Goal: Task Accomplishment & Management: Use online tool/utility

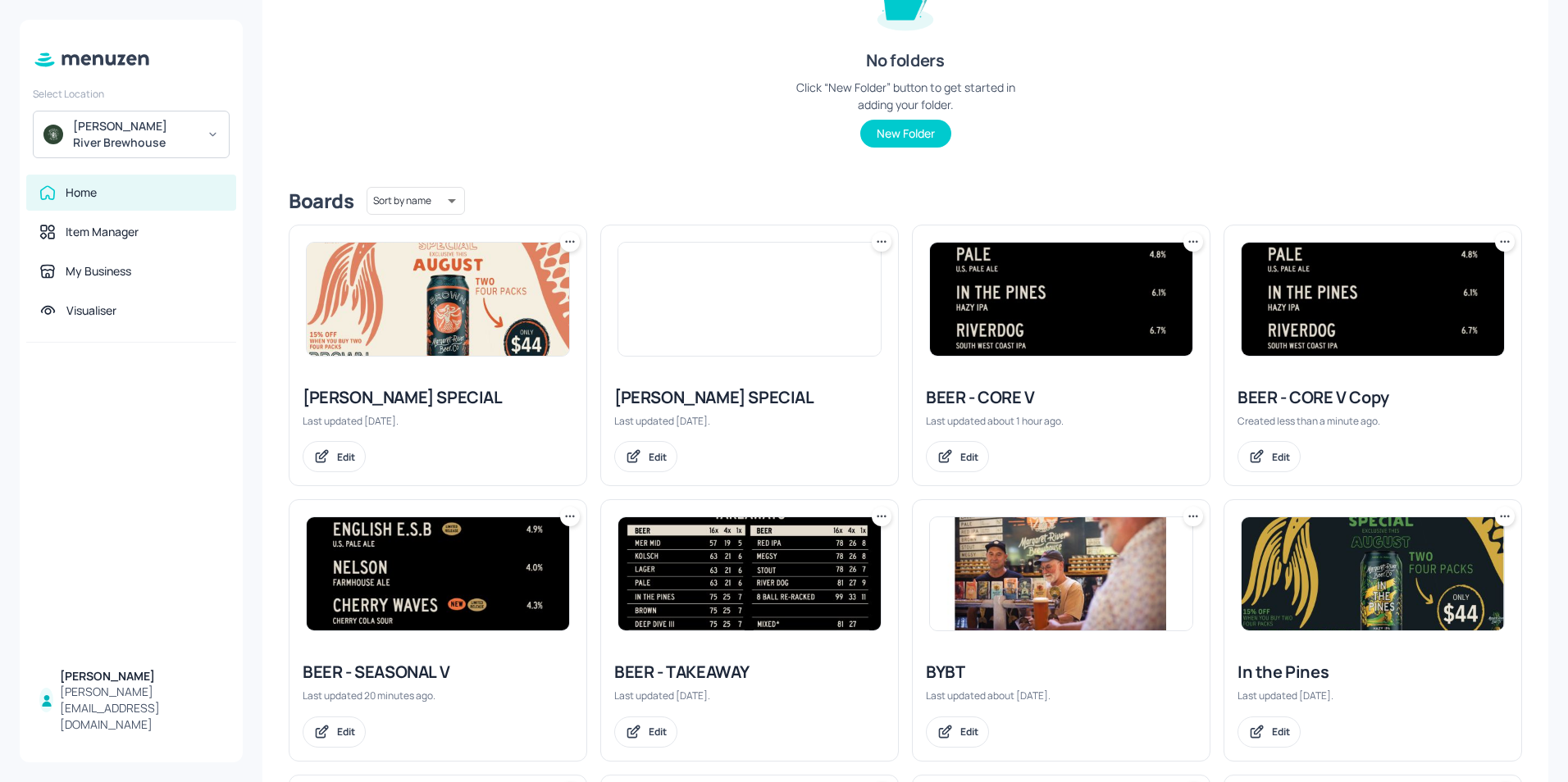
scroll to position [410, 0]
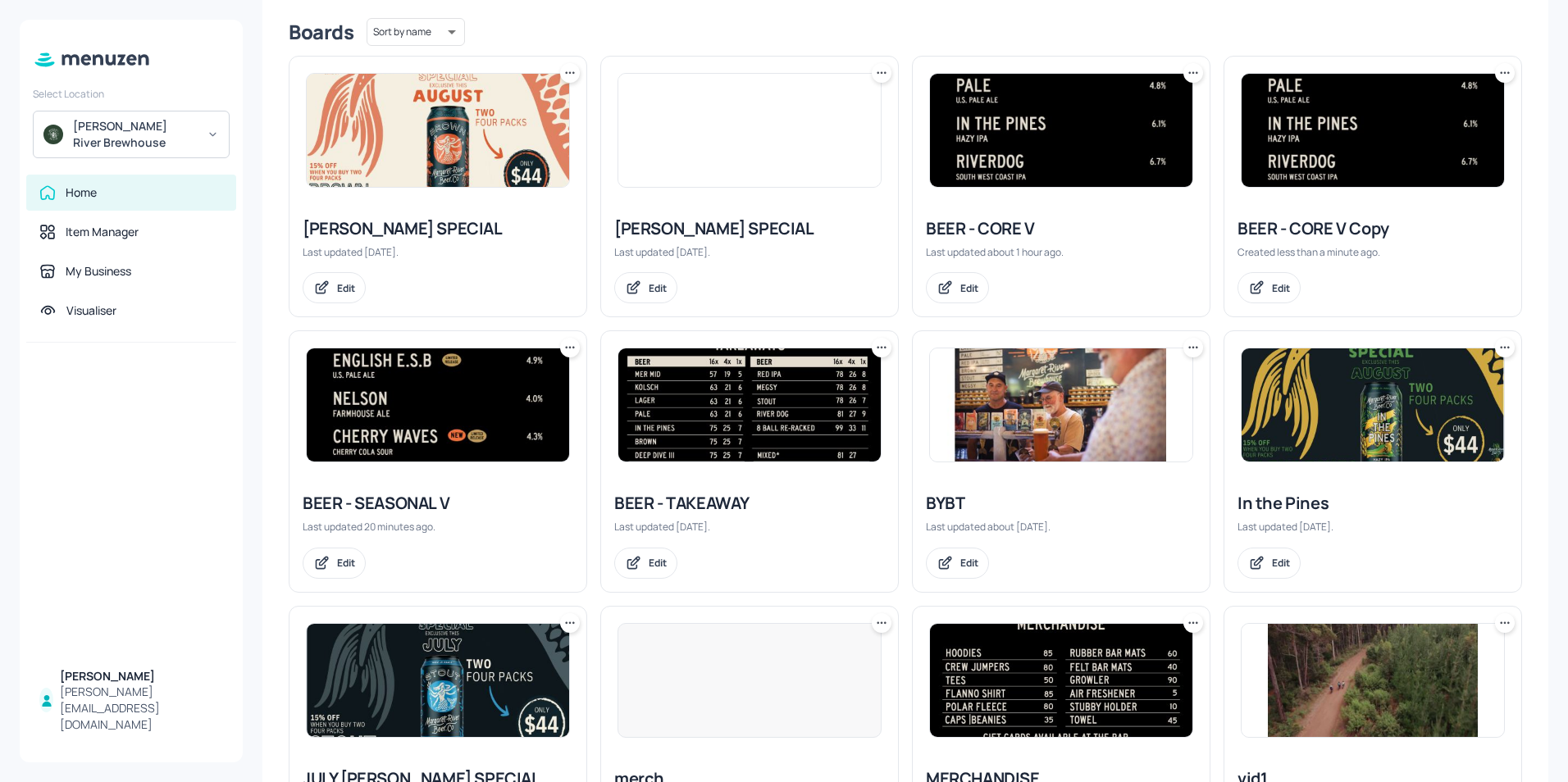
click at [1353, 177] on img at bounding box center [1373, 130] width 262 height 113
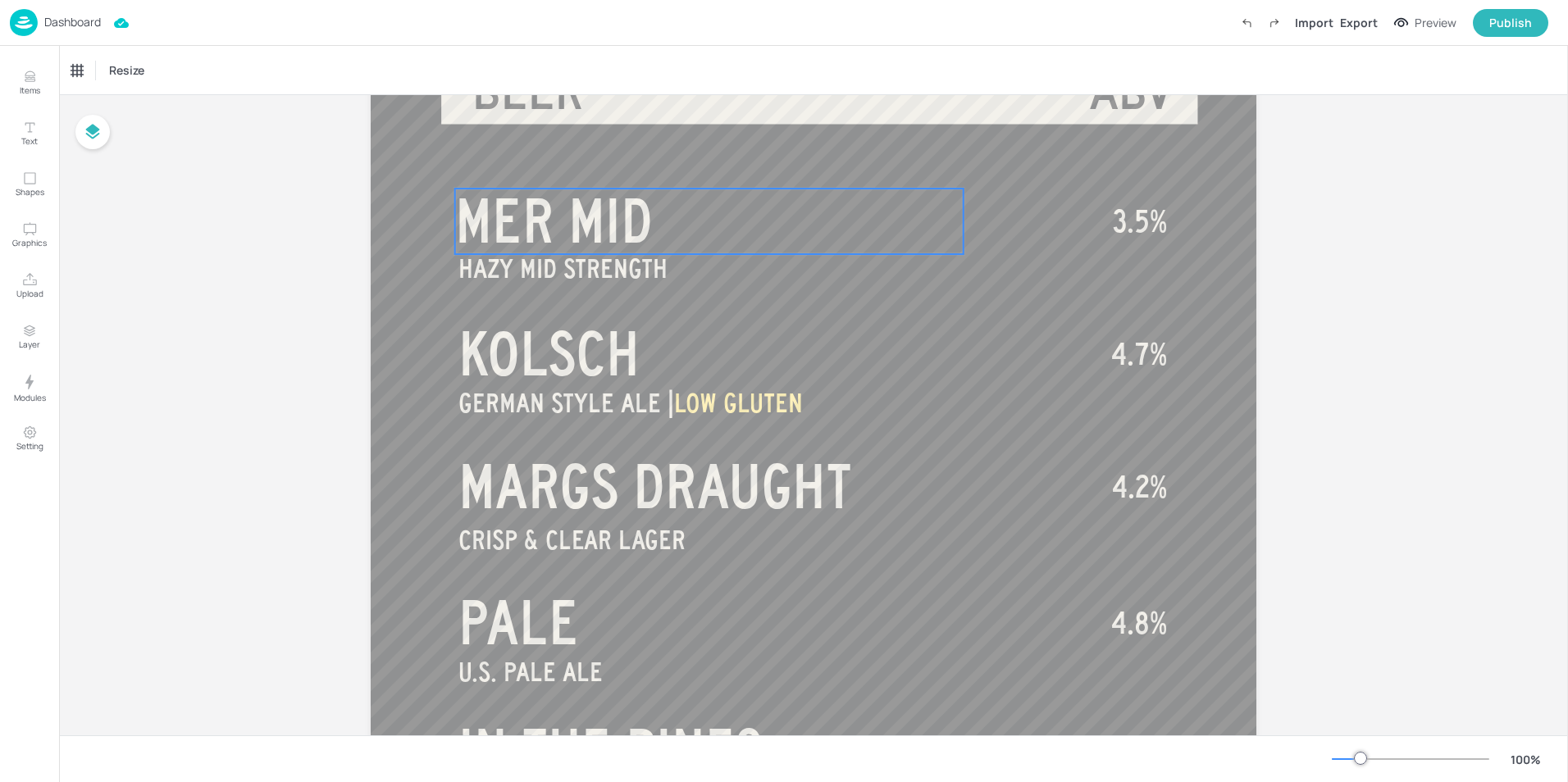
scroll to position [164, 0]
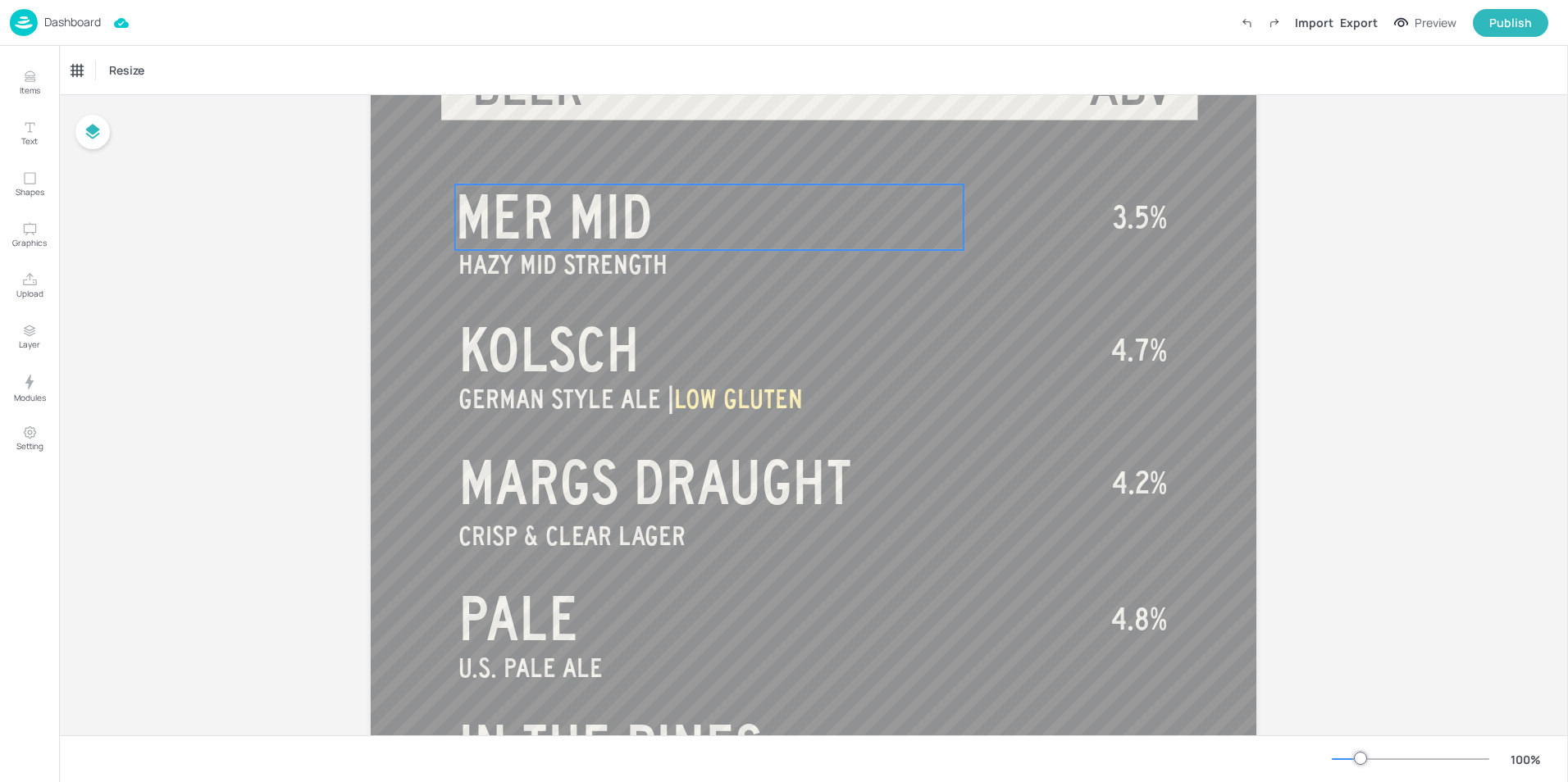
click at [535, 219] on span "MER MID" at bounding box center [554, 217] width 198 height 66
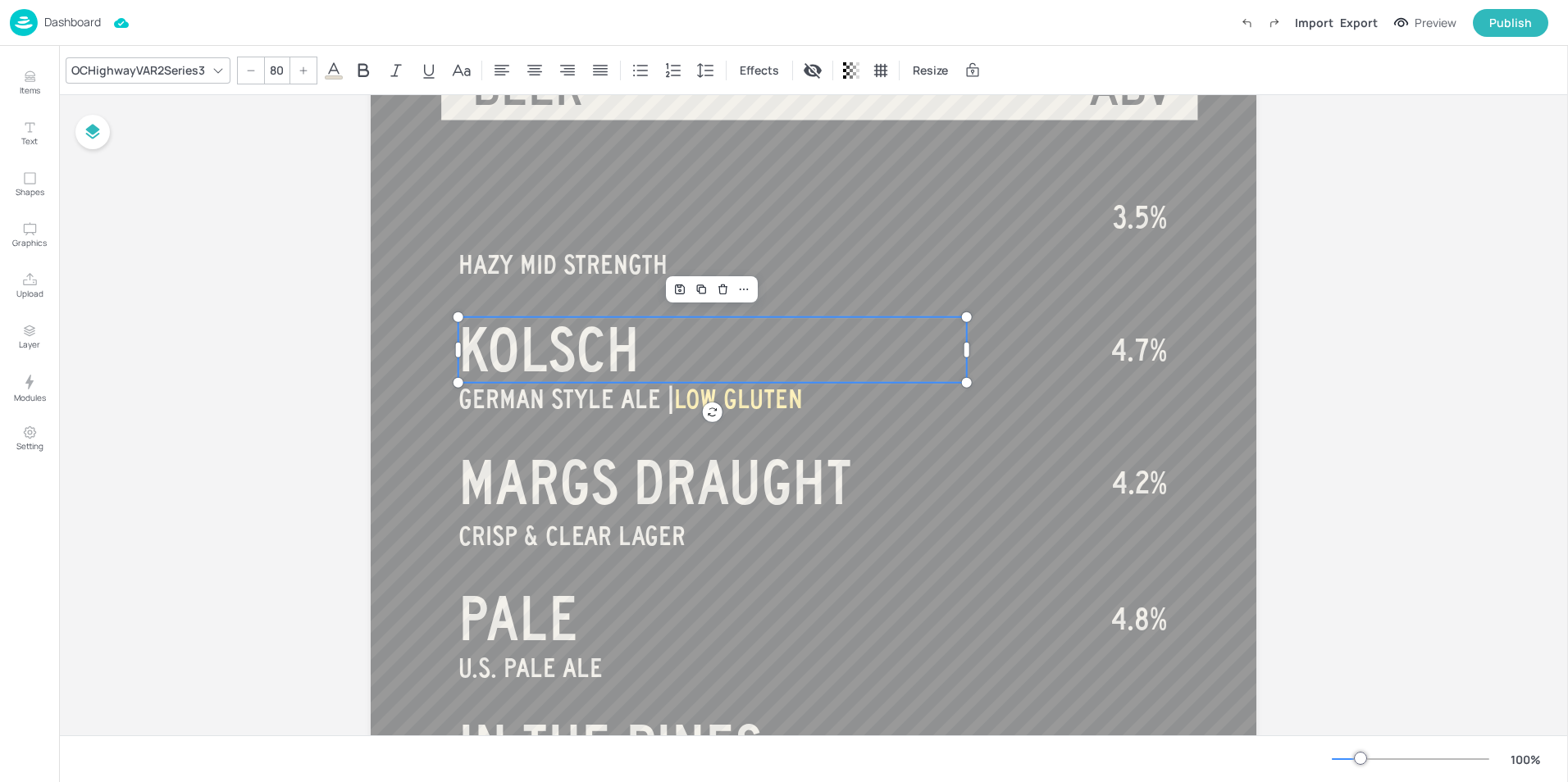
click at [579, 359] on span "KOLSCH" at bounding box center [549, 349] width 181 height 66
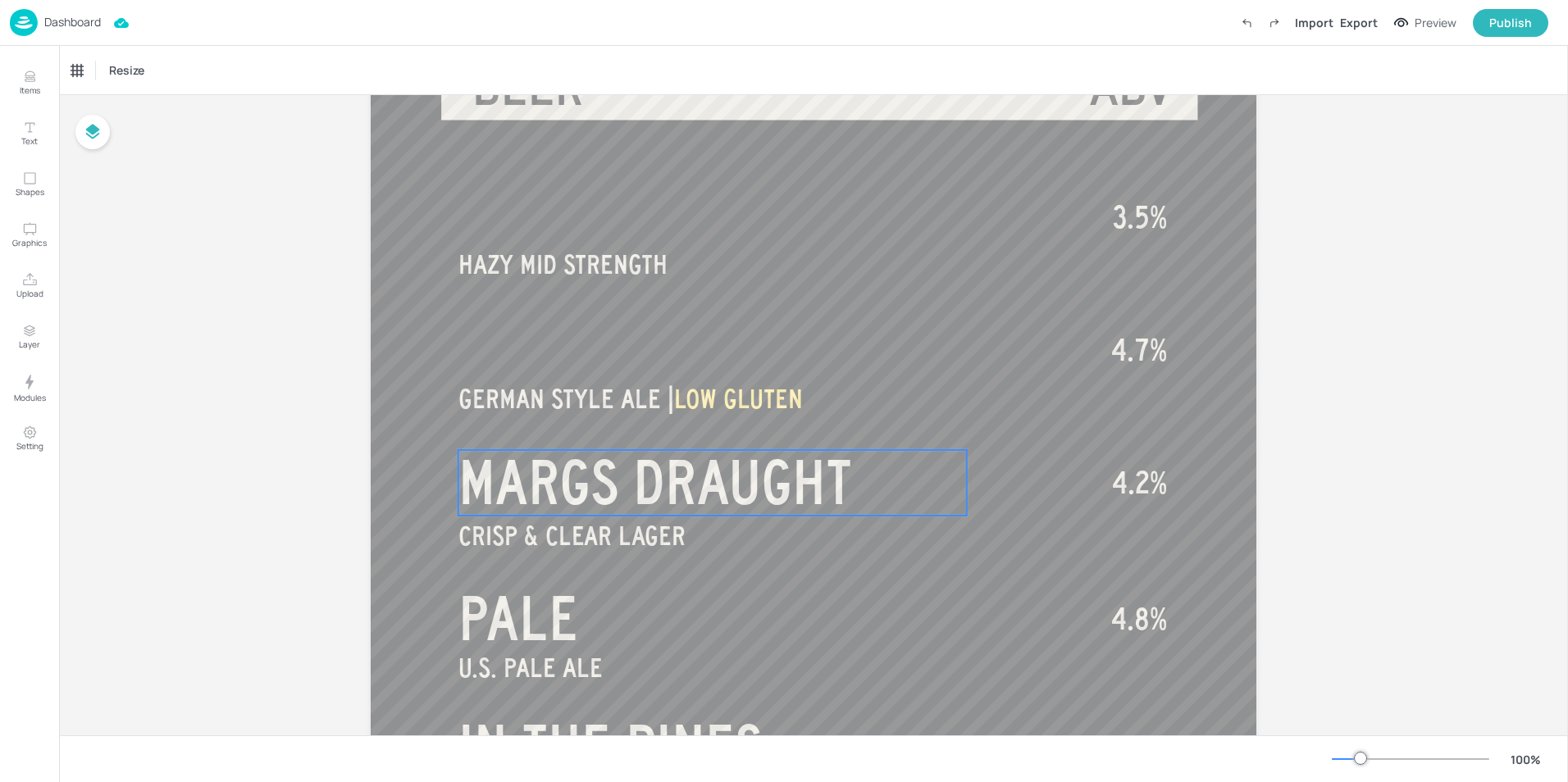
click at [596, 472] on span "MARGS DRAUGHT" at bounding box center [655, 482] width 394 height 66
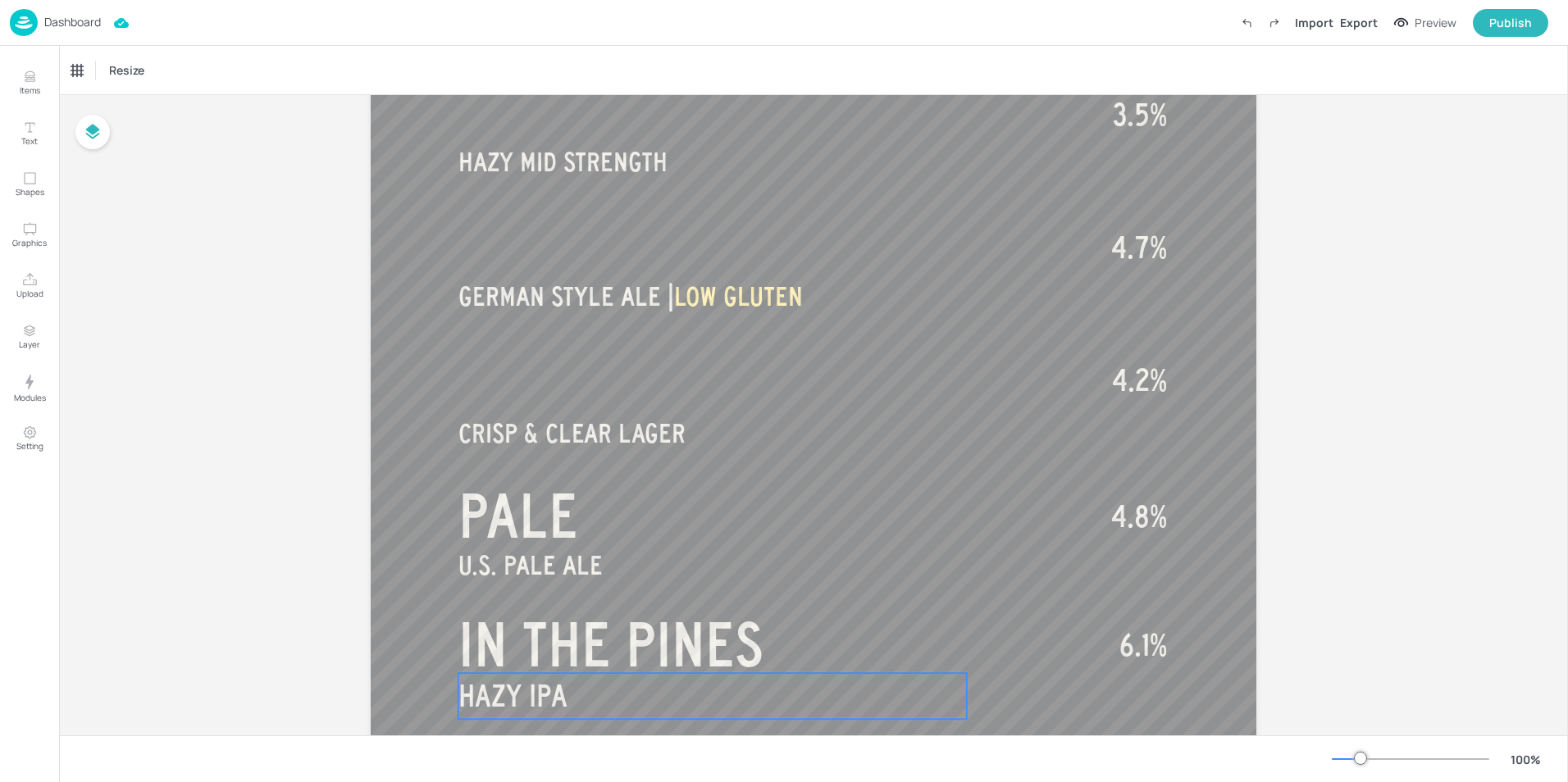
scroll to position [410, 0]
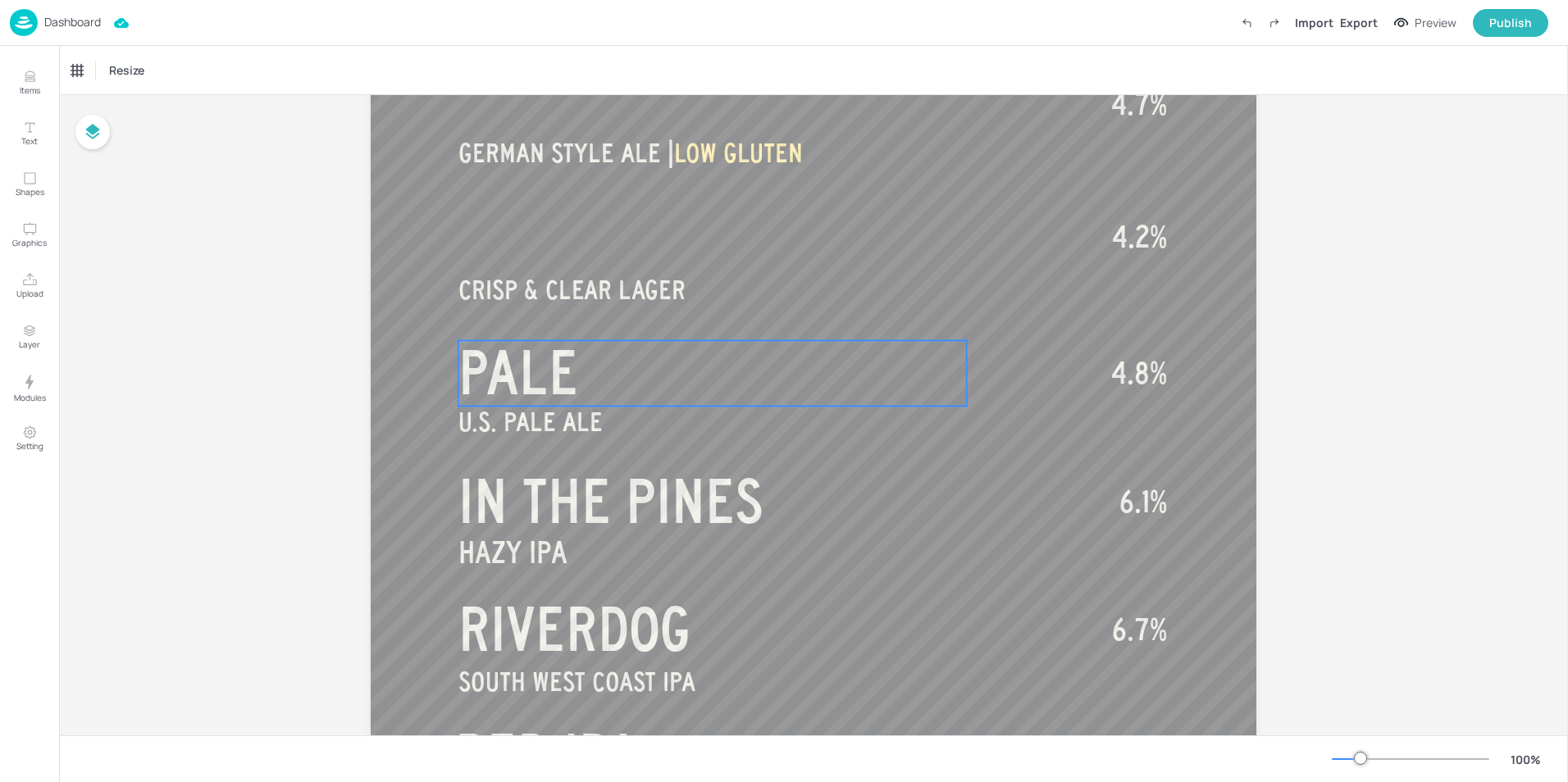
click at [544, 378] on span "PALE" at bounding box center [518, 373] width 120 height 66
click at [600, 502] on span "IN THE PINES" at bounding box center [610, 501] width 305 height 66
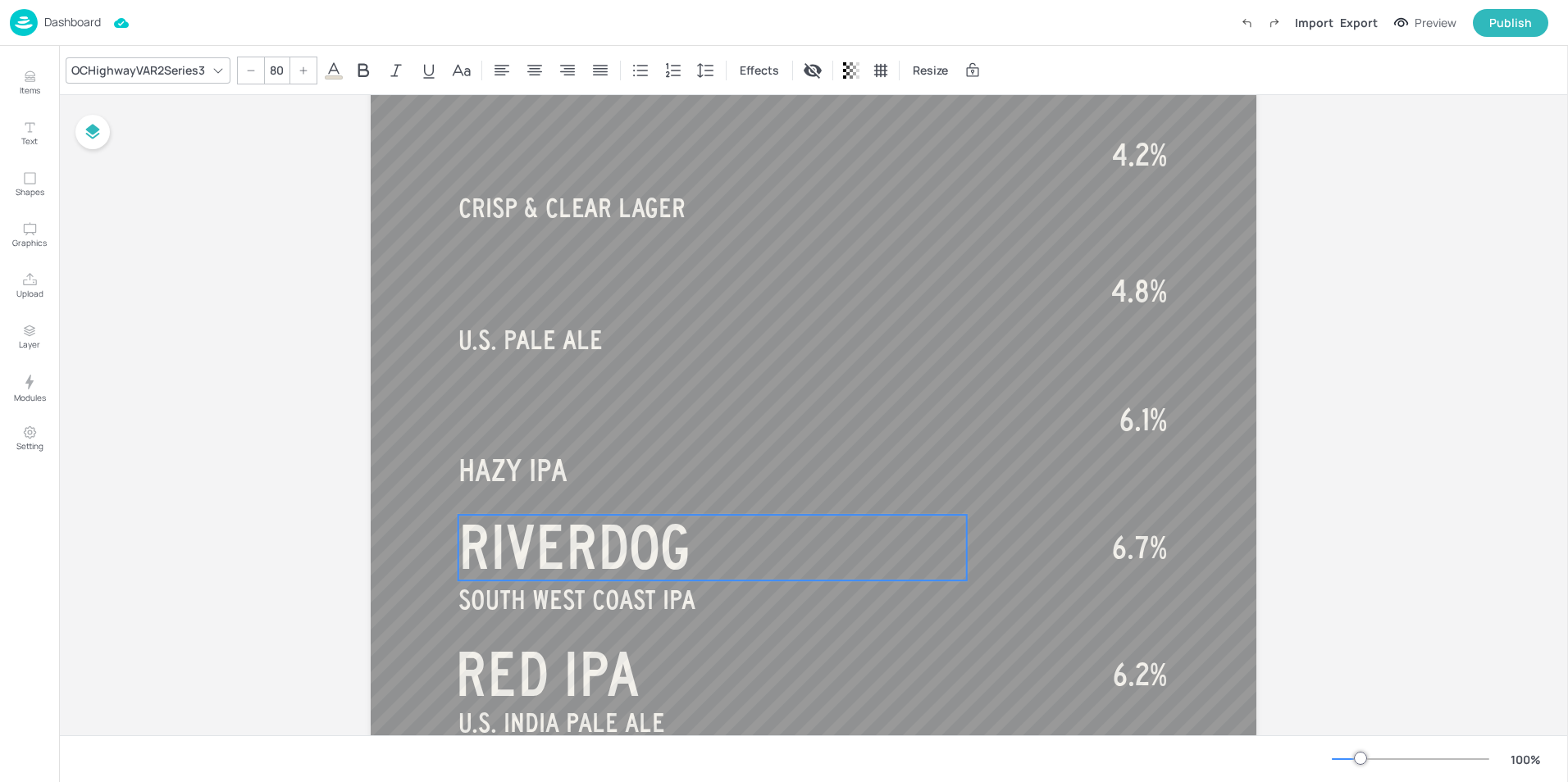
click at [605, 560] on span "RIVERDOG" at bounding box center [575, 547] width 233 height 66
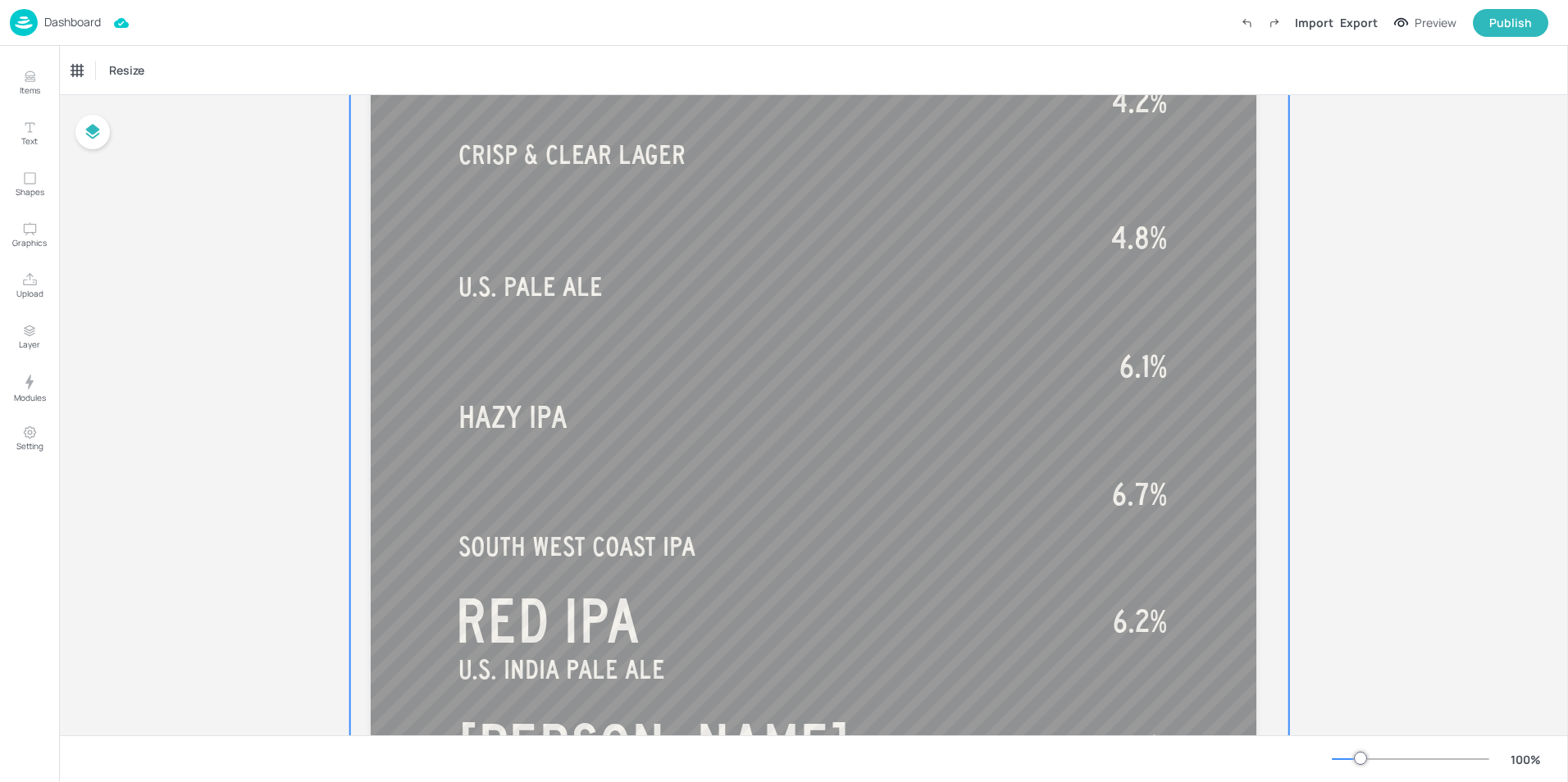
scroll to position [574, 0]
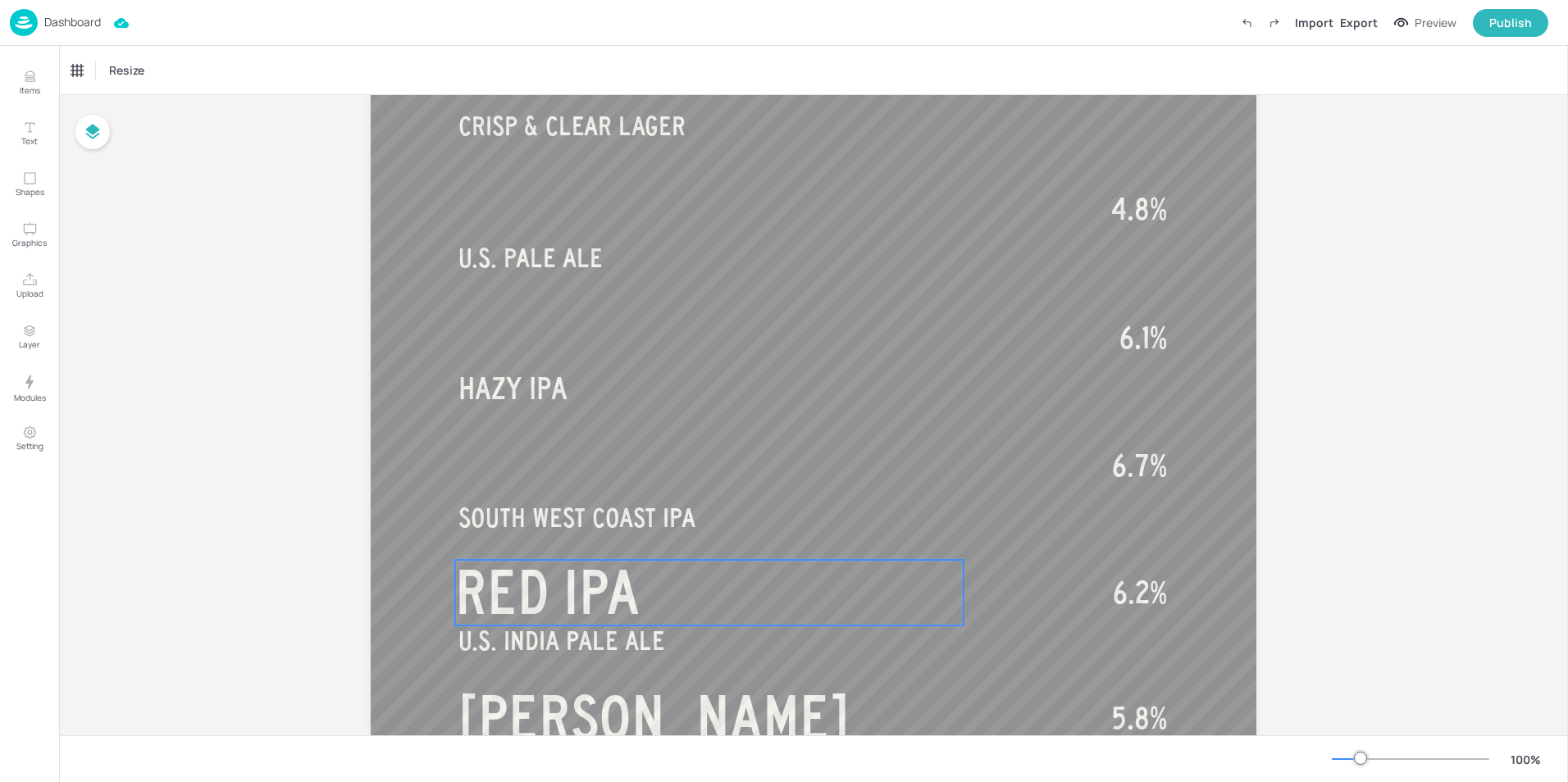
click at [590, 603] on span "RED IPA" at bounding box center [547, 593] width 184 height 66
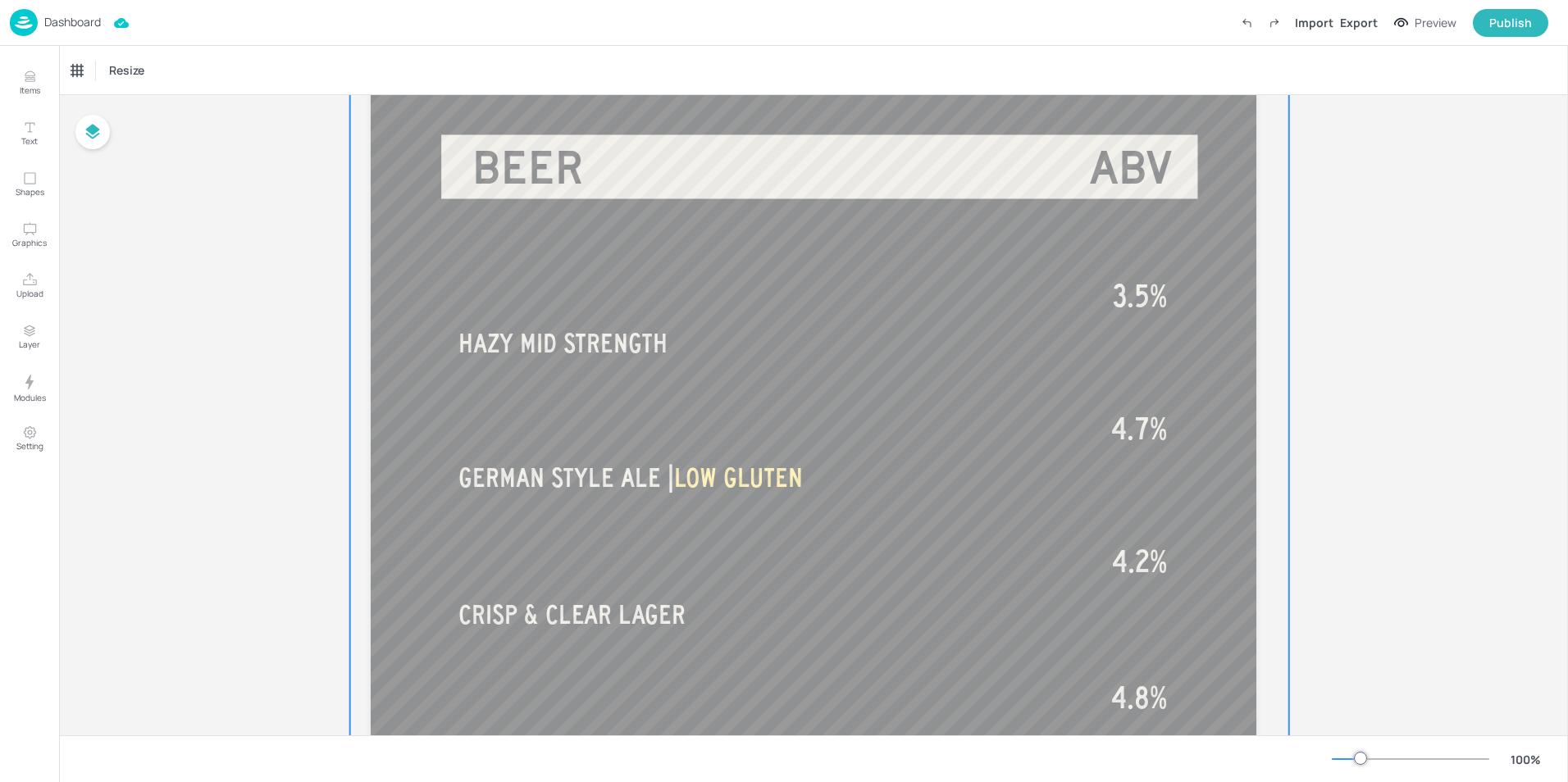
scroll to position [0, 0]
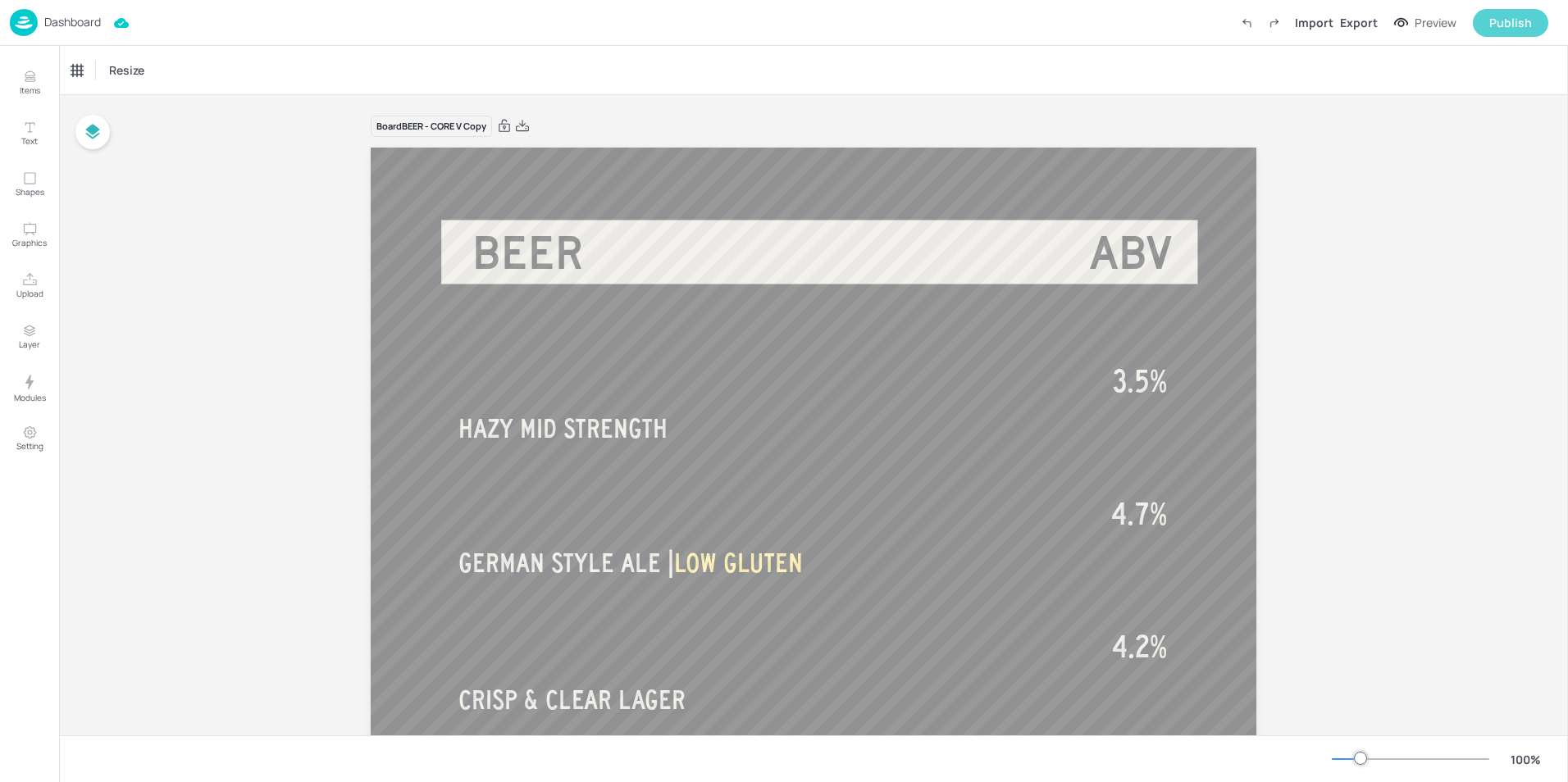
click at [1514, 22] on div "Publish" at bounding box center [1511, 23] width 42 height 18
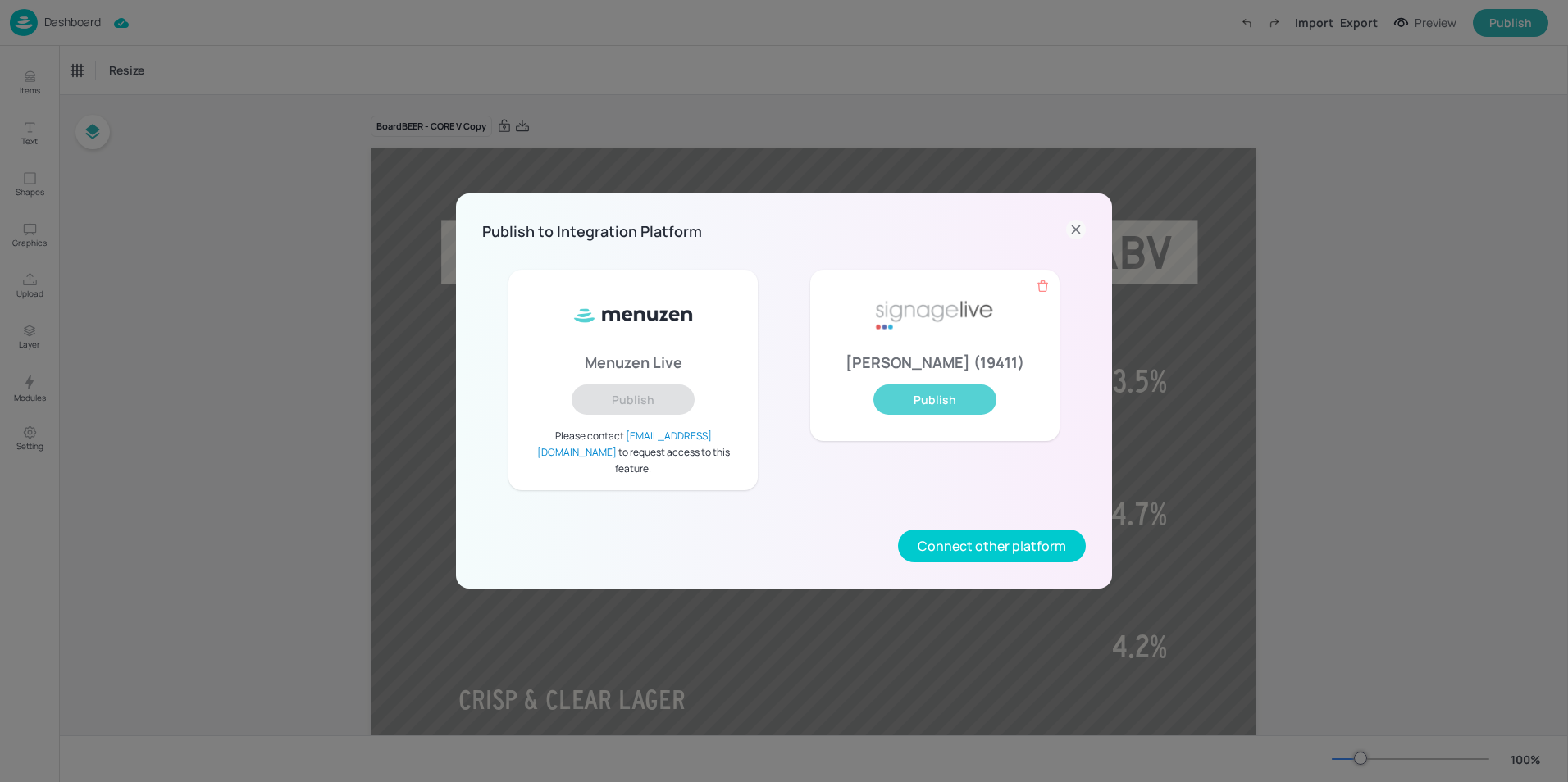
click at [948, 415] on button "Publish" at bounding box center [935, 399] width 123 height 31
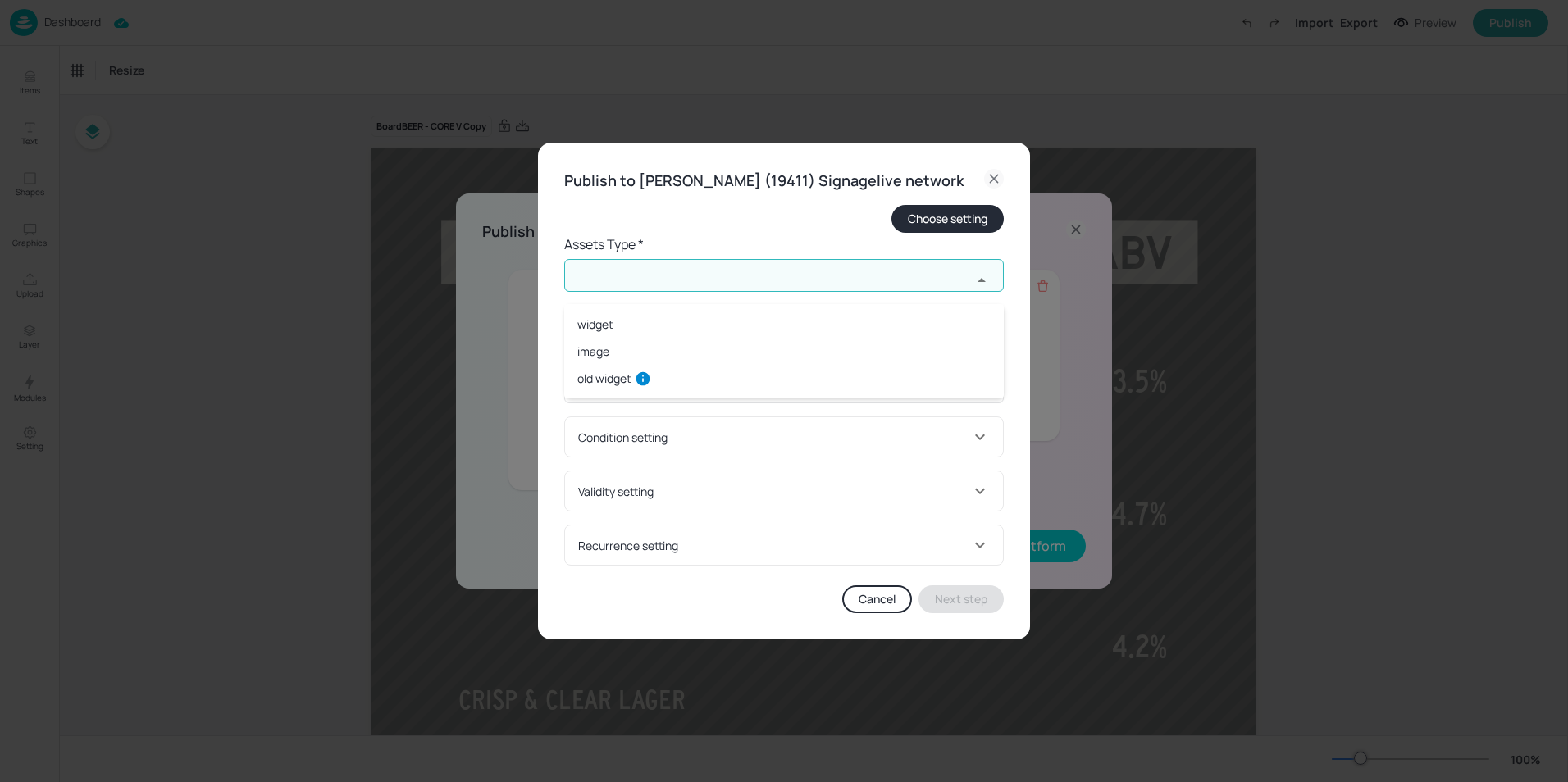
click at [659, 292] on input "text" at bounding box center [768, 276] width 408 height 33
click at [602, 319] on li "widget" at bounding box center [784, 324] width 439 height 27
type input "widget"
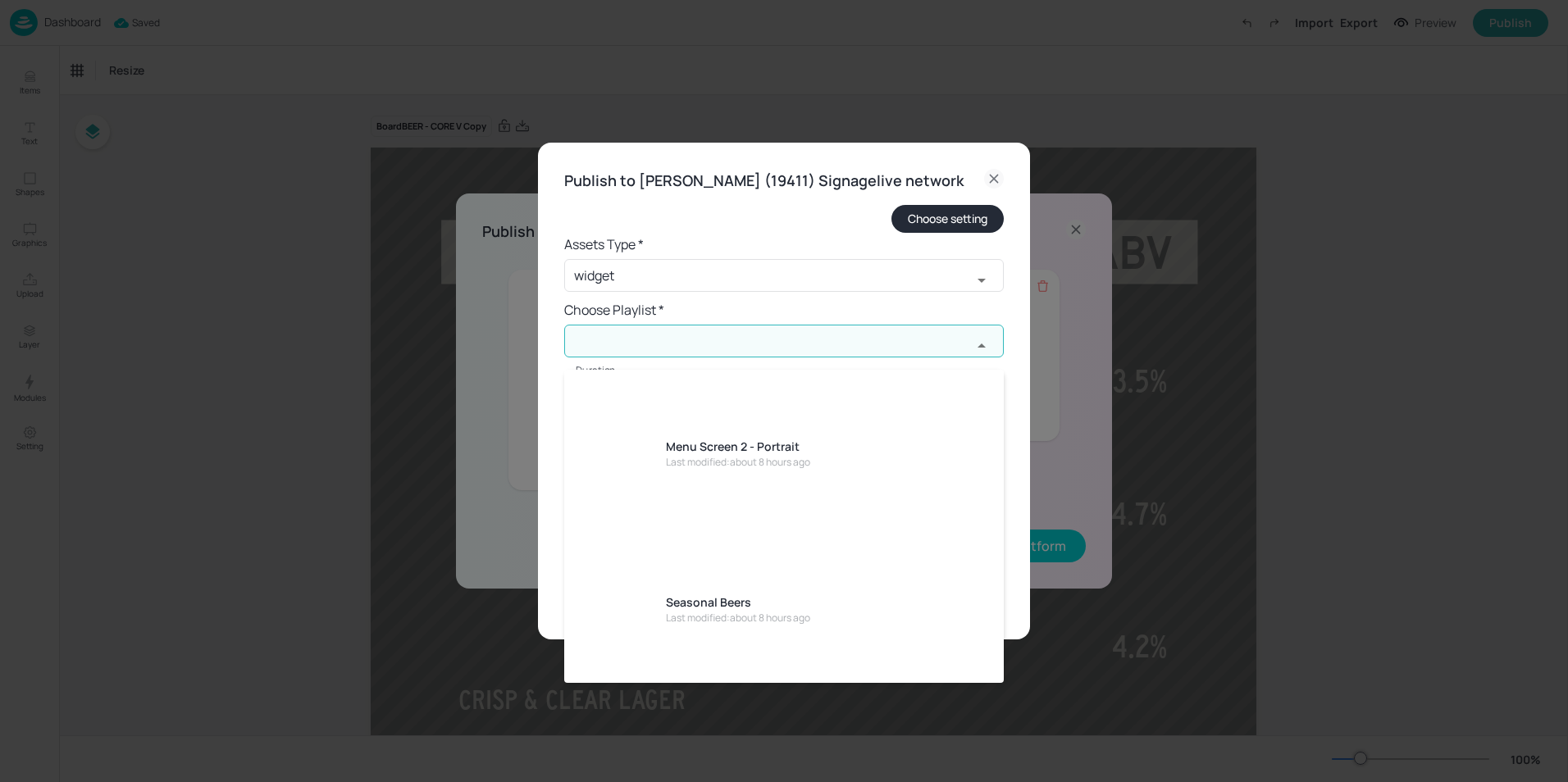
click at [631, 346] on input "text" at bounding box center [768, 341] width 408 height 33
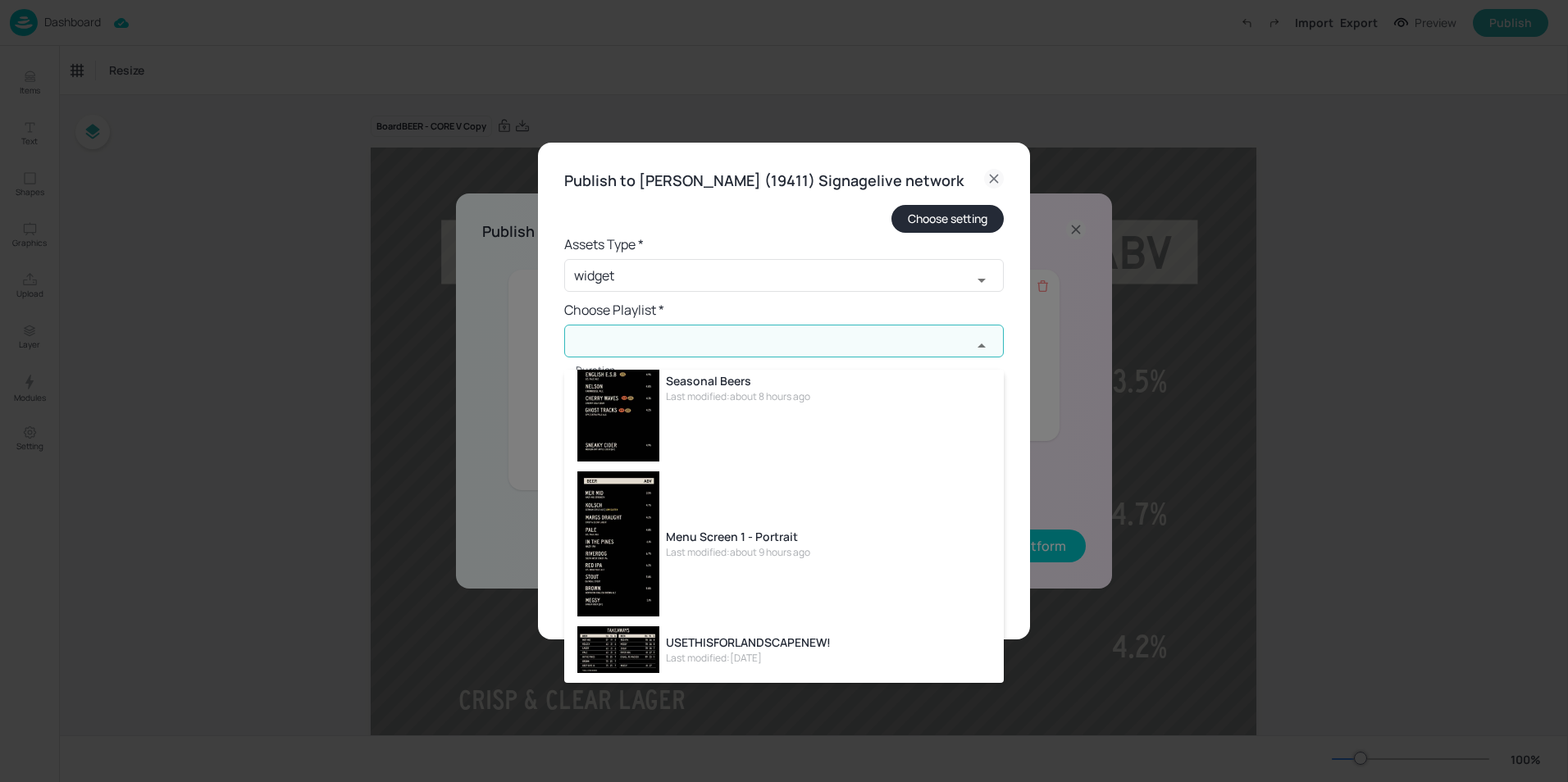
scroll to position [246, 0]
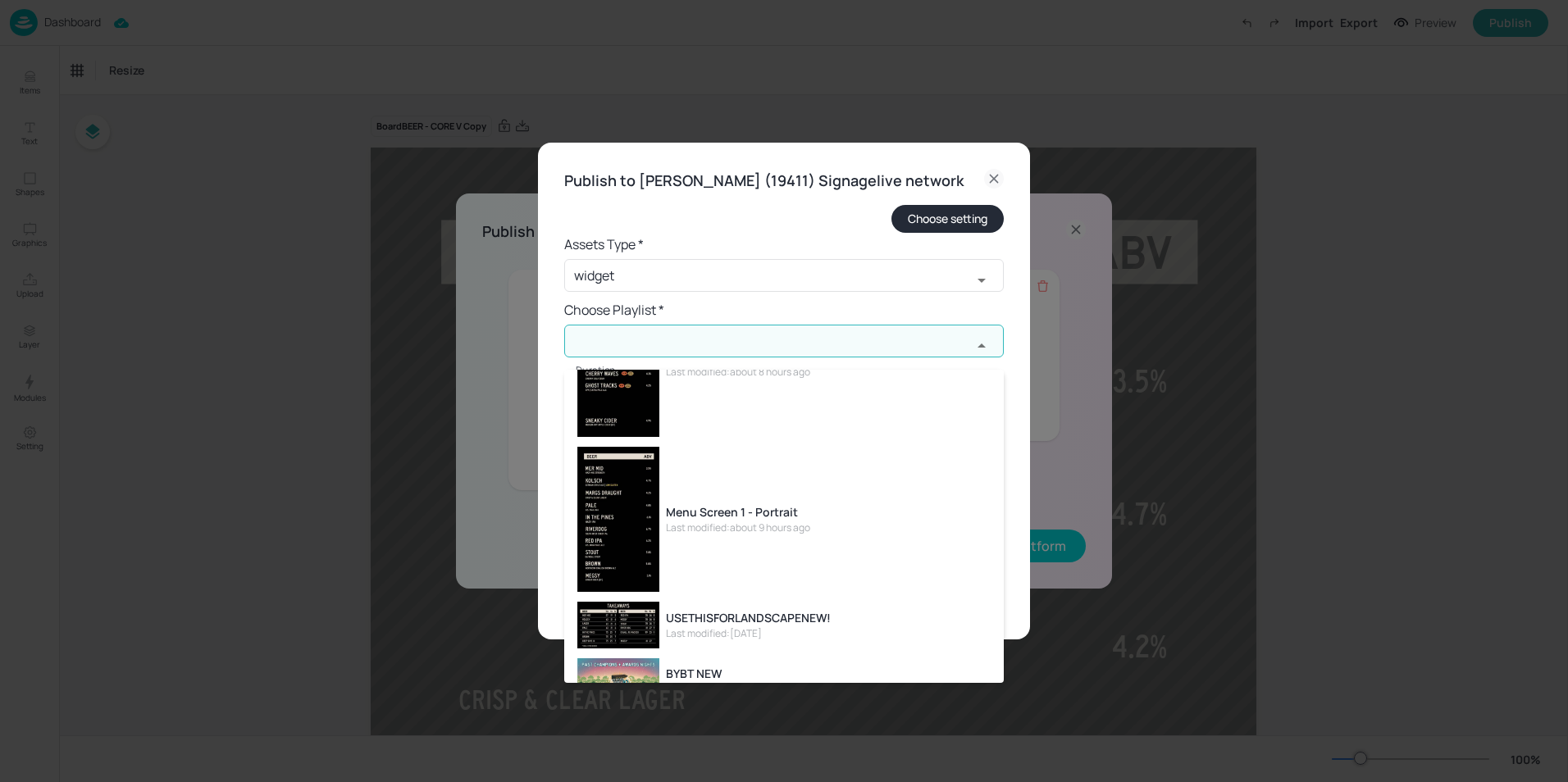
click at [721, 521] on div "Last modified: about 9 hours ago" at bounding box center [738, 528] width 145 height 15
type input "Menu Screen 1 - Portrait"
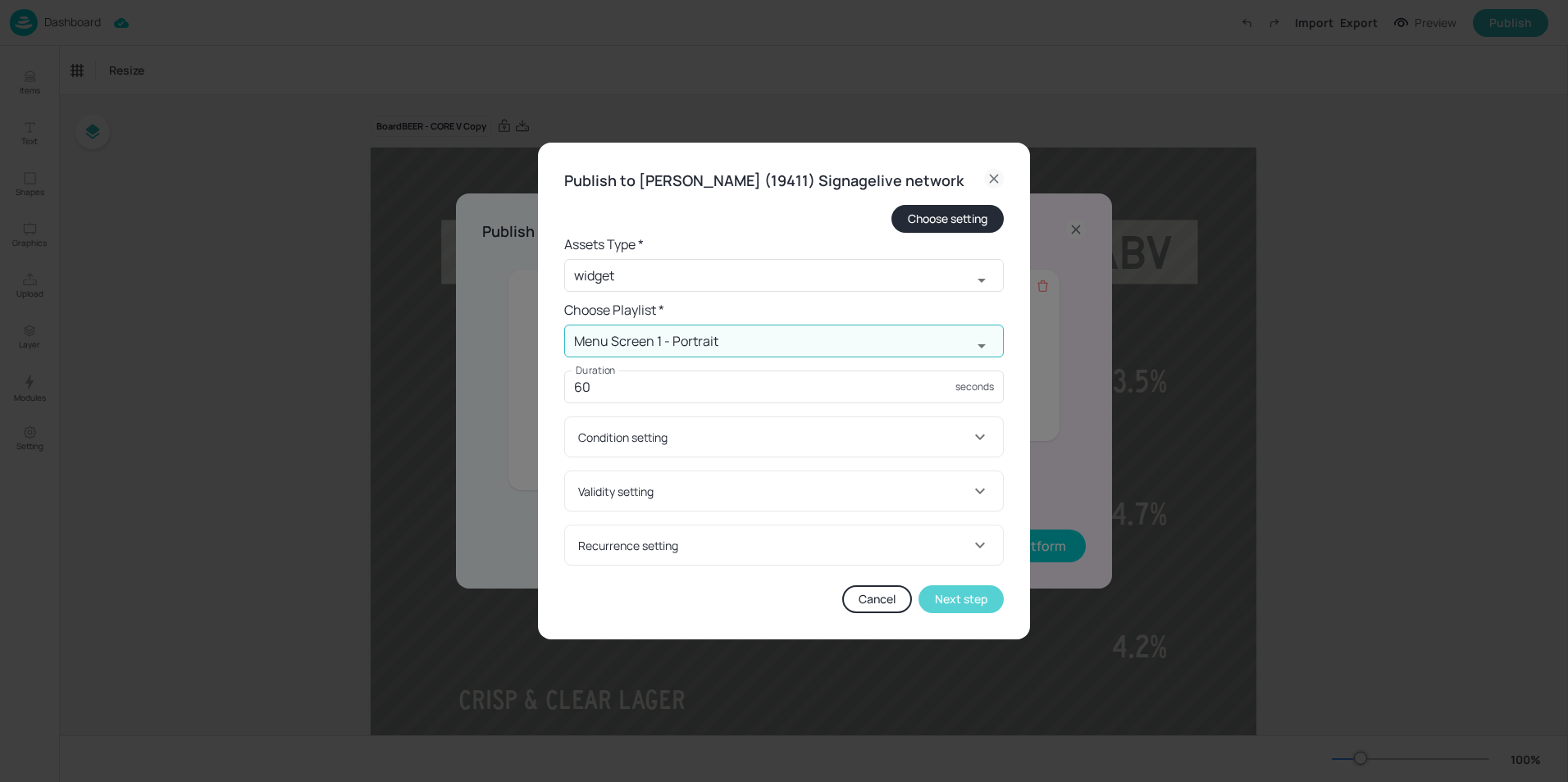
click at [944, 613] on button "Next step" at bounding box center [961, 599] width 86 height 28
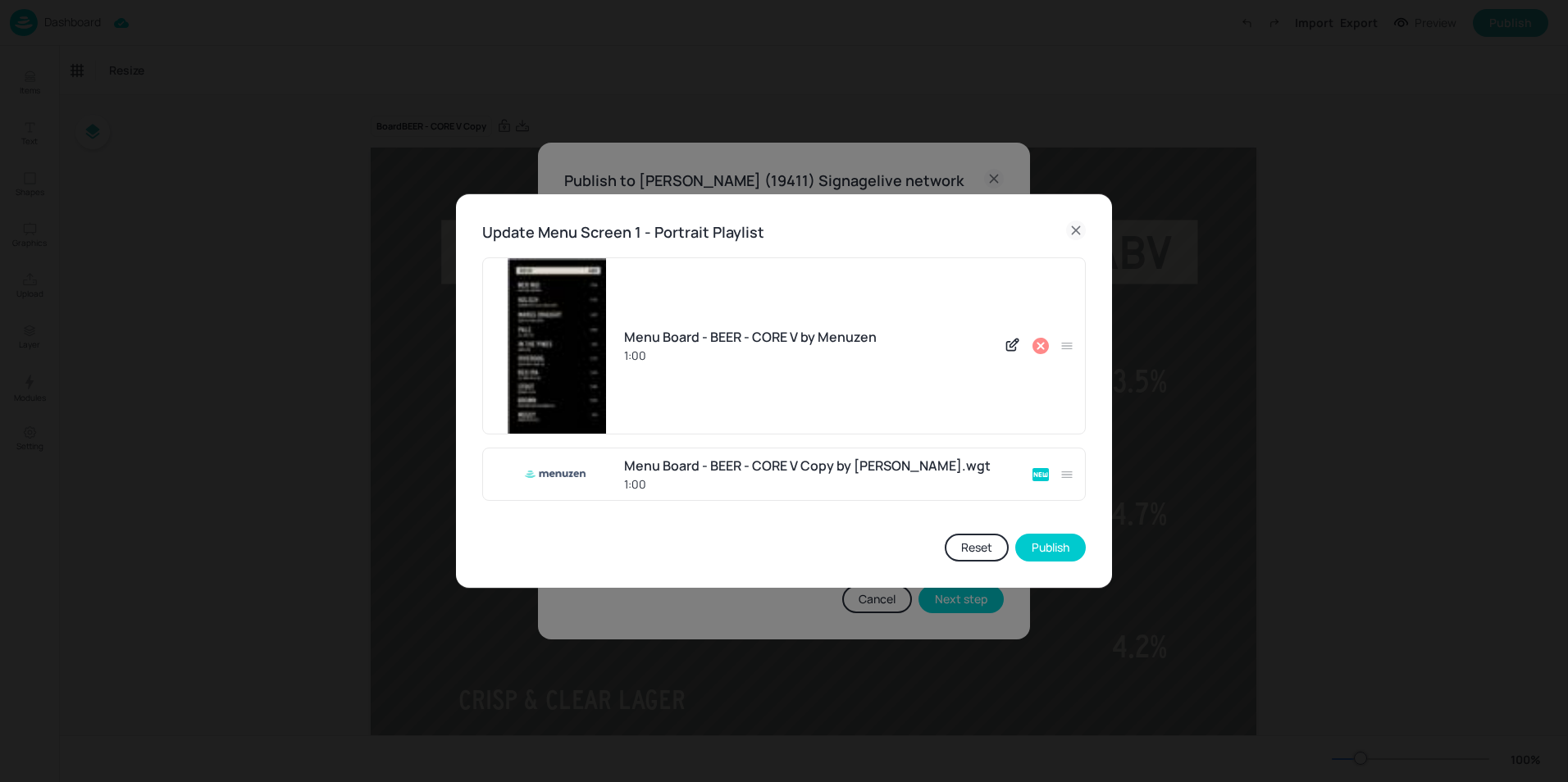
click at [1041, 350] on icon at bounding box center [1041, 346] width 17 height 17
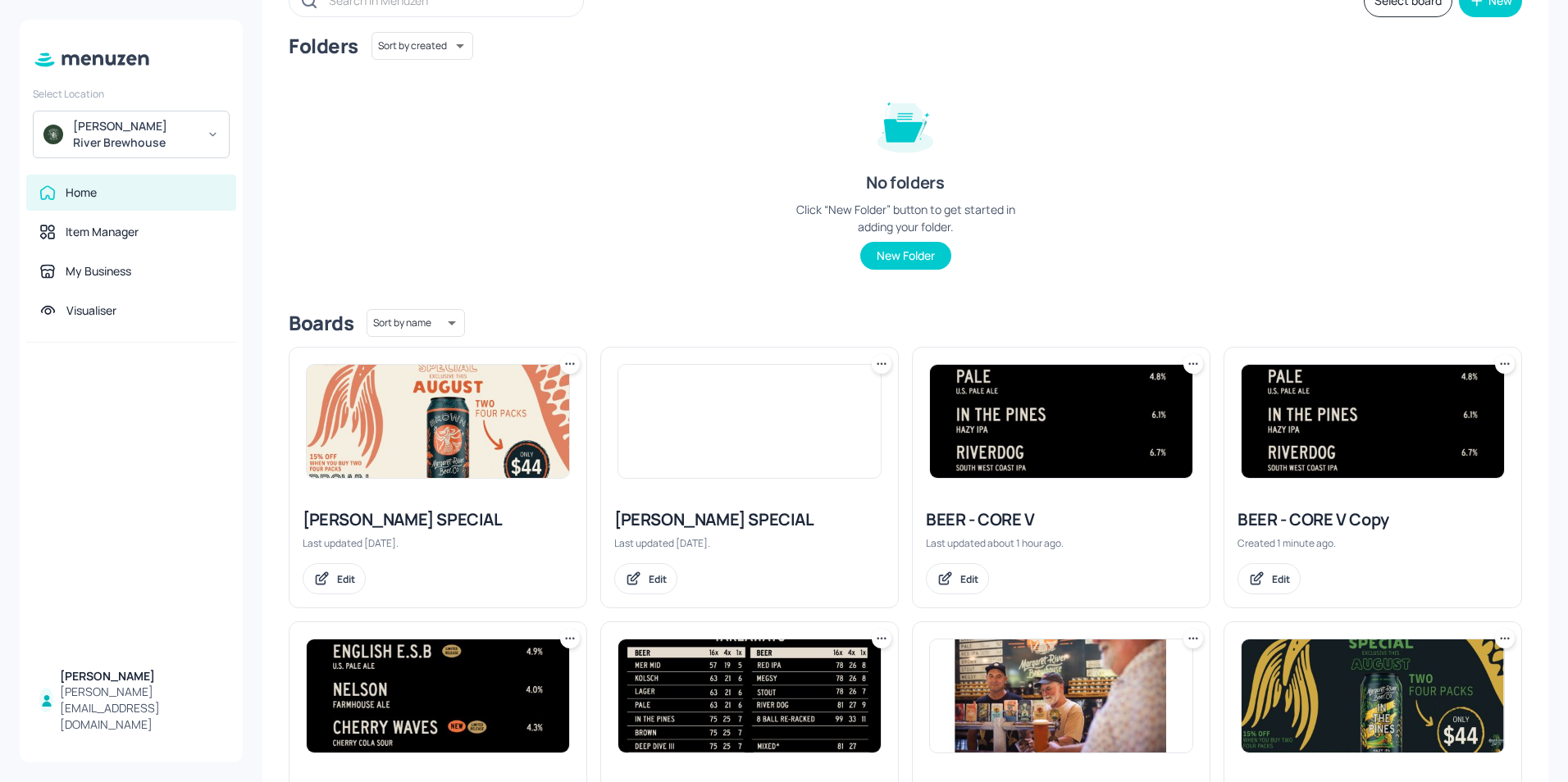
scroll to position [246, 0]
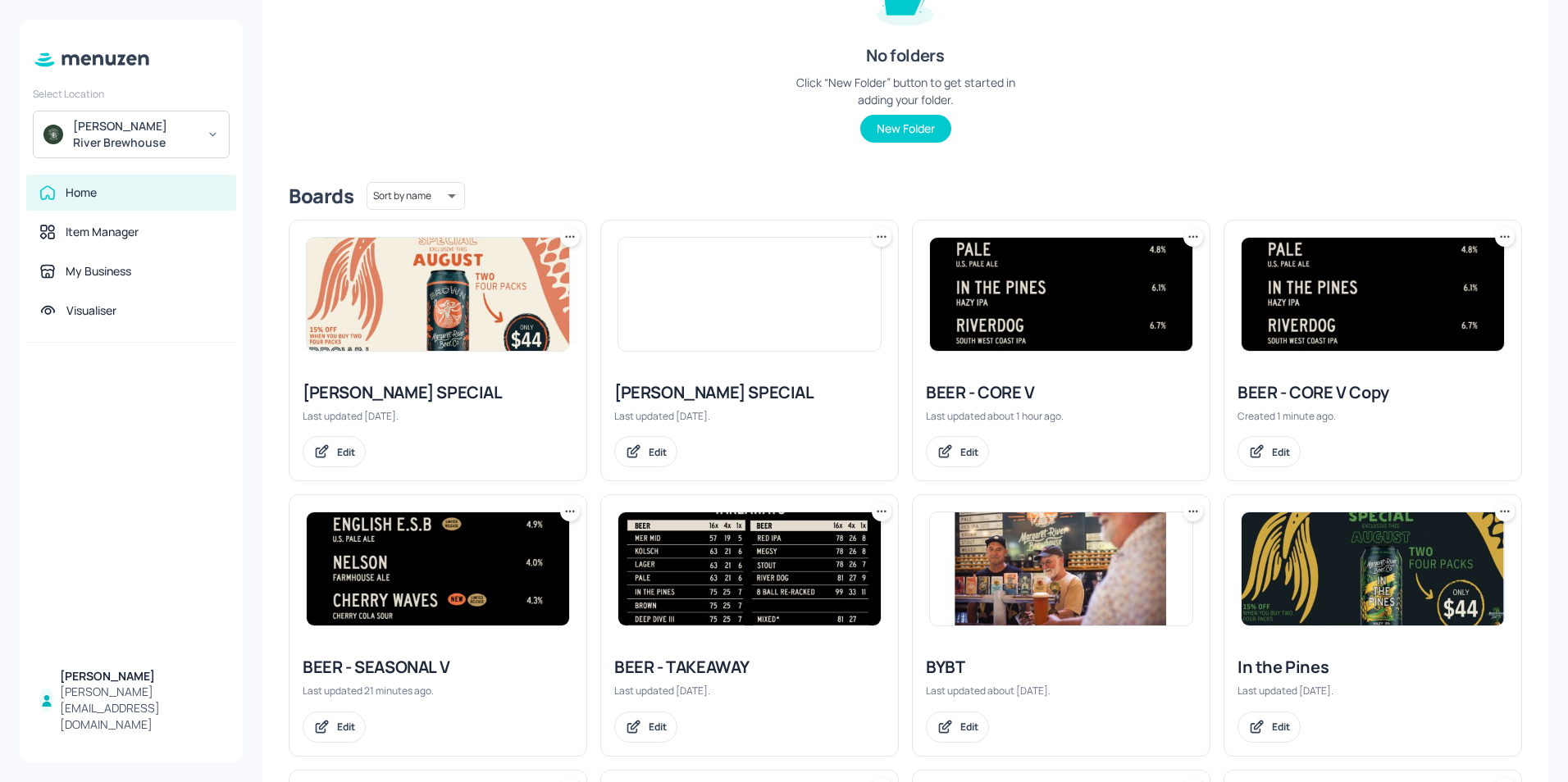
click at [1356, 292] on img at bounding box center [1373, 294] width 262 height 113
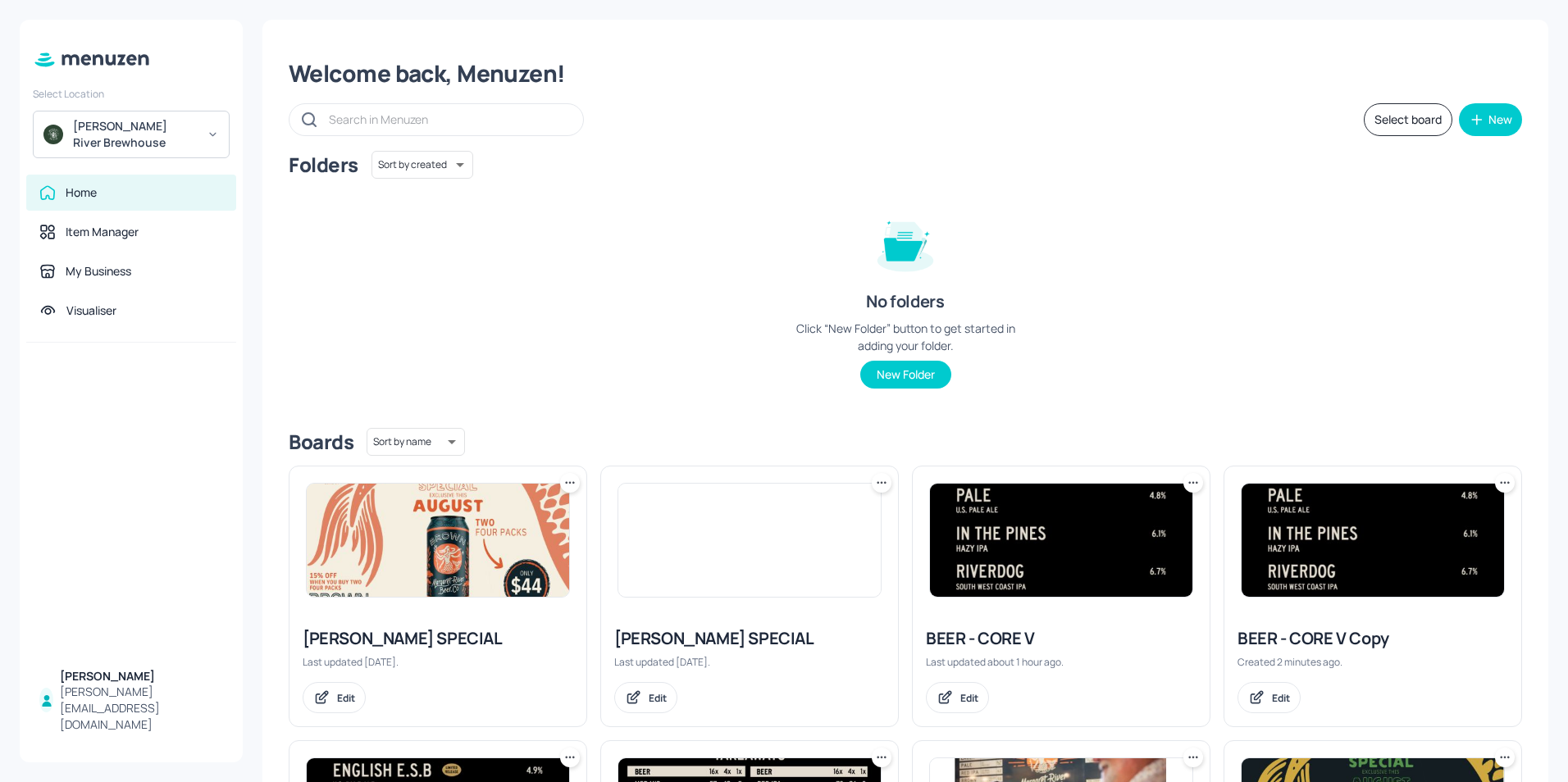
scroll to position [82, 0]
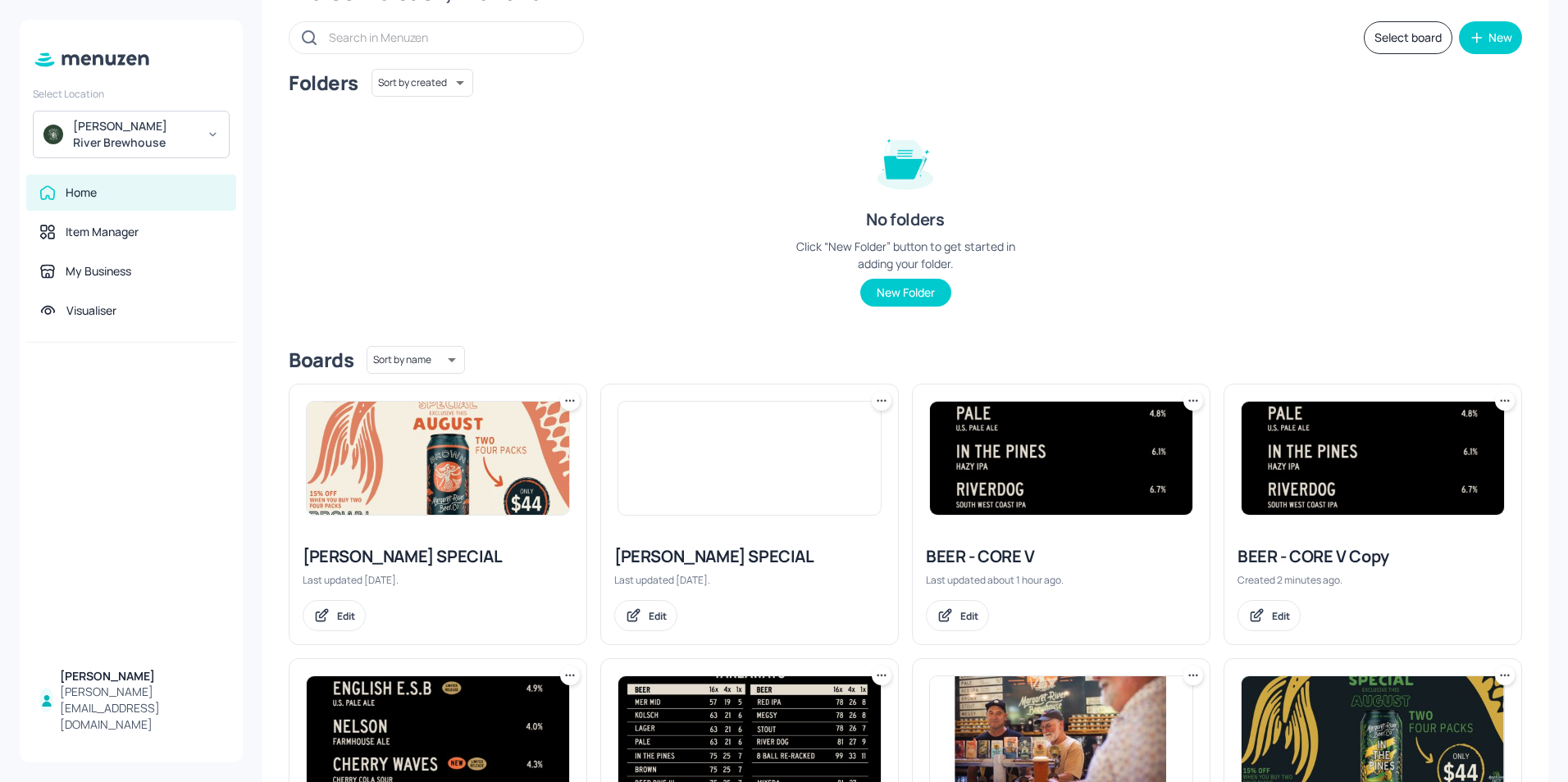
click at [1501, 398] on icon at bounding box center [1505, 401] width 17 height 17
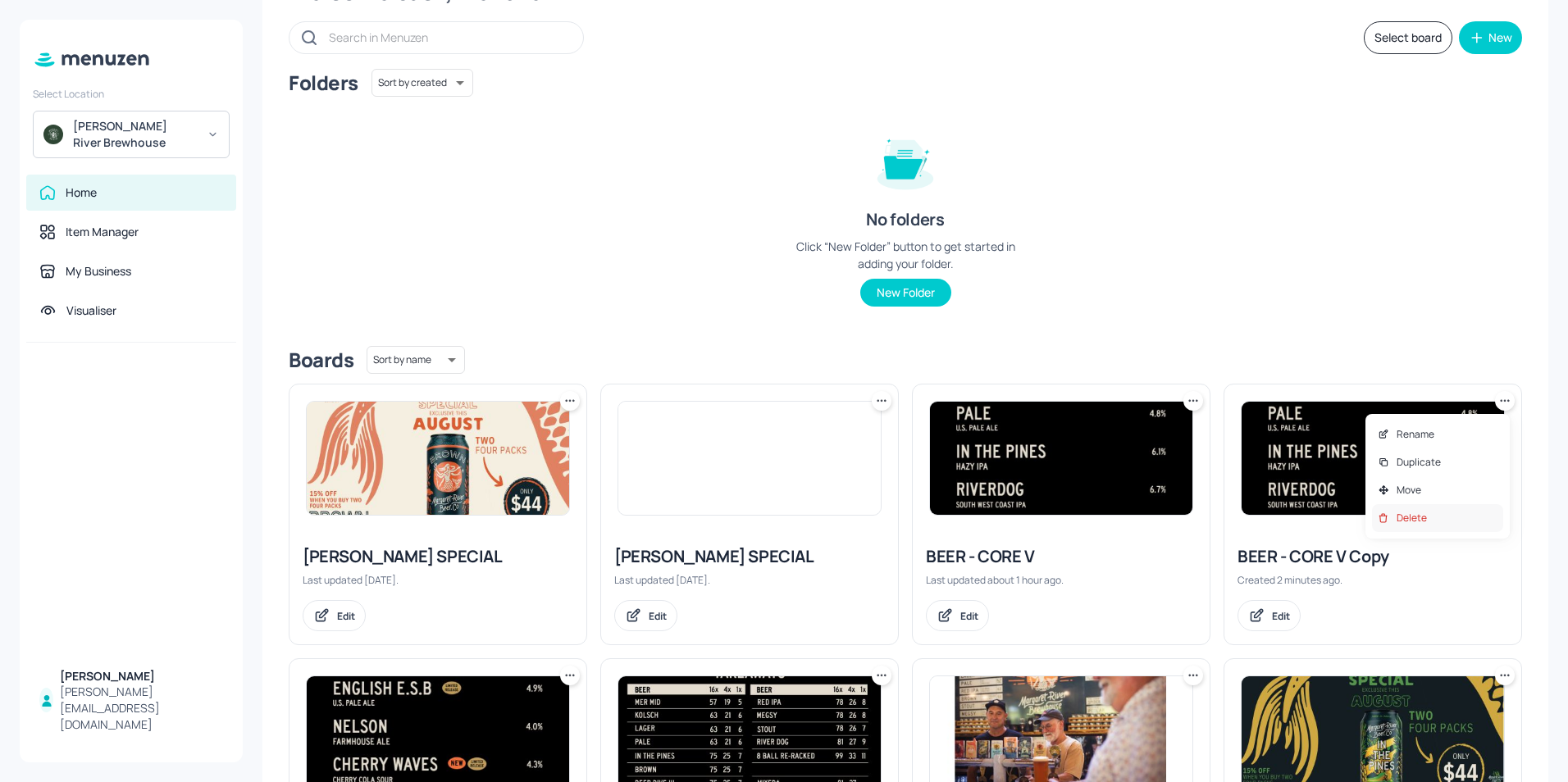
click at [1411, 511] on p "Delete" at bounding box center [1412, 518] width 31 height 15
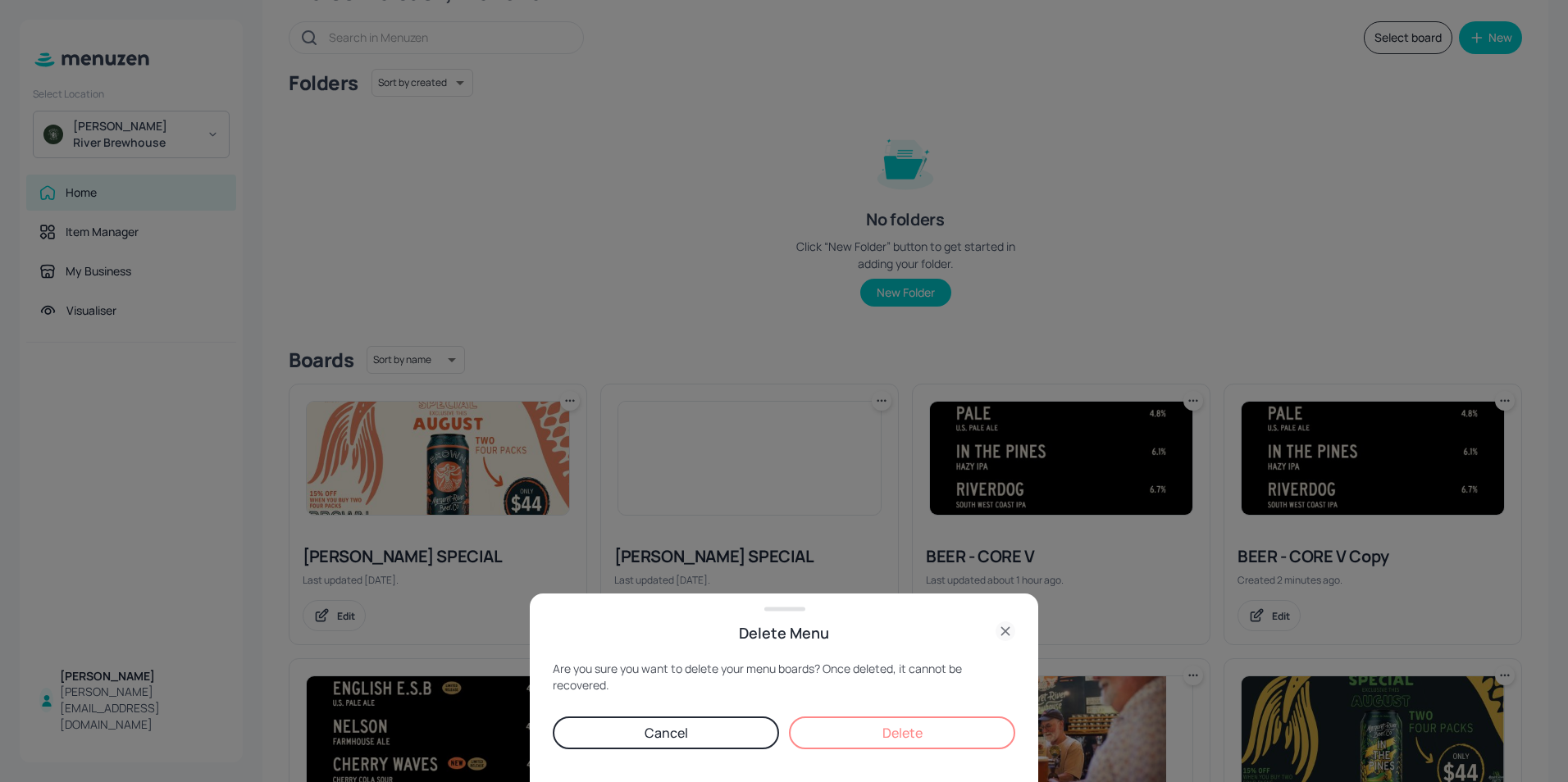
drag, startPoint x: 1395, startPoint y: 510, endPoint x: 1002, endPoint y: 705, distance: 438.7
click at [1385, 511] on div at bounding box center [784, 391] width 1568 height 782
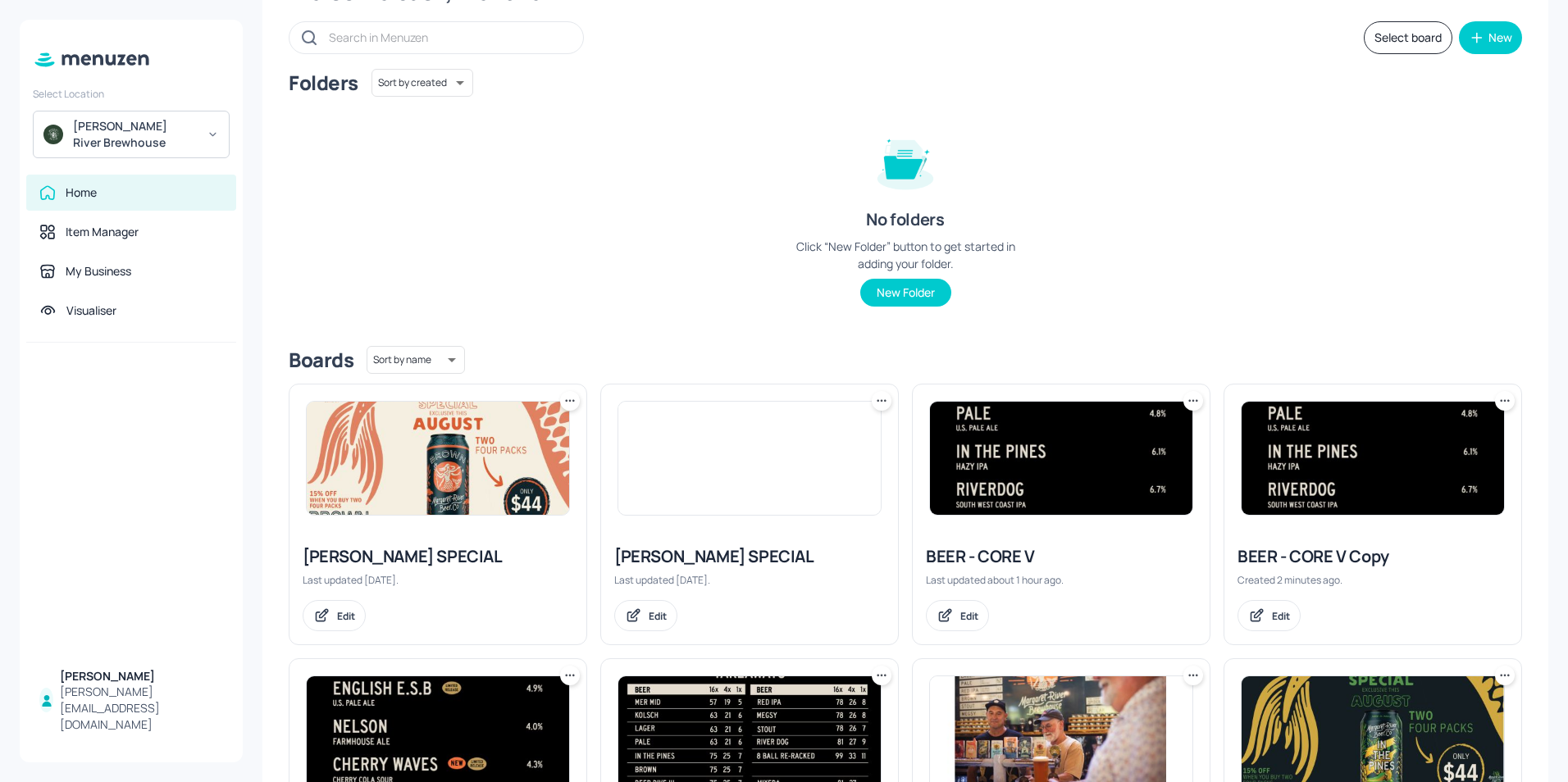
click at [1501, 398] on icon at bounding box center [1505, 401] width 17 height 17
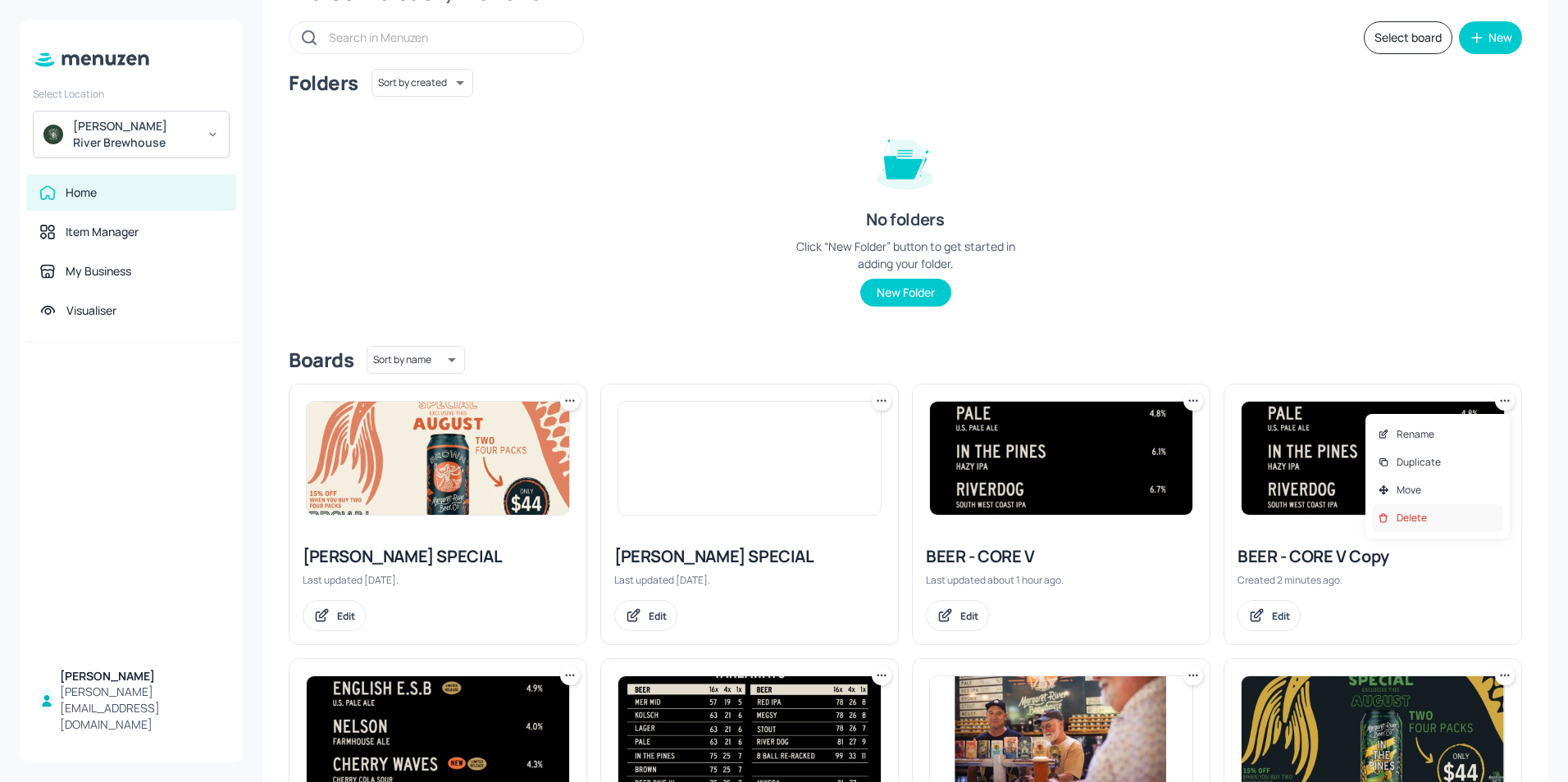
click at [1428, 521] on div "Delete" at bounding box center [1438, 518] width 131 height 28
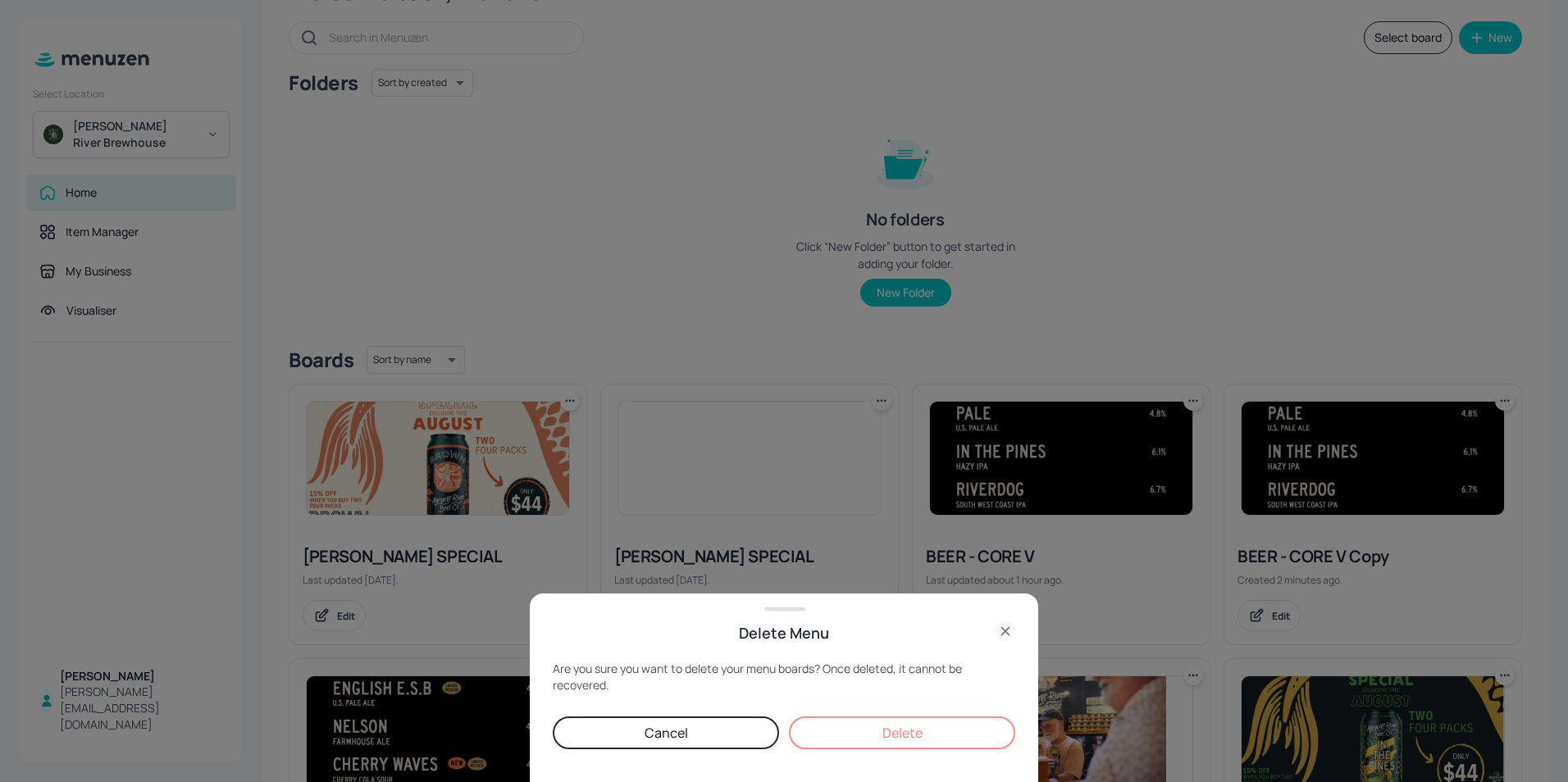
click at [918, 736] on button "Delete" at bounding box center [902, 733] width 227 height 33
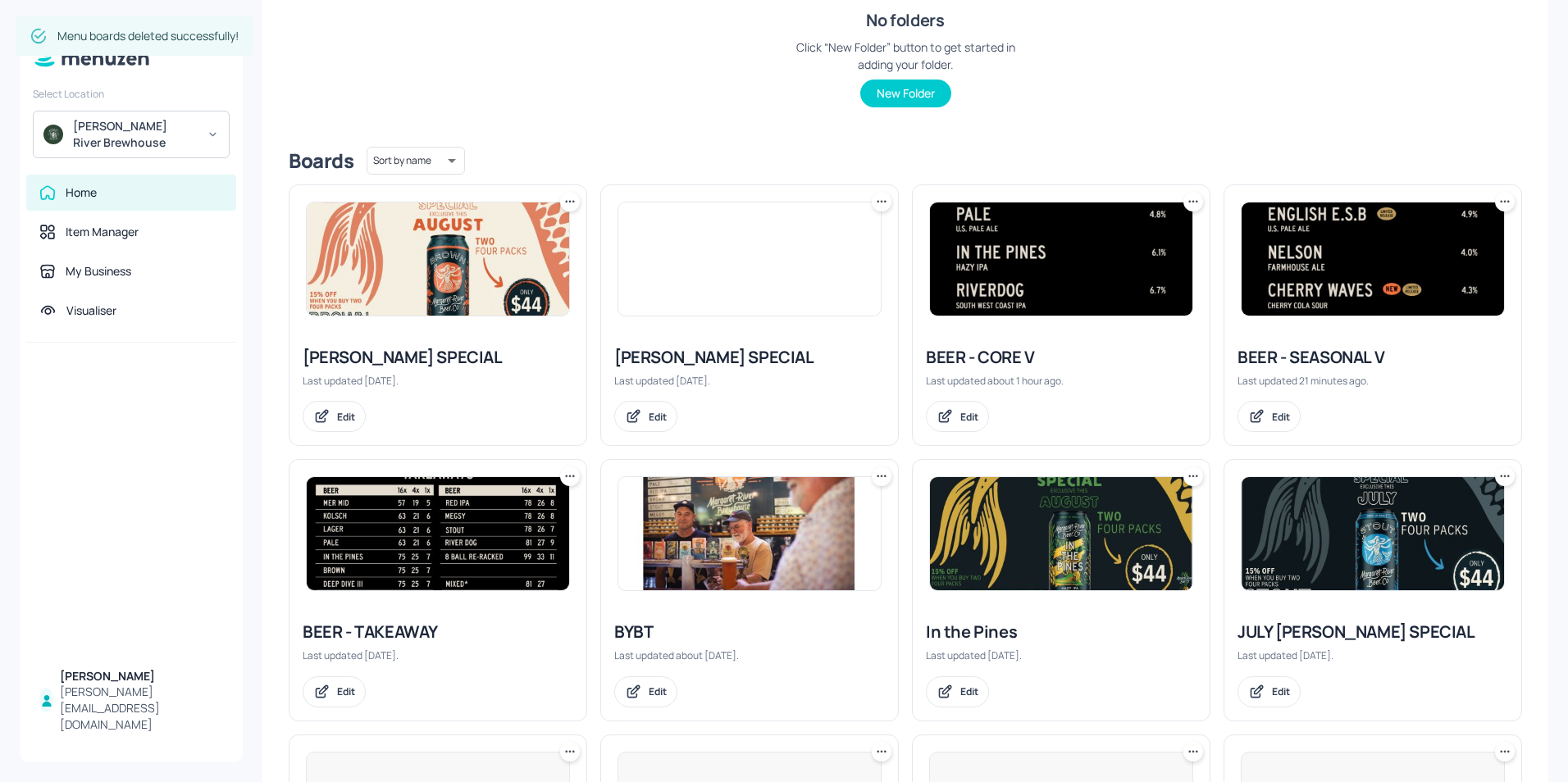
scroll to position [328, 0]
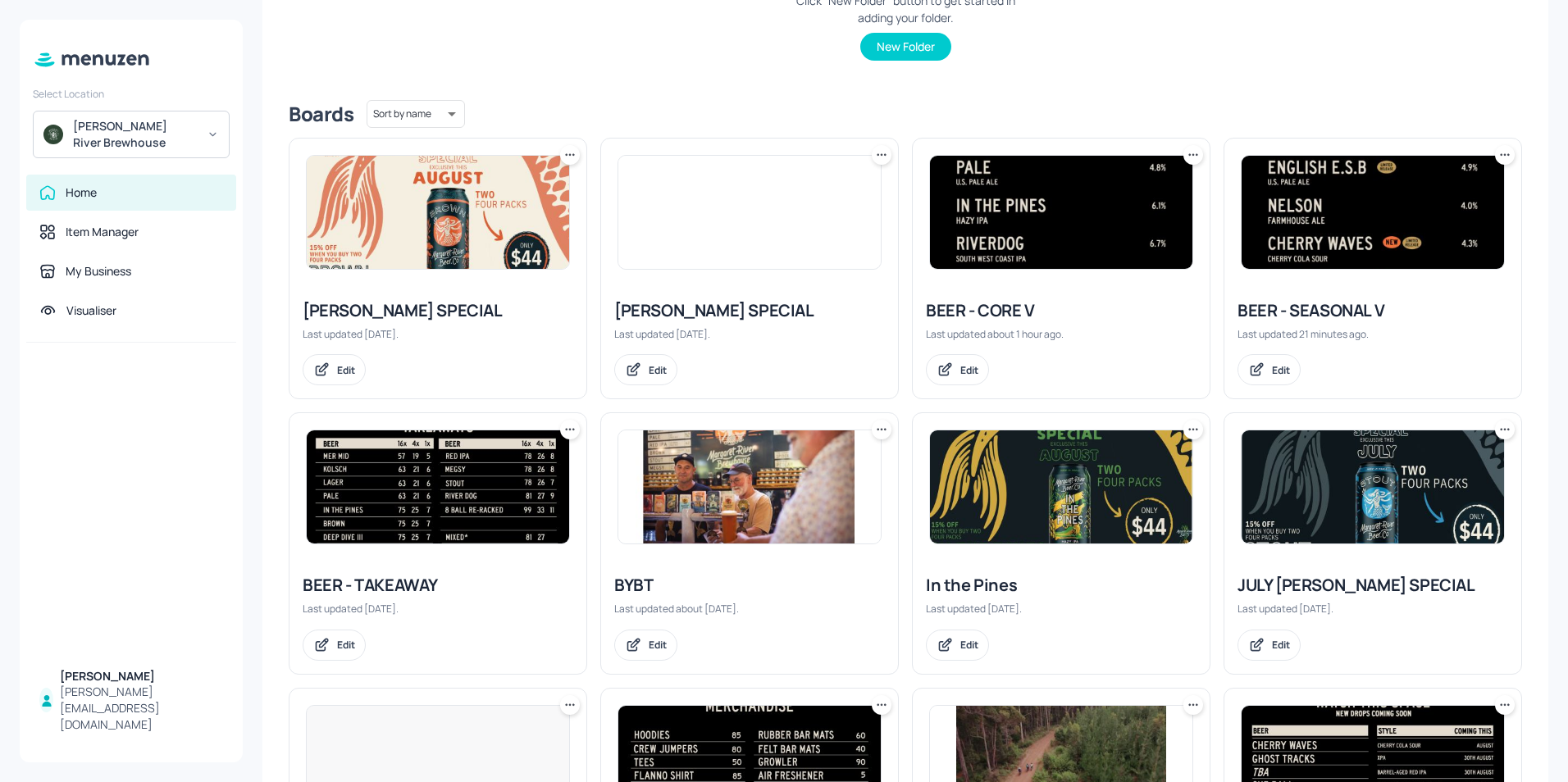
click at [1090, 230] on img at bounding box center [1061, 213] width 262 height 113
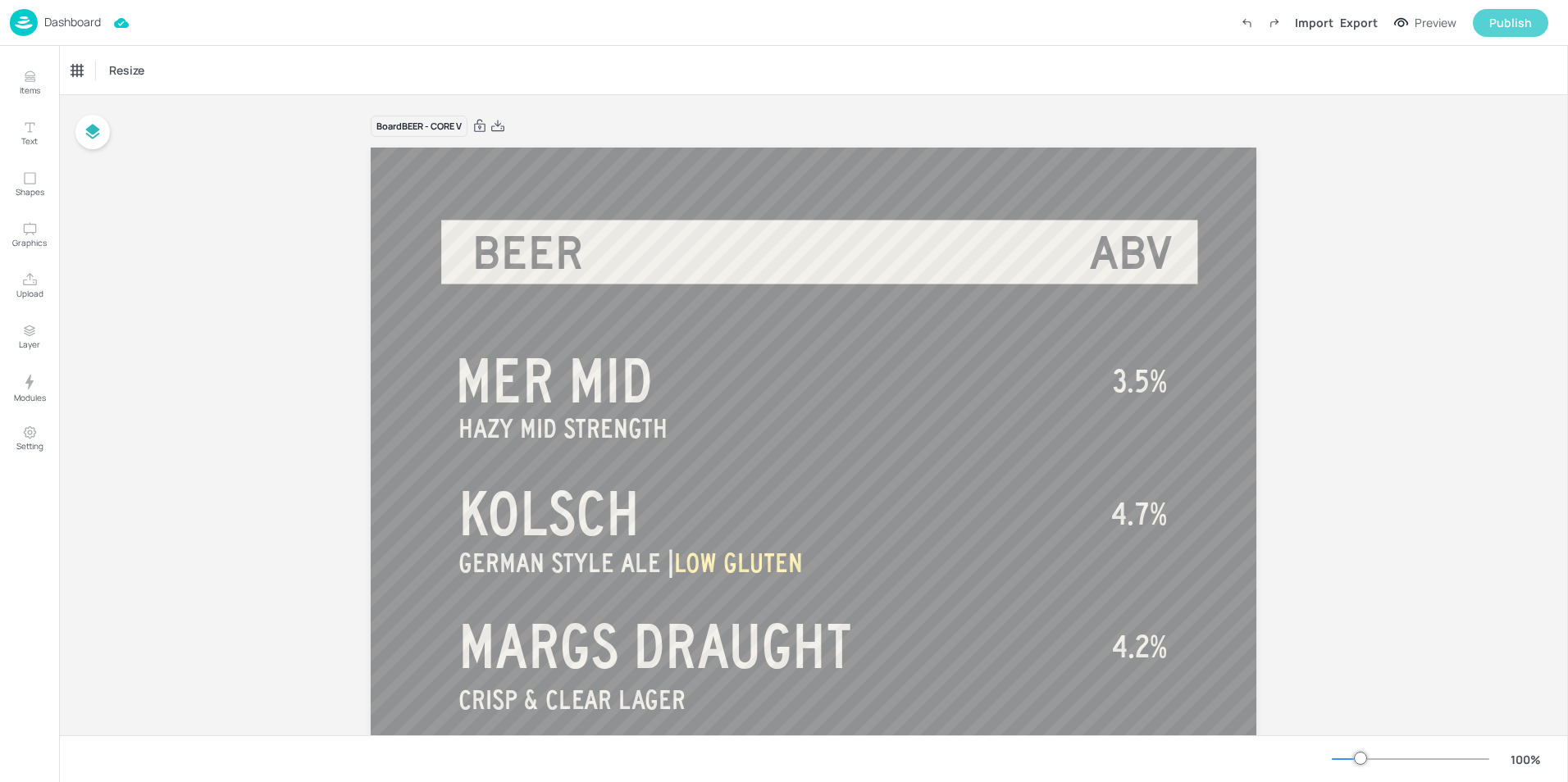
click at [1495, 31] on div "Publish" at bounding box center [1511, 23] width 42 height 18
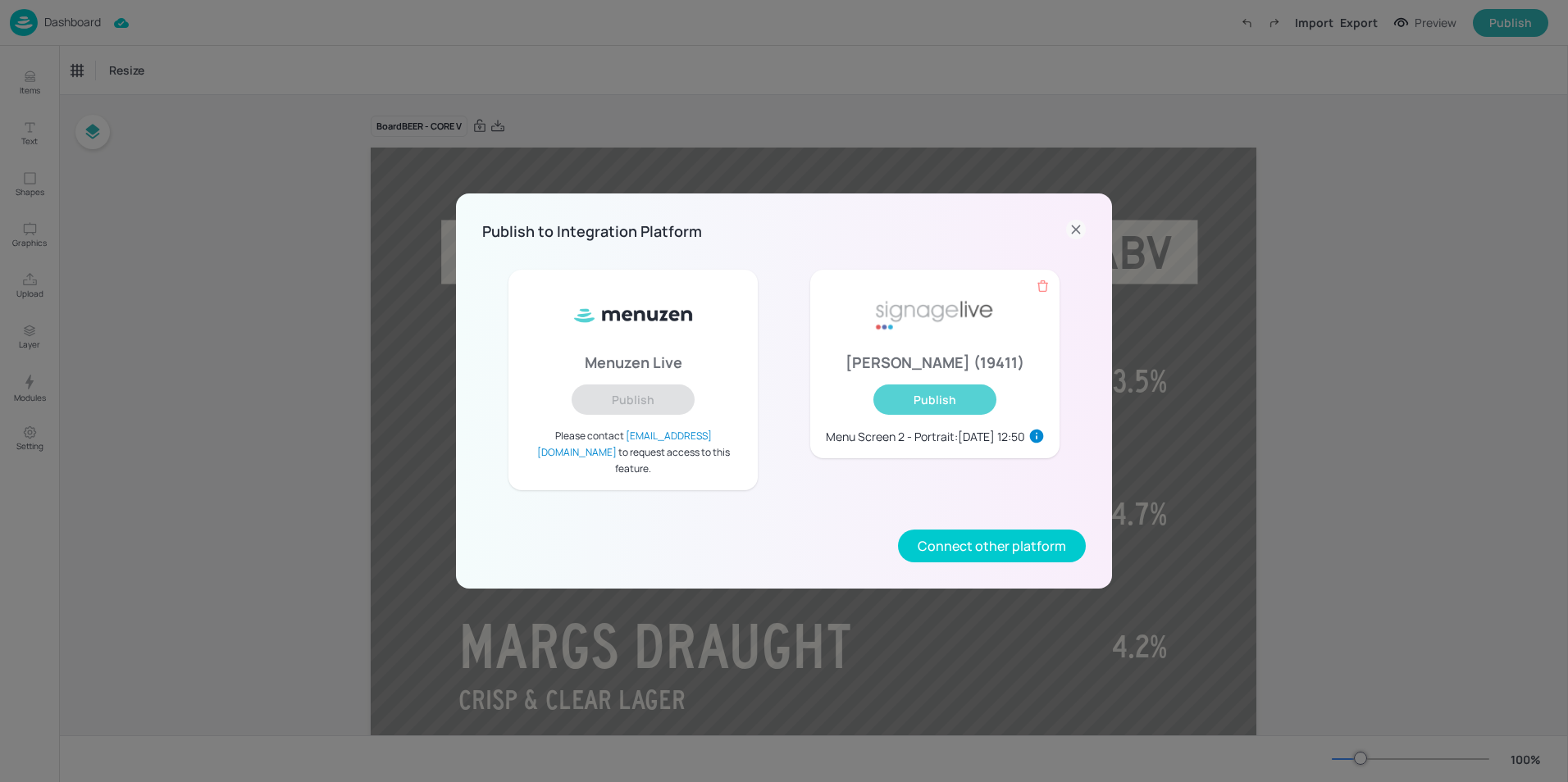
click at [904, 414] on button "Publish" at bounding box center [935, 399] width 123 height 31
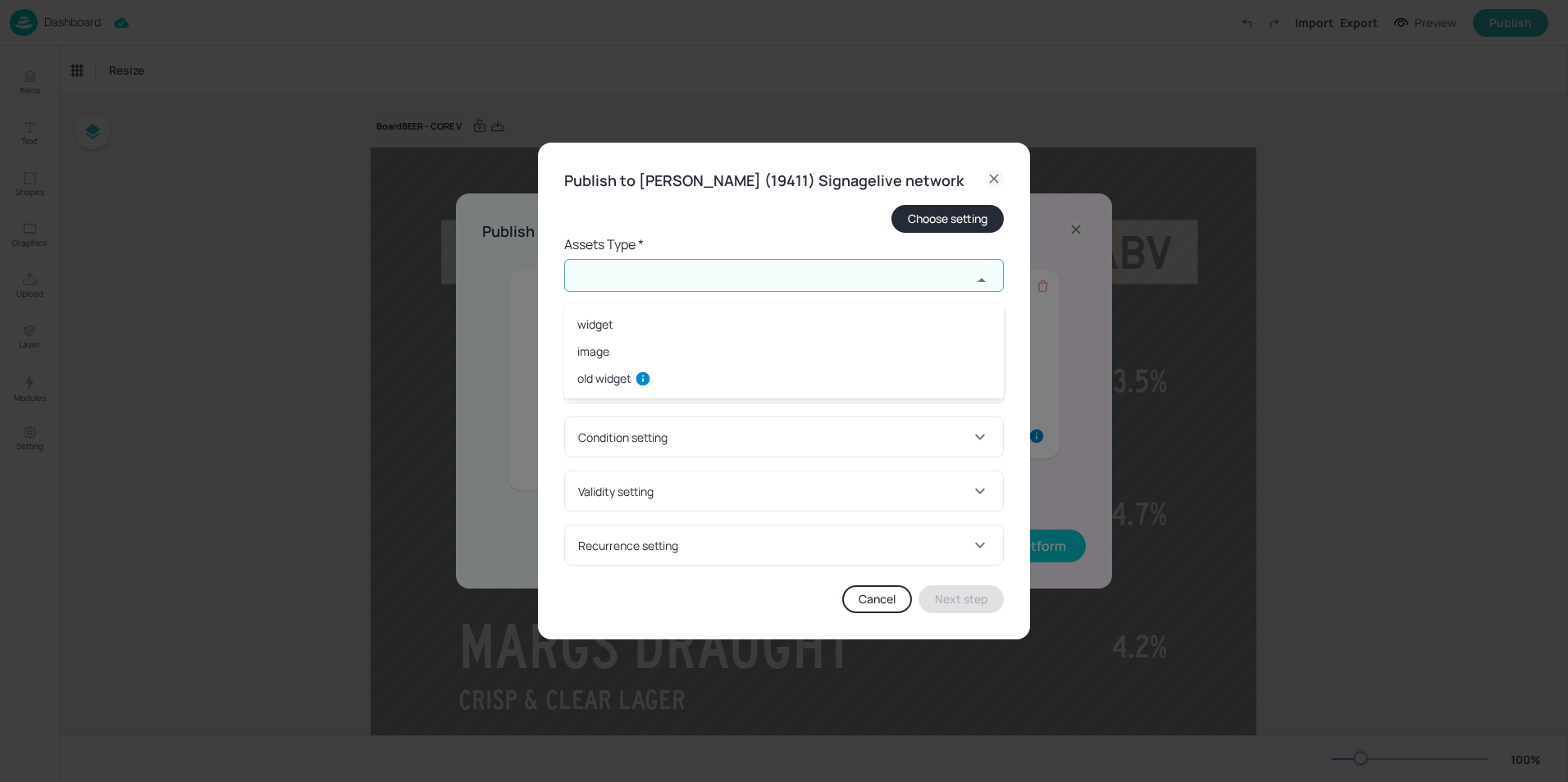
click at [621, 292] on input "text" at bounding box center [768, 276] width 408 height 33
click at [619, 328] on li "widget" at bounding box center [784, 324] width 439 height 27
type input "widget"
click at [635, 350] on input "text" at bounding box center [768, 341] width 408 height 33
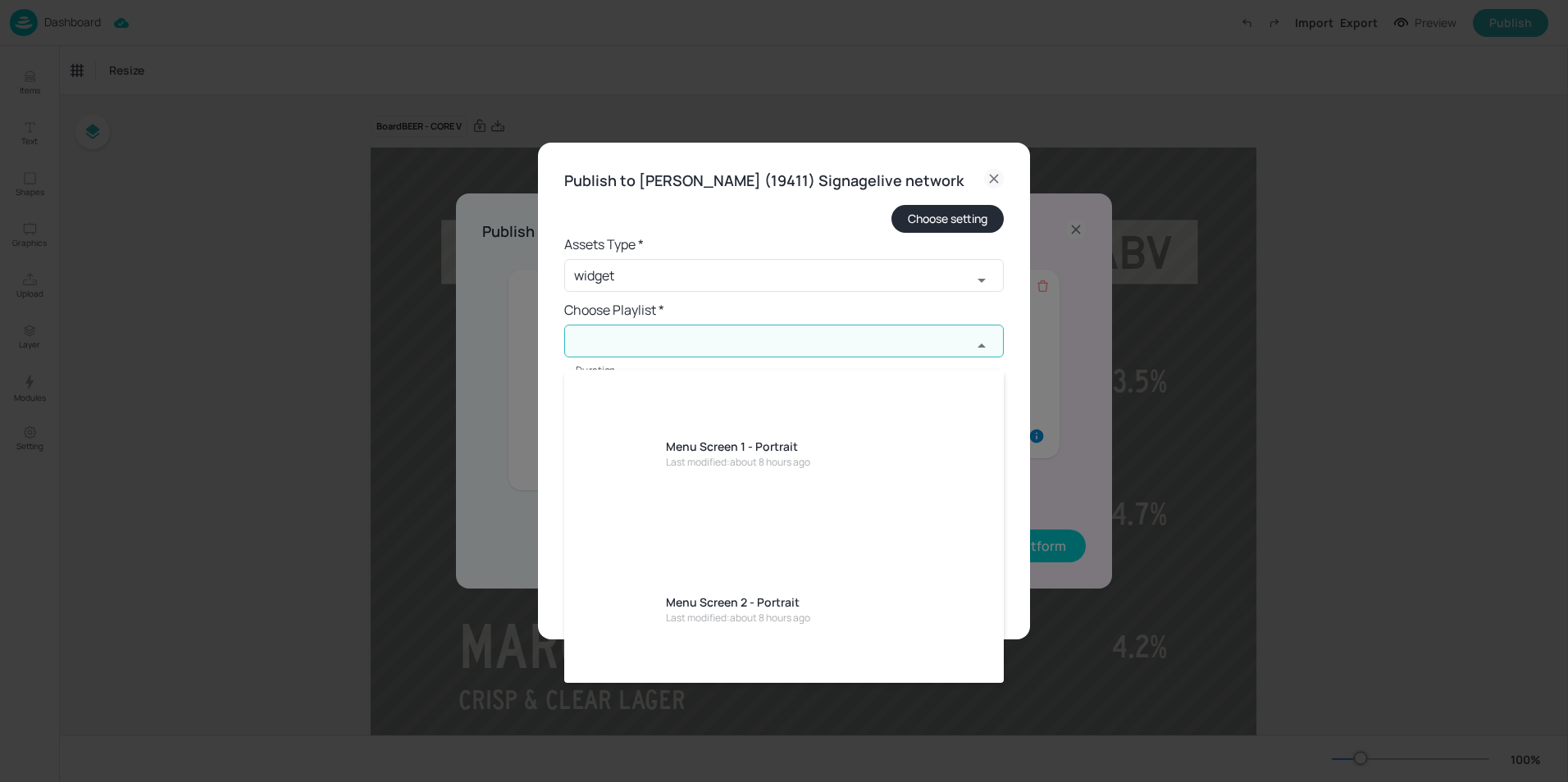
click at [743, 594] on div "Menu Screen 2 - Portrait" at bounding box center [738, 602] width 145 height 17
type input "Menu Screen 2 - Portrait"
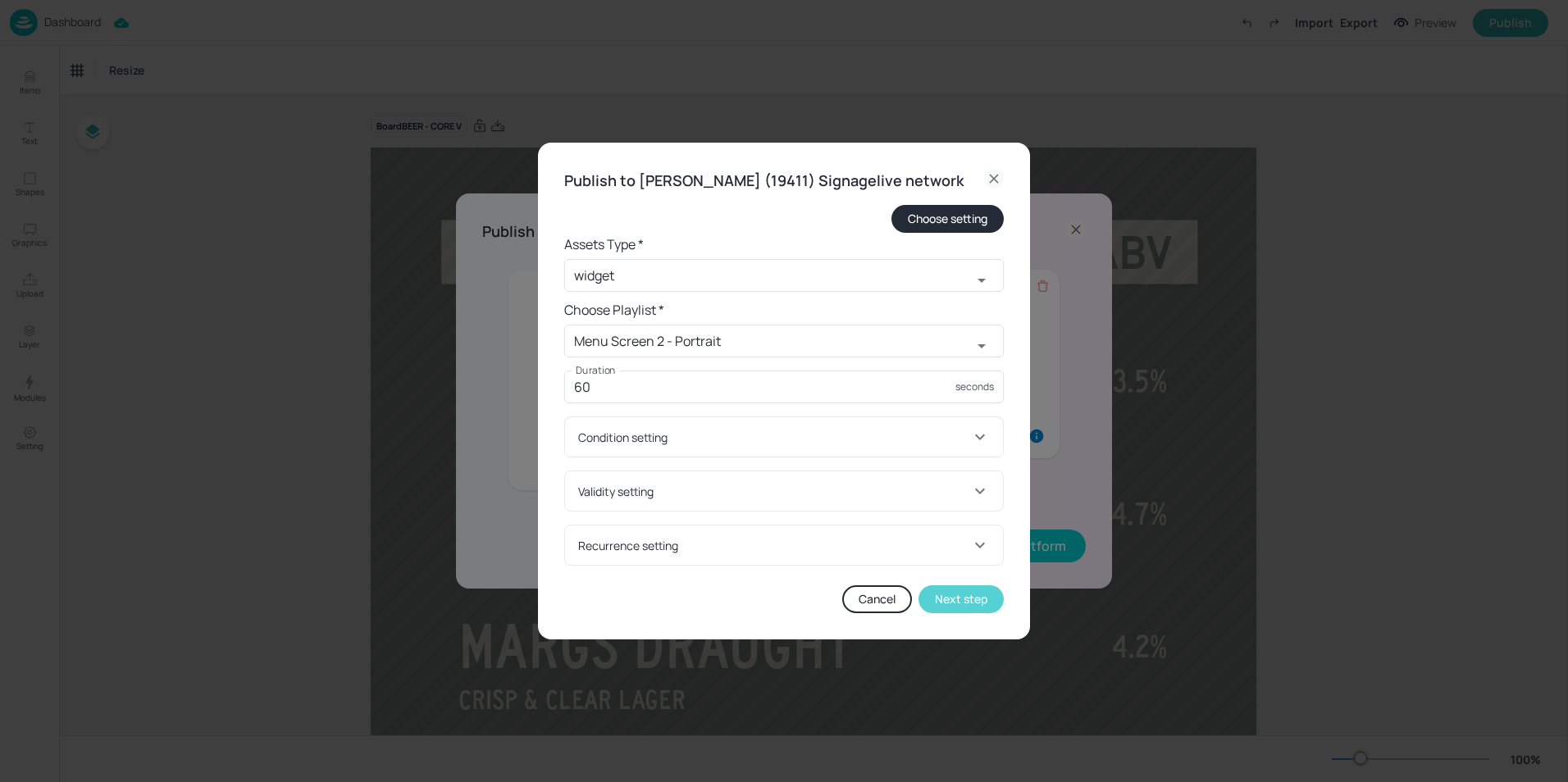
click at [954, 609] on button "Next step" at bounding box center [961, 599] width 86 height 28
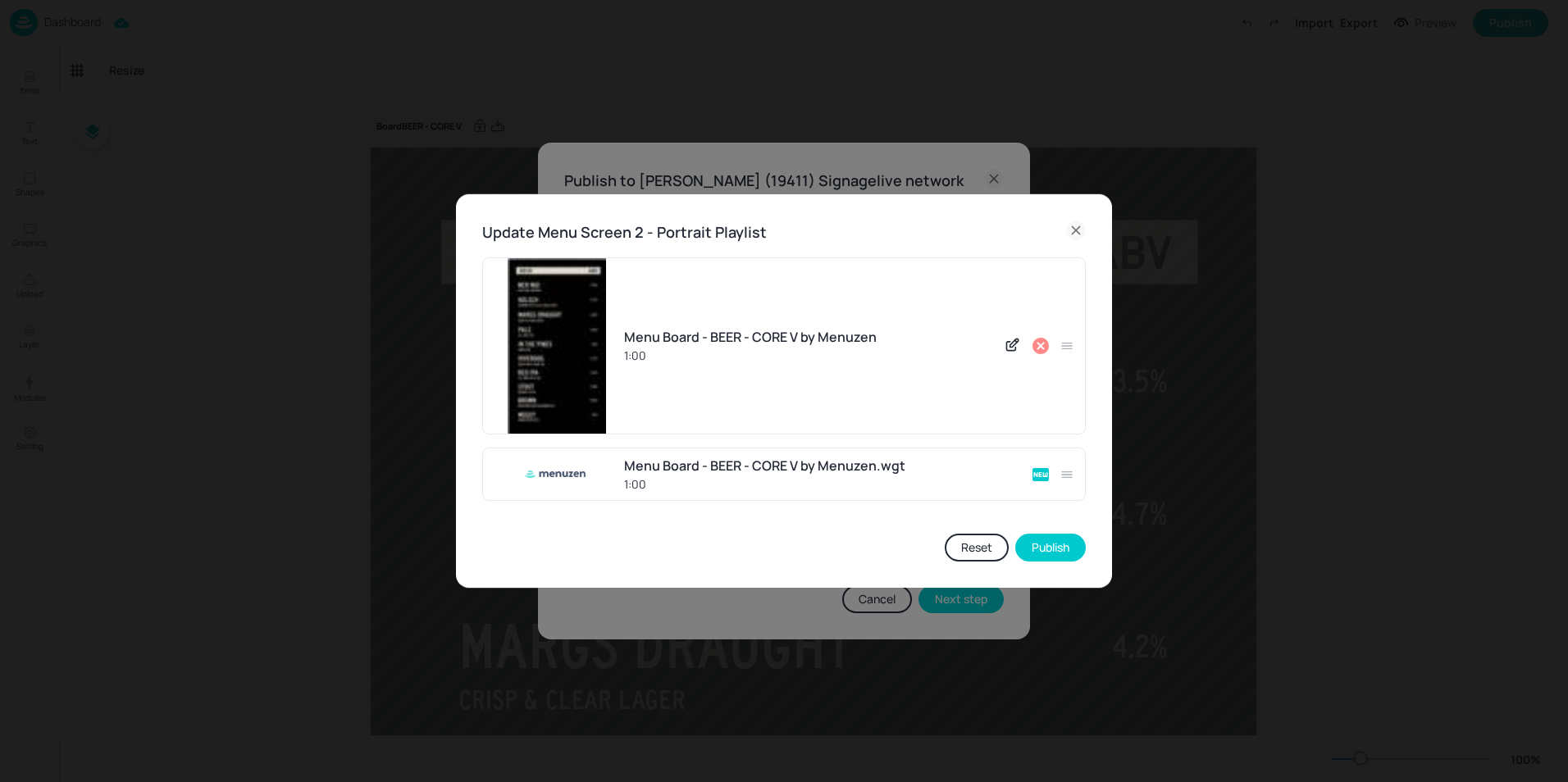
click at [1037, 348] on icon at bounding box center [1041, 346] width 17 height 17
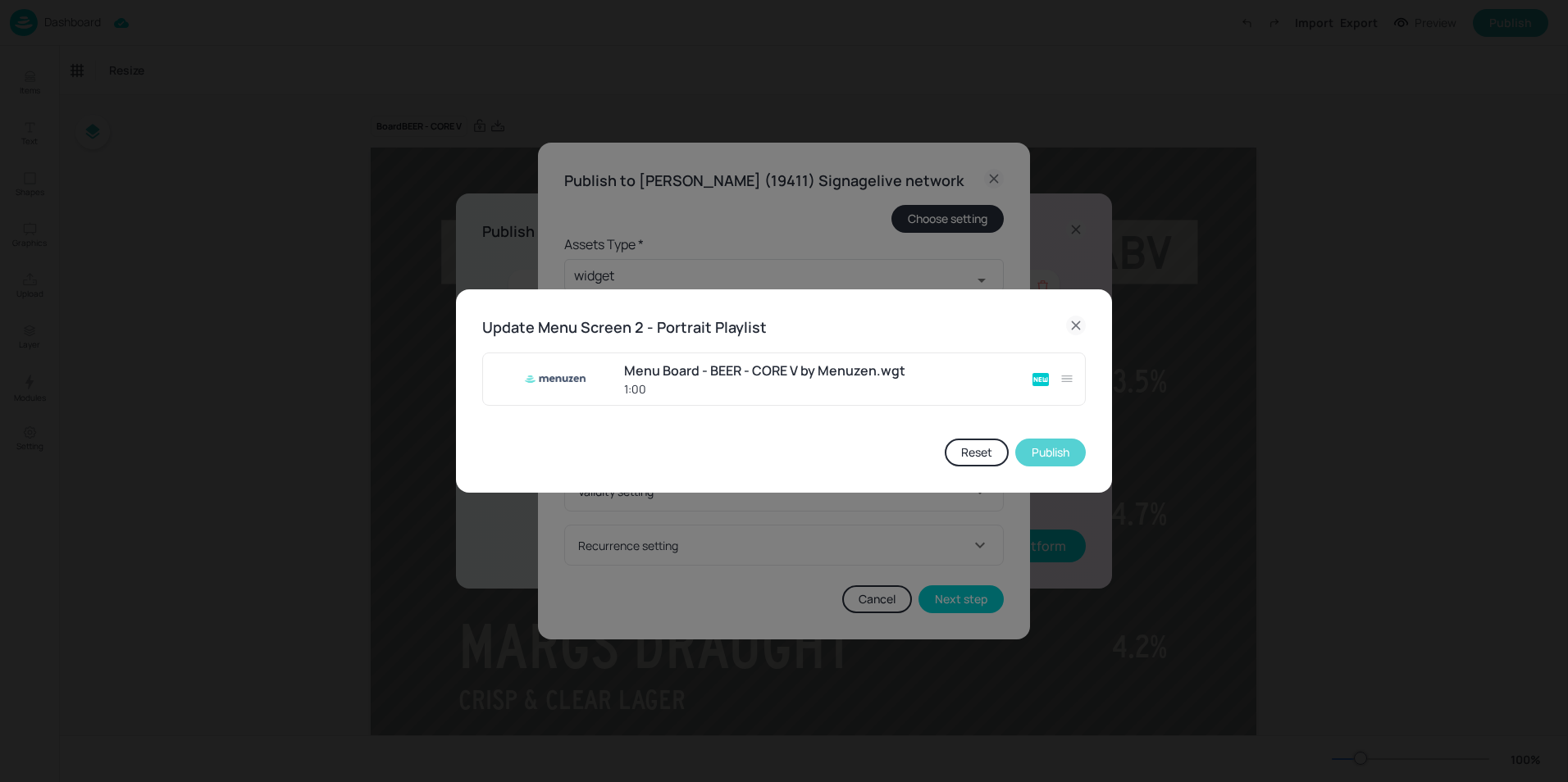
click at [1044, 454] on button "Publish" at bounding box center [1051, 452] width 71 height 28
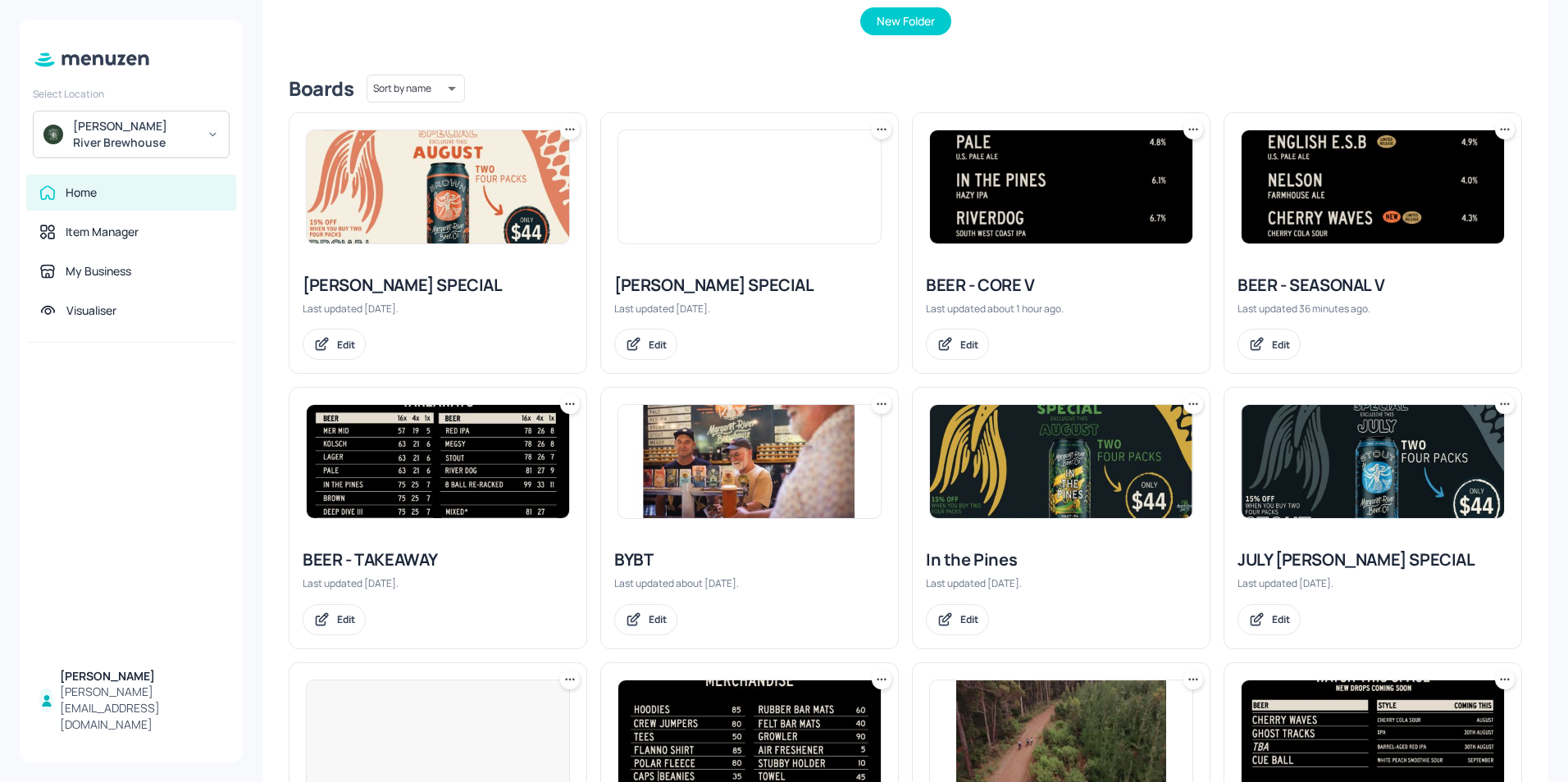
scroll to position [328, 0]
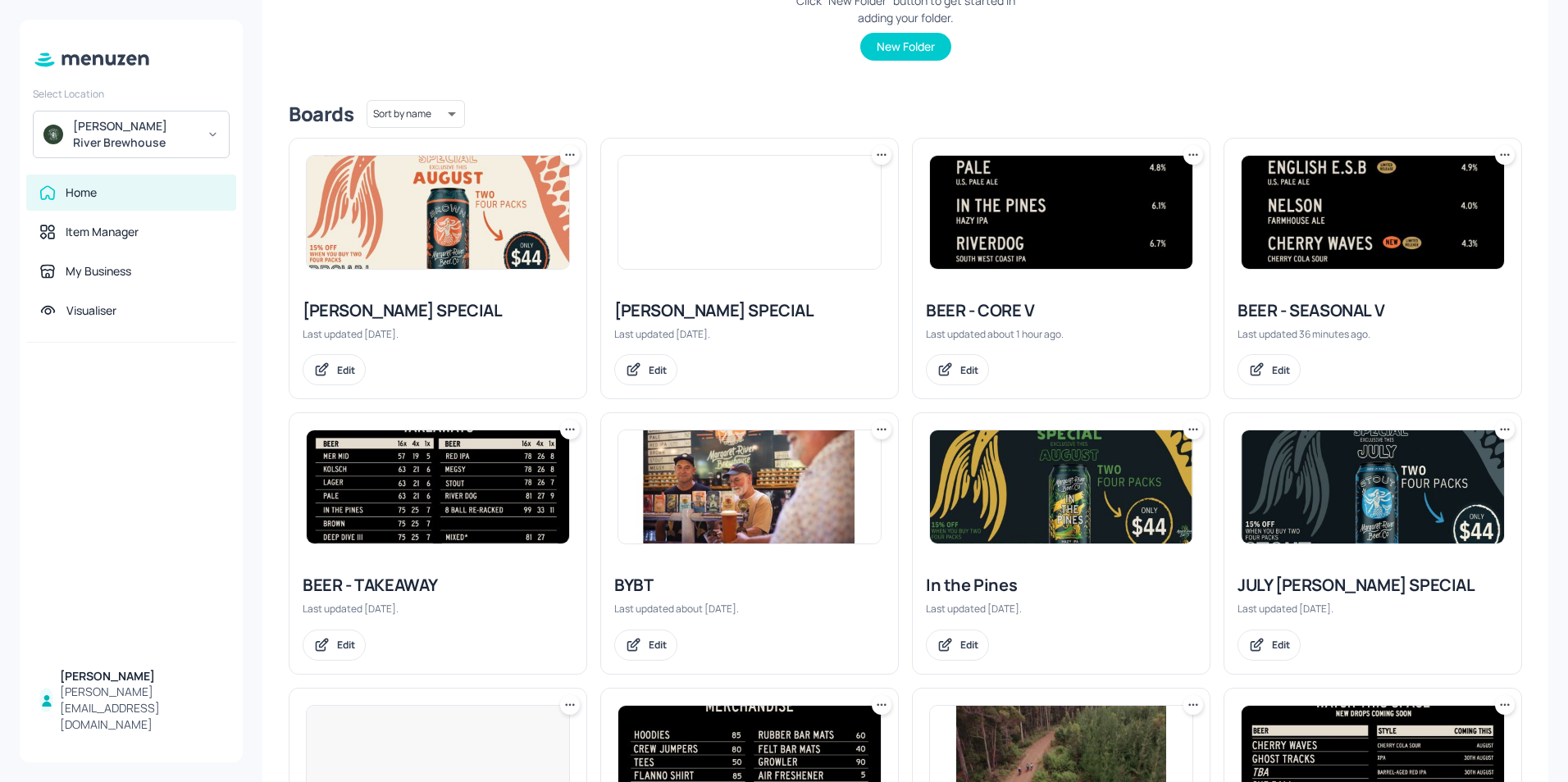
click at [1335, 246] on img at bounding box center [1373, 213] width 262 height 113
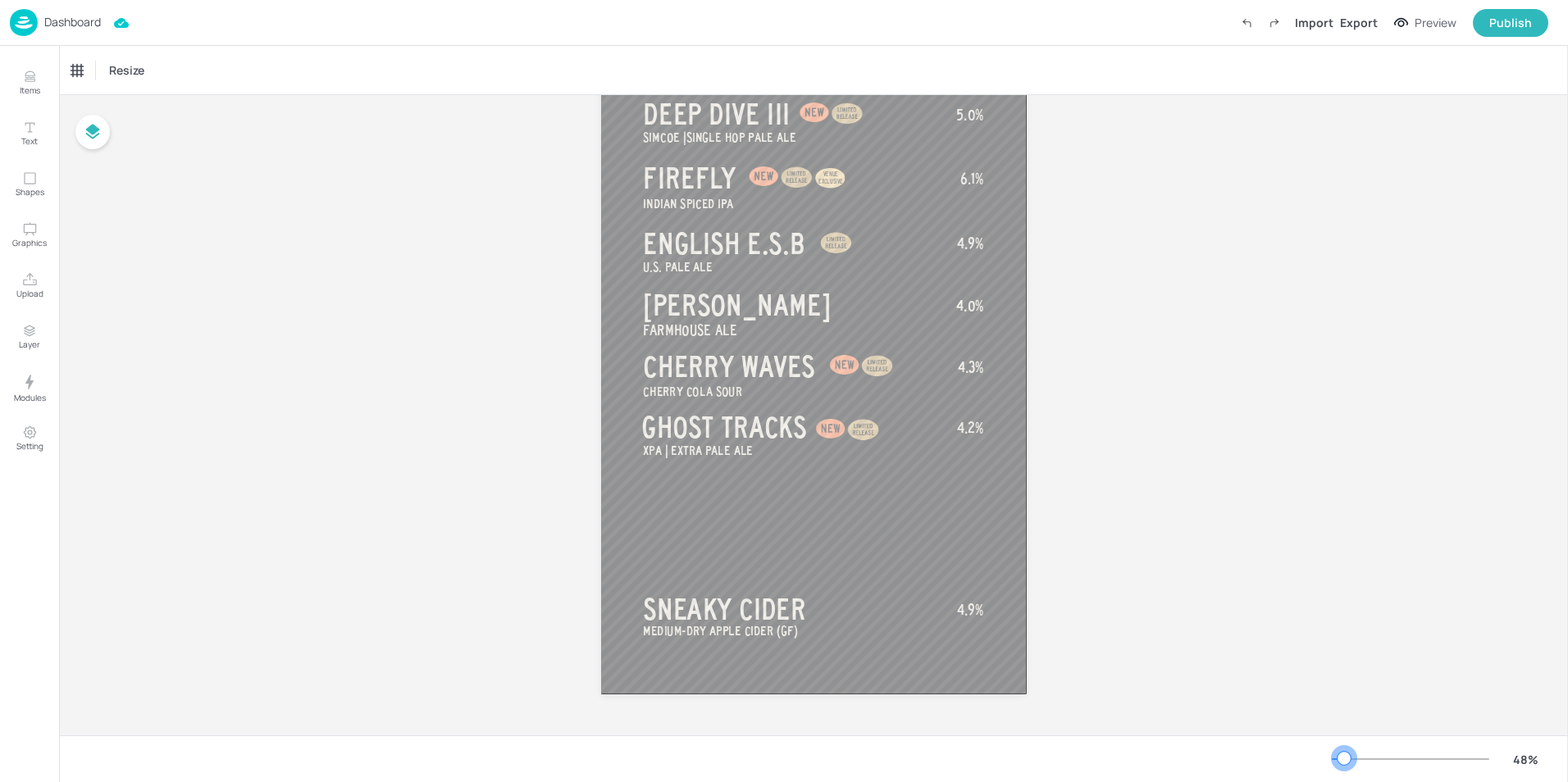
scroll to position [20, 0]
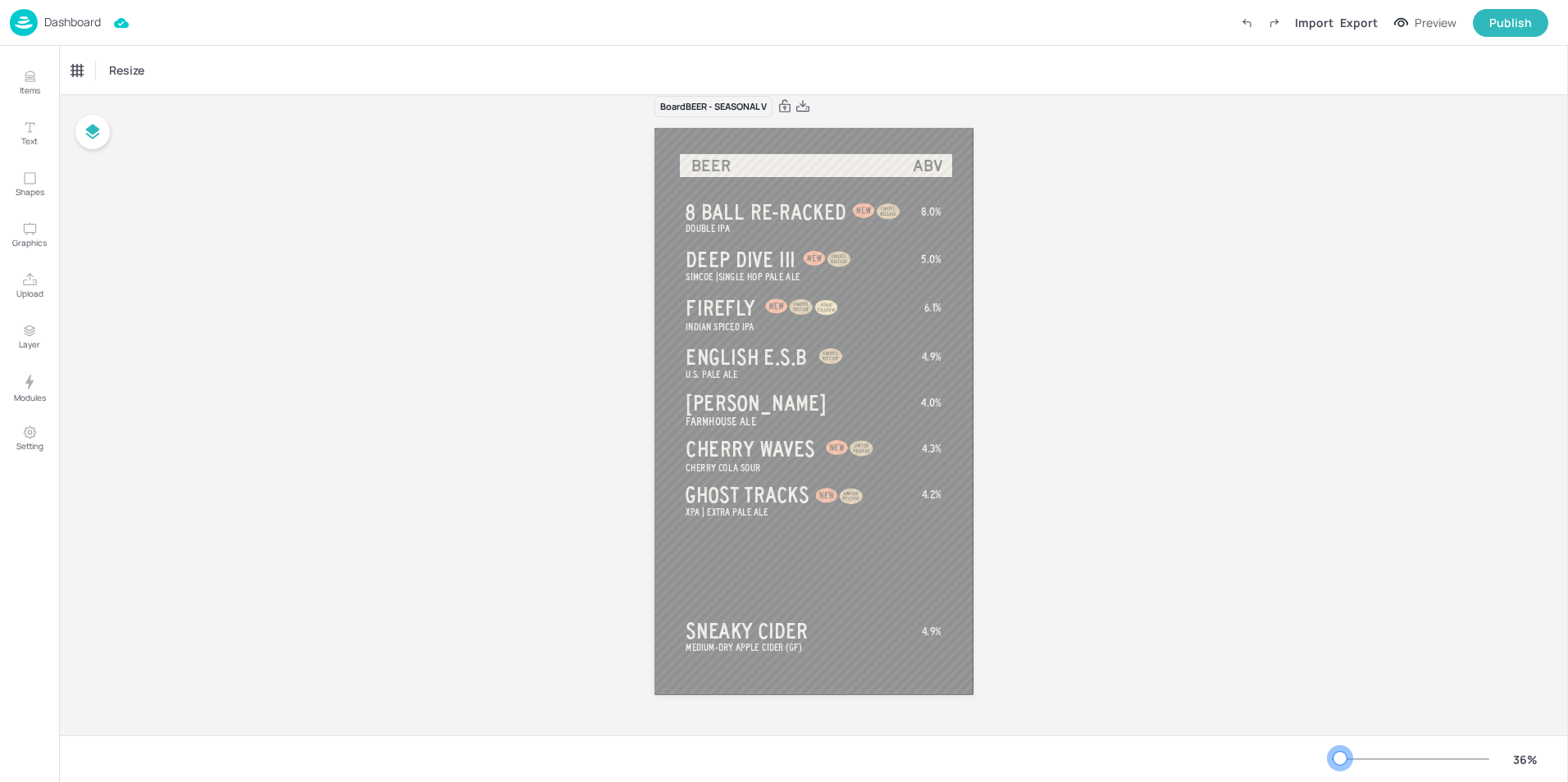
drag, startPoint x: 1365, startPoint y: 761, endPoint x: 1340, endPoint y: 751, distance: 26.9
click at [1340, 752] on div at bounding box center [1340, 759] width 13 height 13
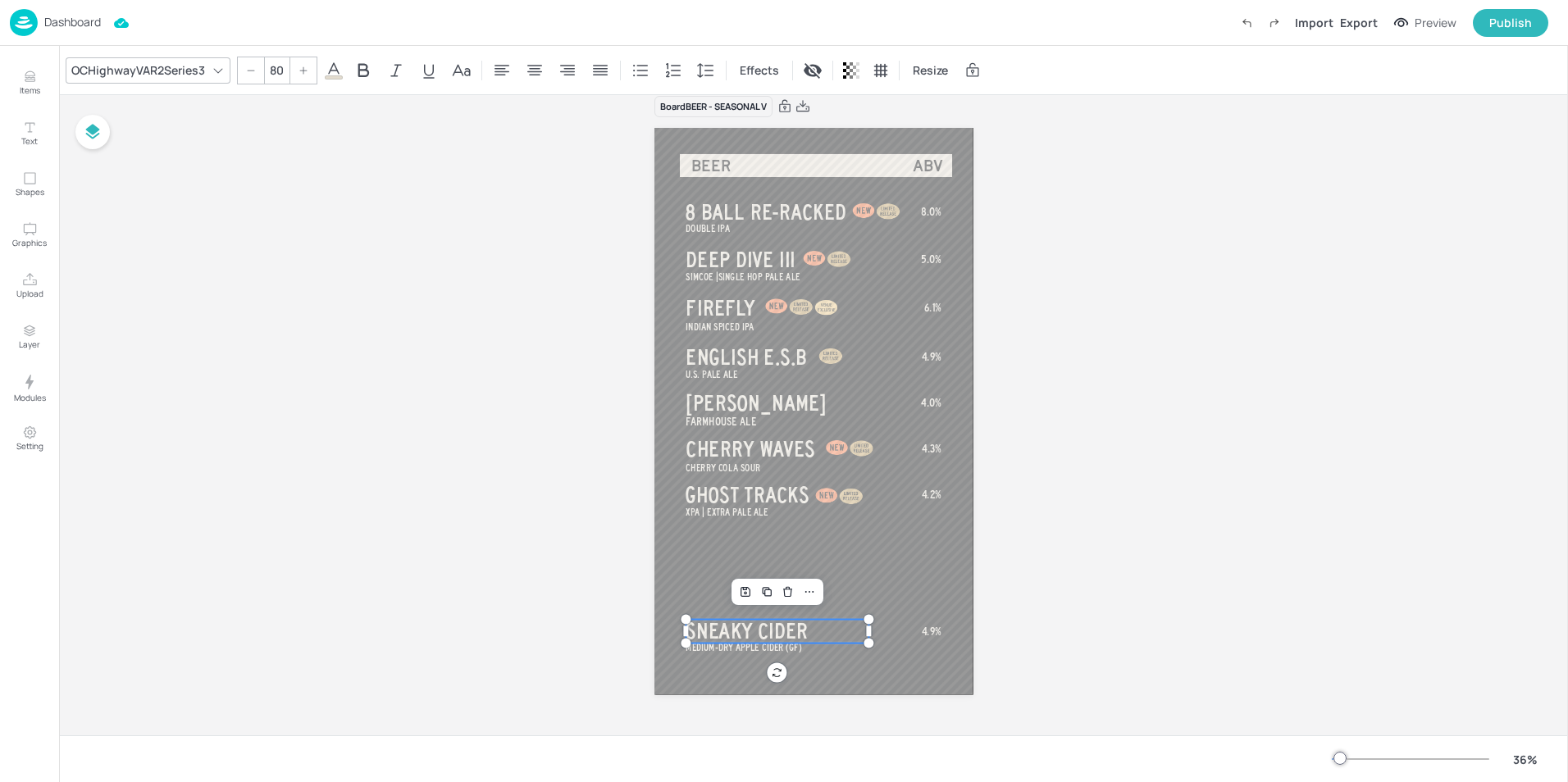
click at [758, 633] on span "SNEAKY CIDER" at bounding box center [747, 632] width 122 height 24
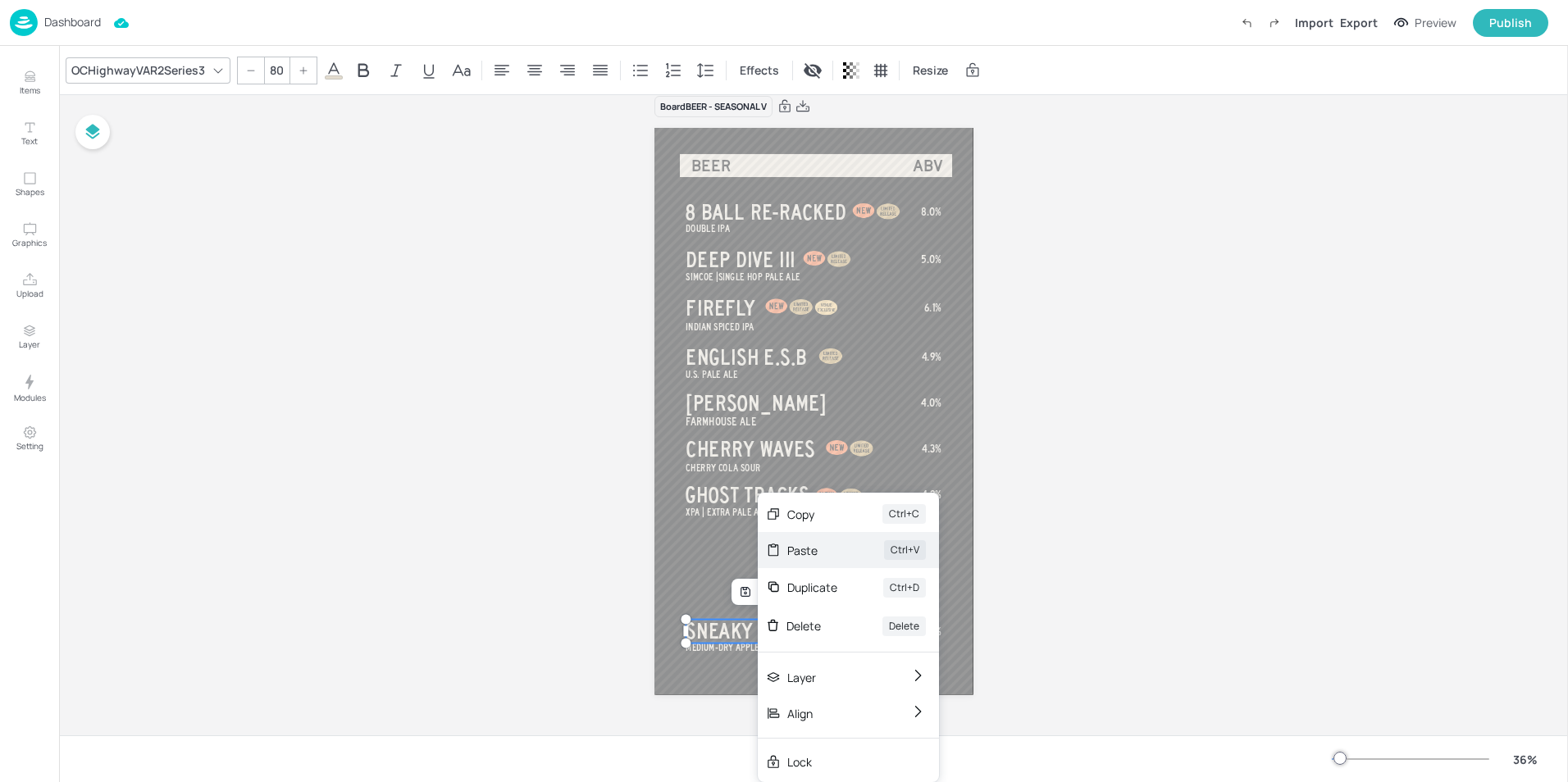
click at [794, 540] on div "Paste Ctrl+V" at bounding box center [849, 550] width 181 height 36
type input "--"
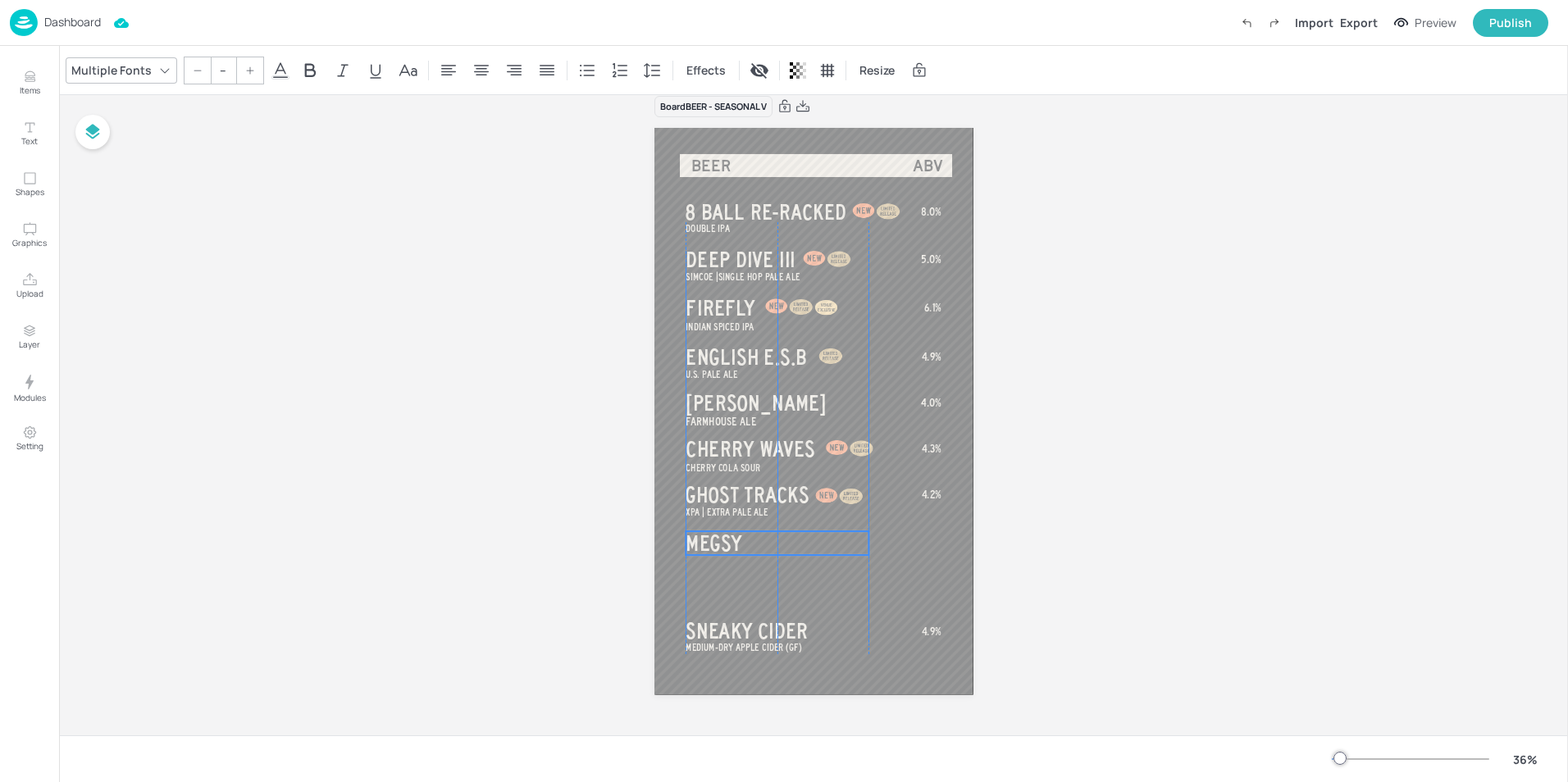
drag, startPoint x: 819, startPoint y: 625, endPoint x: 814, endPoint y: 534, distance: 91.1
click at [814, 534] on p "MEGSY" at bounding box center [777, 543] width 183 height 24
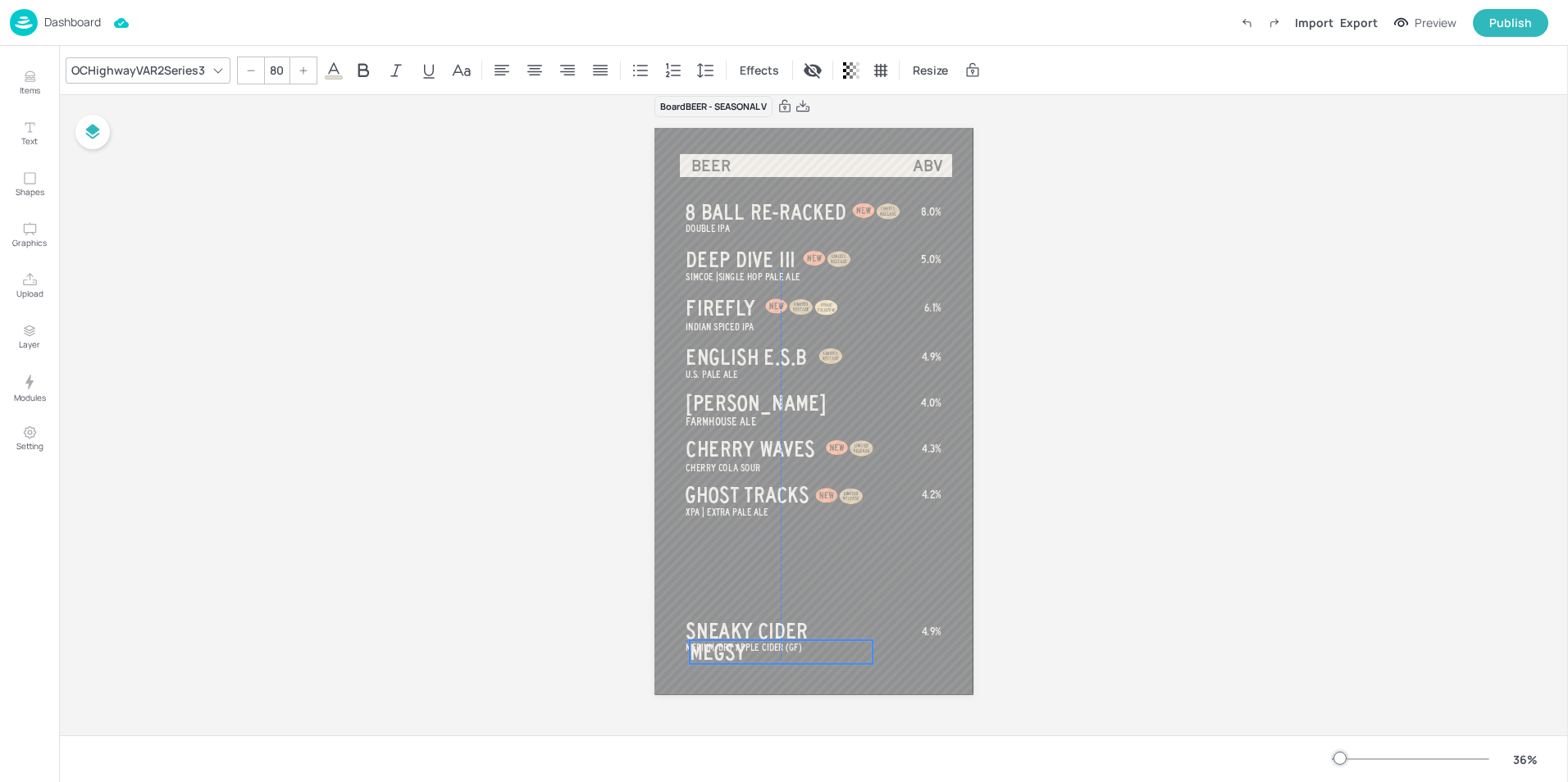
drag, startPoint x: 808, startPoint y: 628, endPoint x: 809, endPoint y: 643, distance: 15.0
click at [809, 643] on p "MEGSY" at bounding box center [782, 652] width 183 height 24
drag, startPoint x: 829, startPoint y: 625, endPoint x: 826, endPoint y: 538, distance: 87.1
click at [826, 538] on p "SNEAKY CIDER" at bounding box center [777, 545] width 183 height 24
drag, startPoint x: 808, startPoint y: 648, endPoint x: 799, endPoint y: 612, distance: 37.1
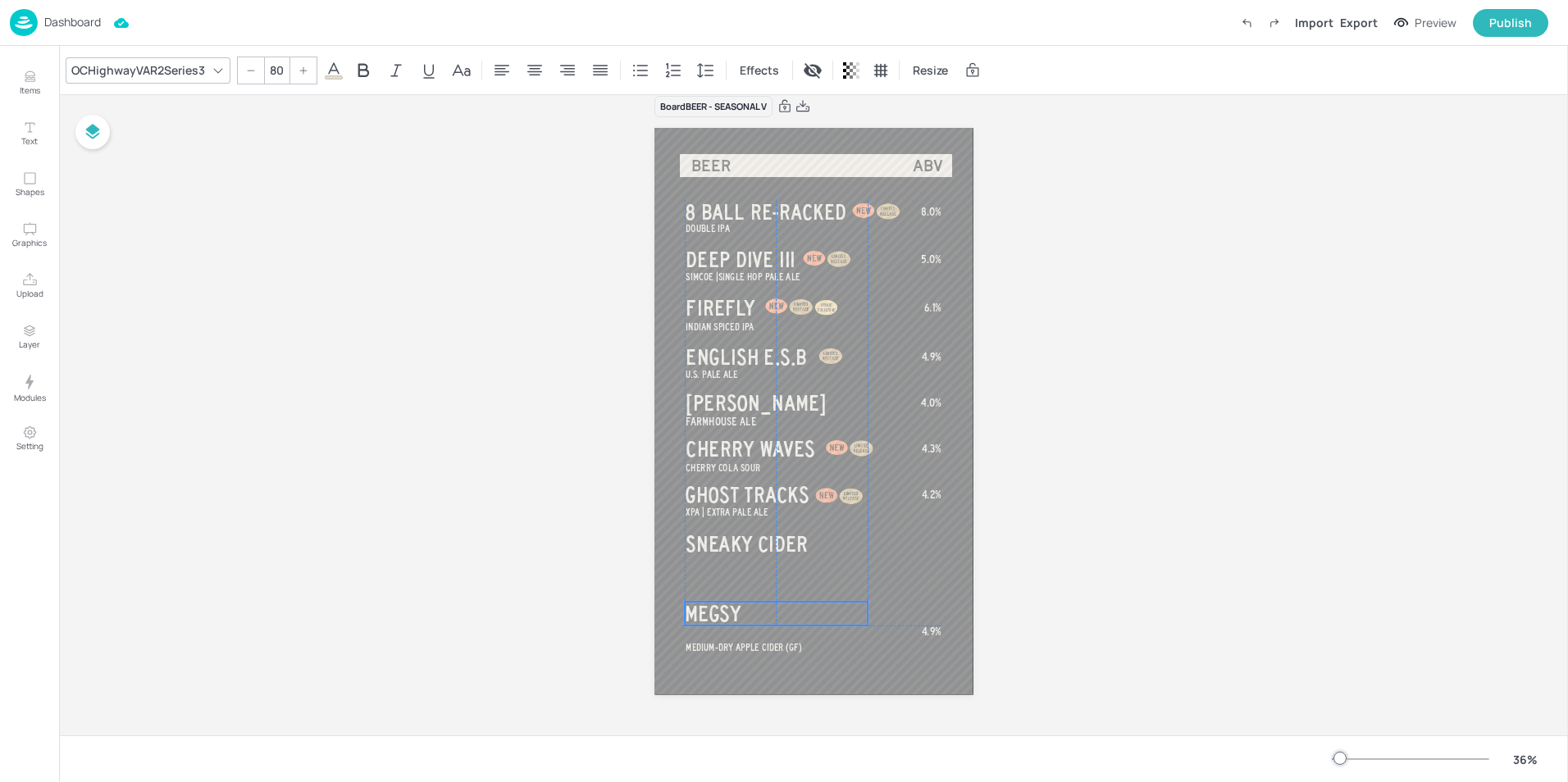
click at [799, 612] on p "MEGSY" at bounding box center [777, 613] width 183 height 24
type input "35"
drag, startPoint x: 808, startPoint y: 644, endPoint x: 806, endPoint y: 562, distance: 82.0
click at [806, 562] on p "MEDIUM-DRY APPLE CIDER (GF)" at bounding box center [777, 564] width 183 height 15
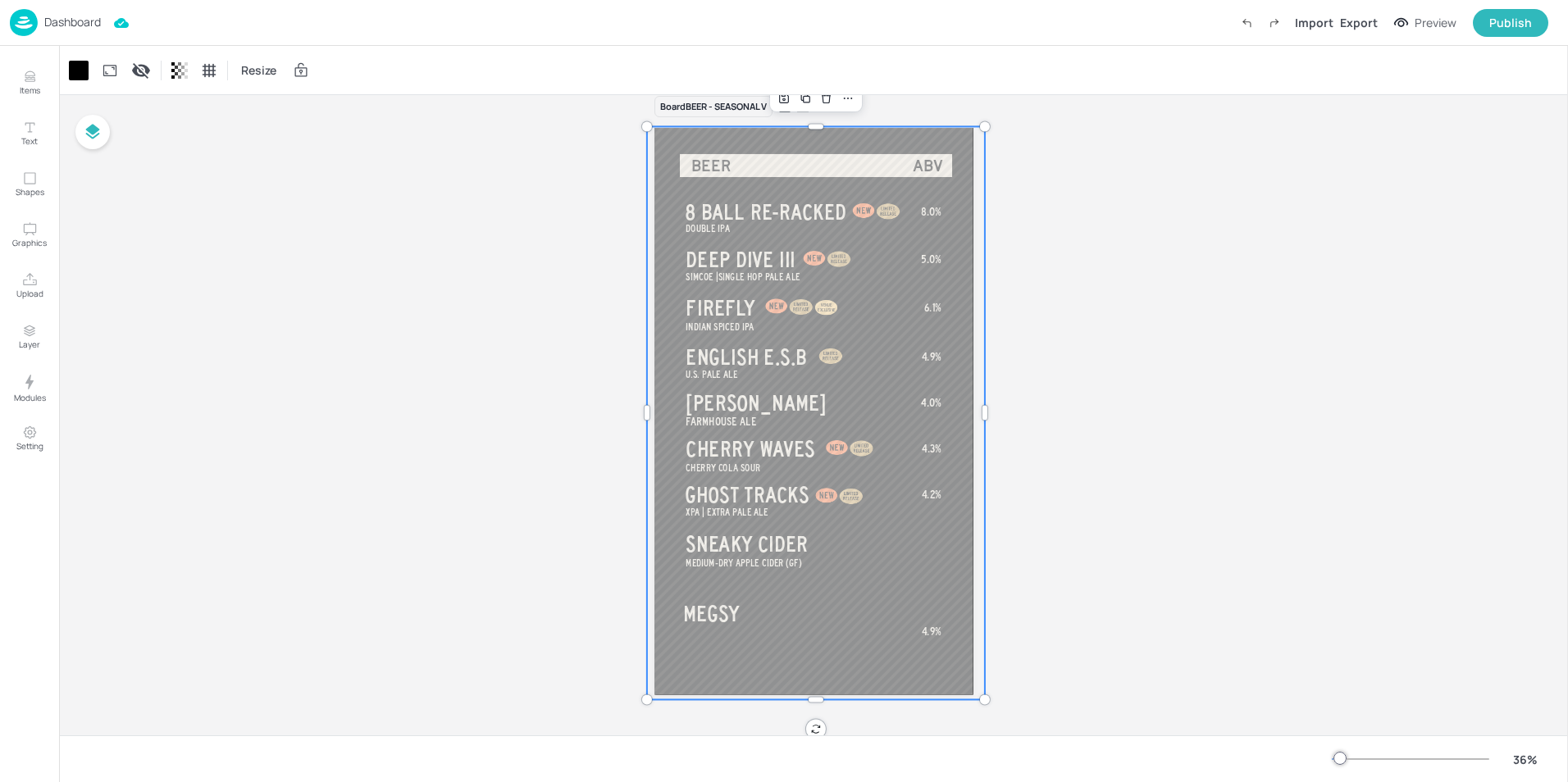
click at [923, 527] on div at bounding box center [815, 413] width 338 height 573
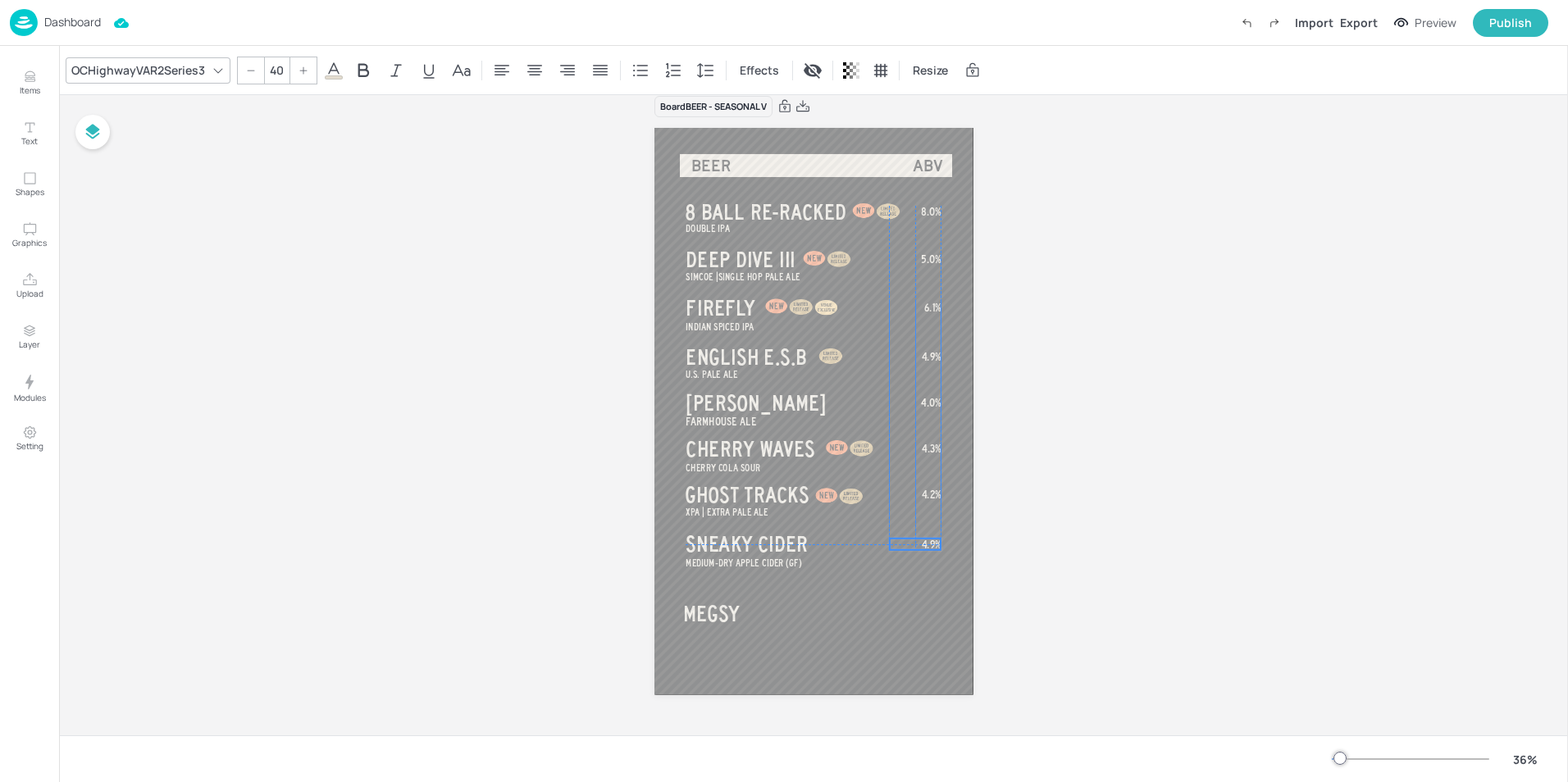
drag, startPoint x: 921, startPoint y: 630, endPoint x: 919, endPoint y: 540, distance: 90.0
click at [921, 540] on span "4.9%" at bounding box center [931, 545] width 20 height 12
click at [1061, 558] on div "Board BEER - SEASONAL V DOUBLE IPA 8 BALL RE-RACKED SIMCOE | SINGLE HOP PALE AL…" at bounding box center [813, 405] width 1509 height 660
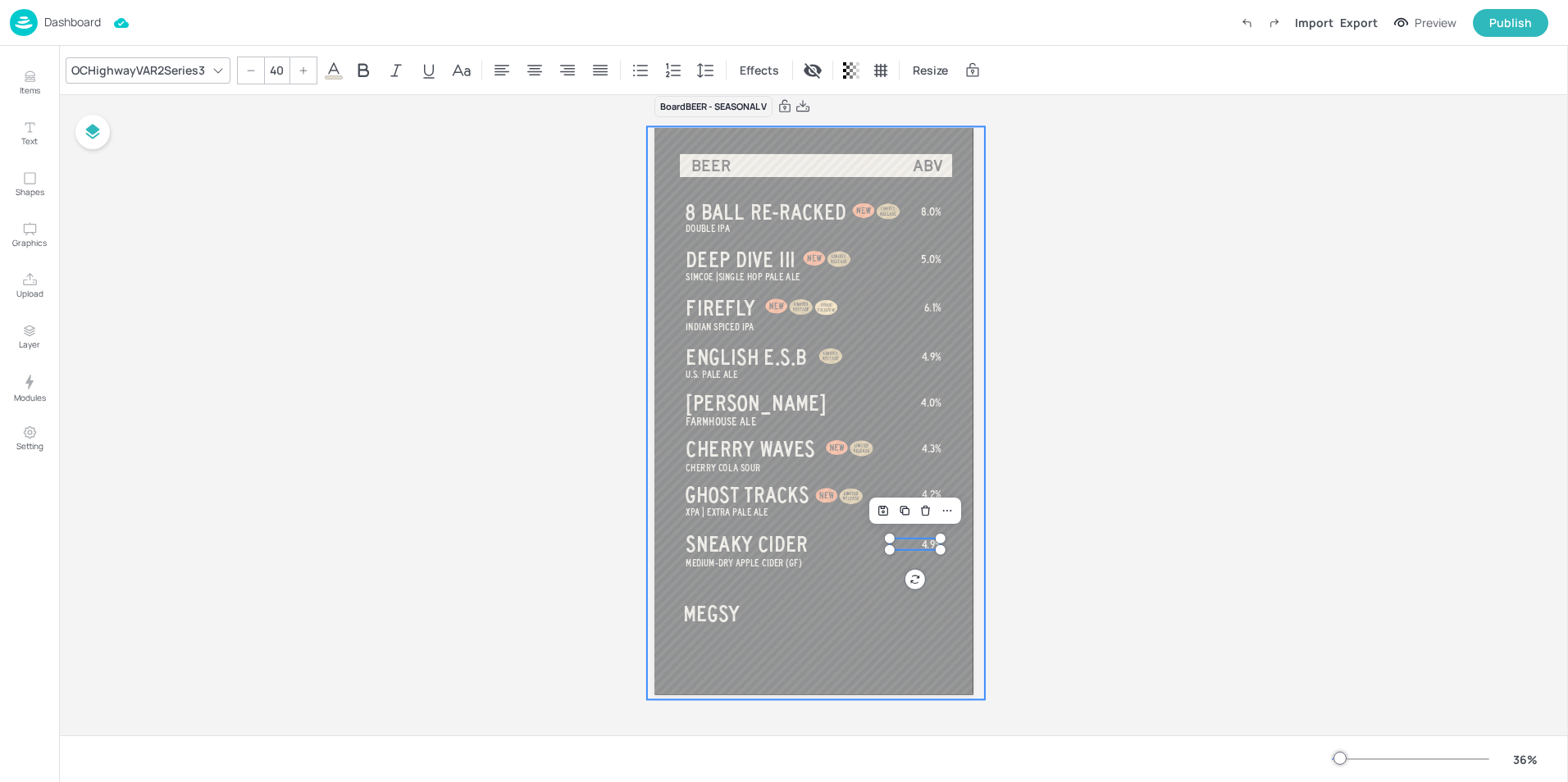
click at [884, 564] on div at bounding box center [815, 413] width 338 height 573
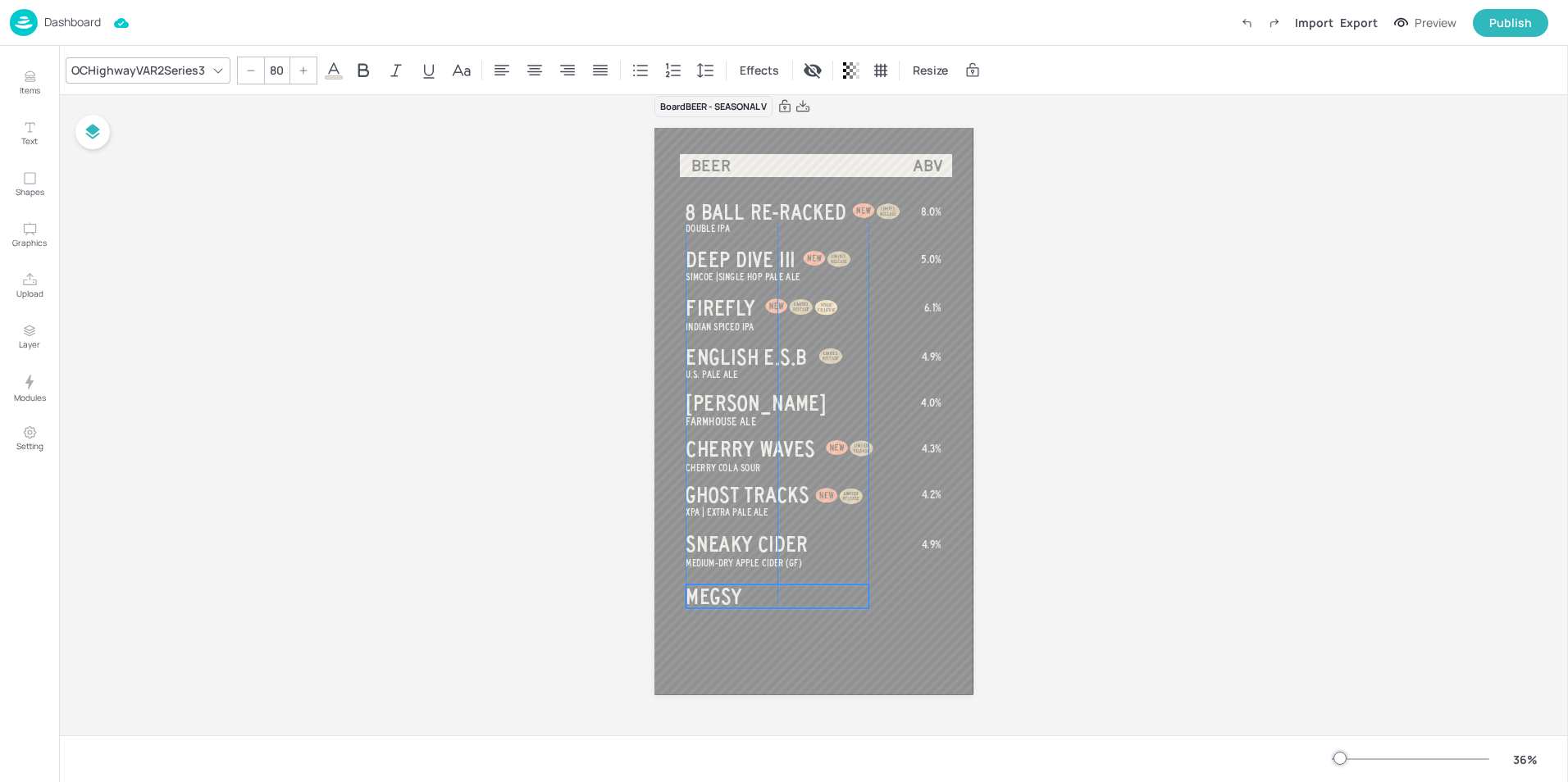
drag, startPoint x: 710, startPoint y: 614, endPoint x: 712, endPoint y: 597, distance: 17.1
click at [712, 597] on span "MEGSY" at bounding box center [714, 596] width 56 height 24
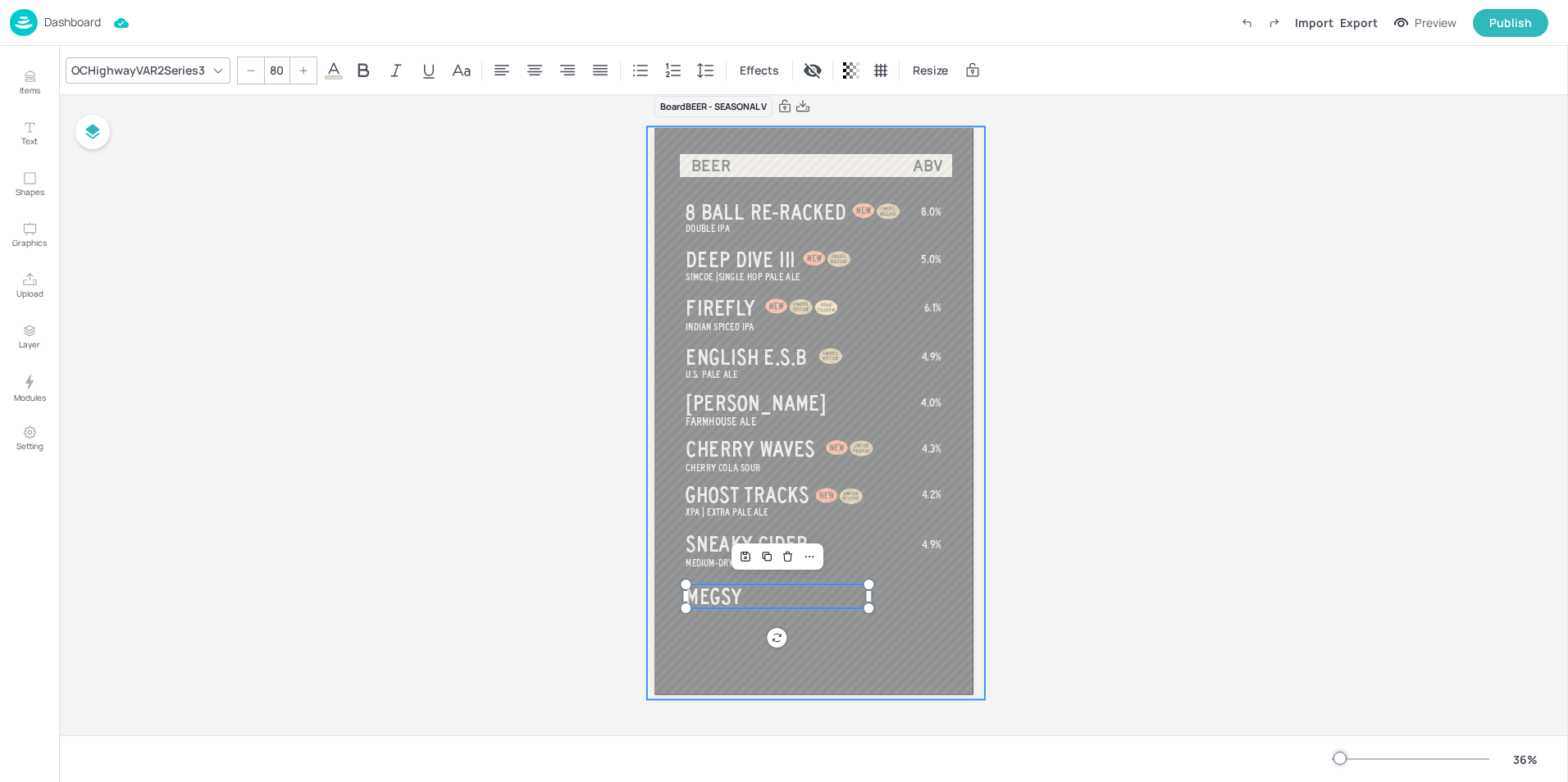
type input "--"
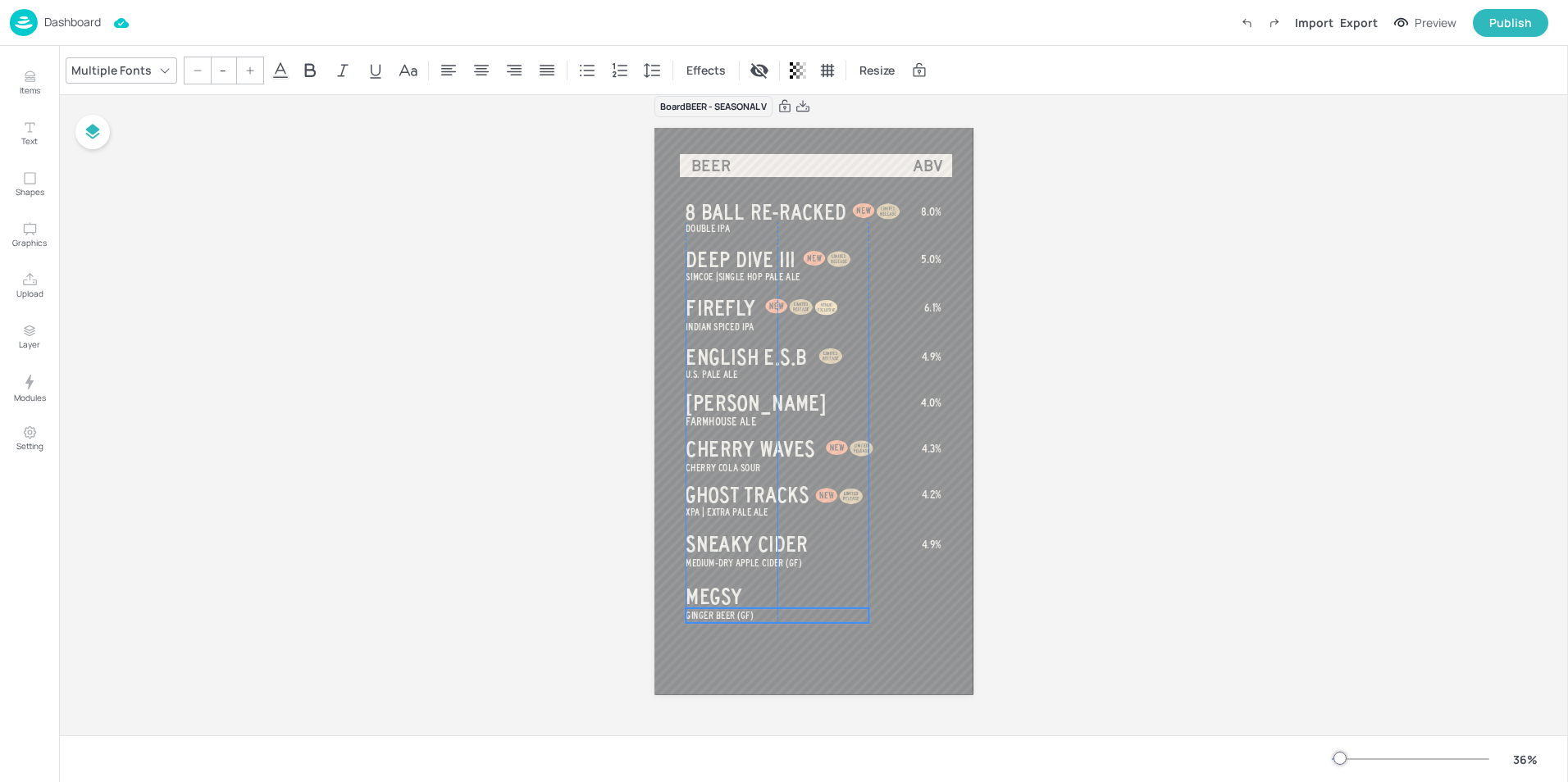
drag, startPoint x: 733, startPoint y: 650, endPoint x: 728, endPoint y: 616, distance: 34.4
click at [728, 616] on span "GINGER BEER (GF)" at bounding box center [719, 615] width 67 height 11
click at [1069, 593] on div "Board BEER - SEASONAL V DOUBLE IPA 8 BALL RE-RACKED SIMCOE | SINGLE HOP PALE AL…" at bounding box center [813, 405] width 1509 height 660
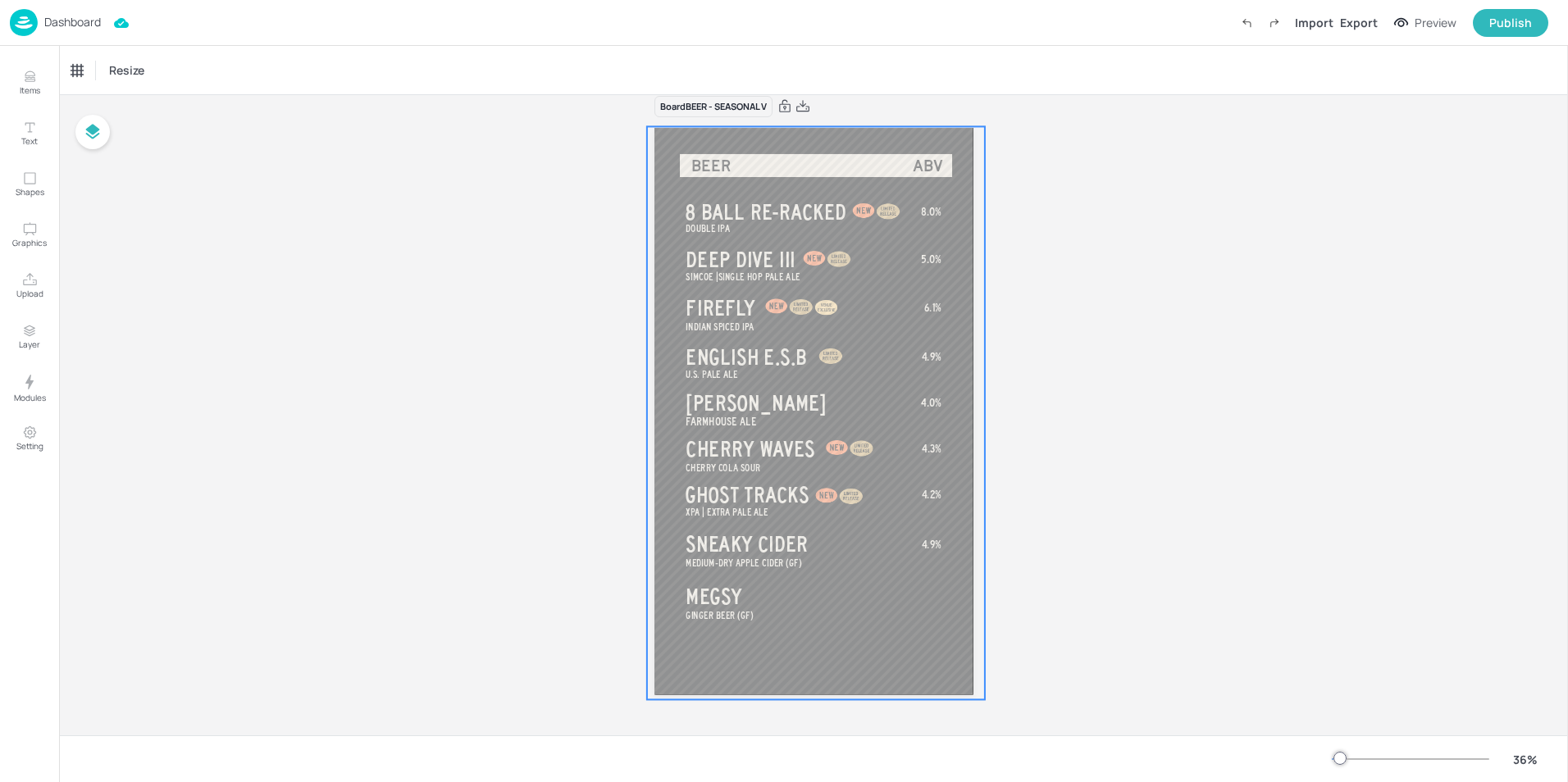
click at [938, 551] on div at bounding box center [815, 413] width 338 height 573
click at [934, 546] on div "DOUBLE IPA 8 BALL RE-RACKED SIMCOE | SINGLE HOP PALE ALE DEEP DIVE III INDIAN S…" at bounding box center [814, 411] width 319 height 566
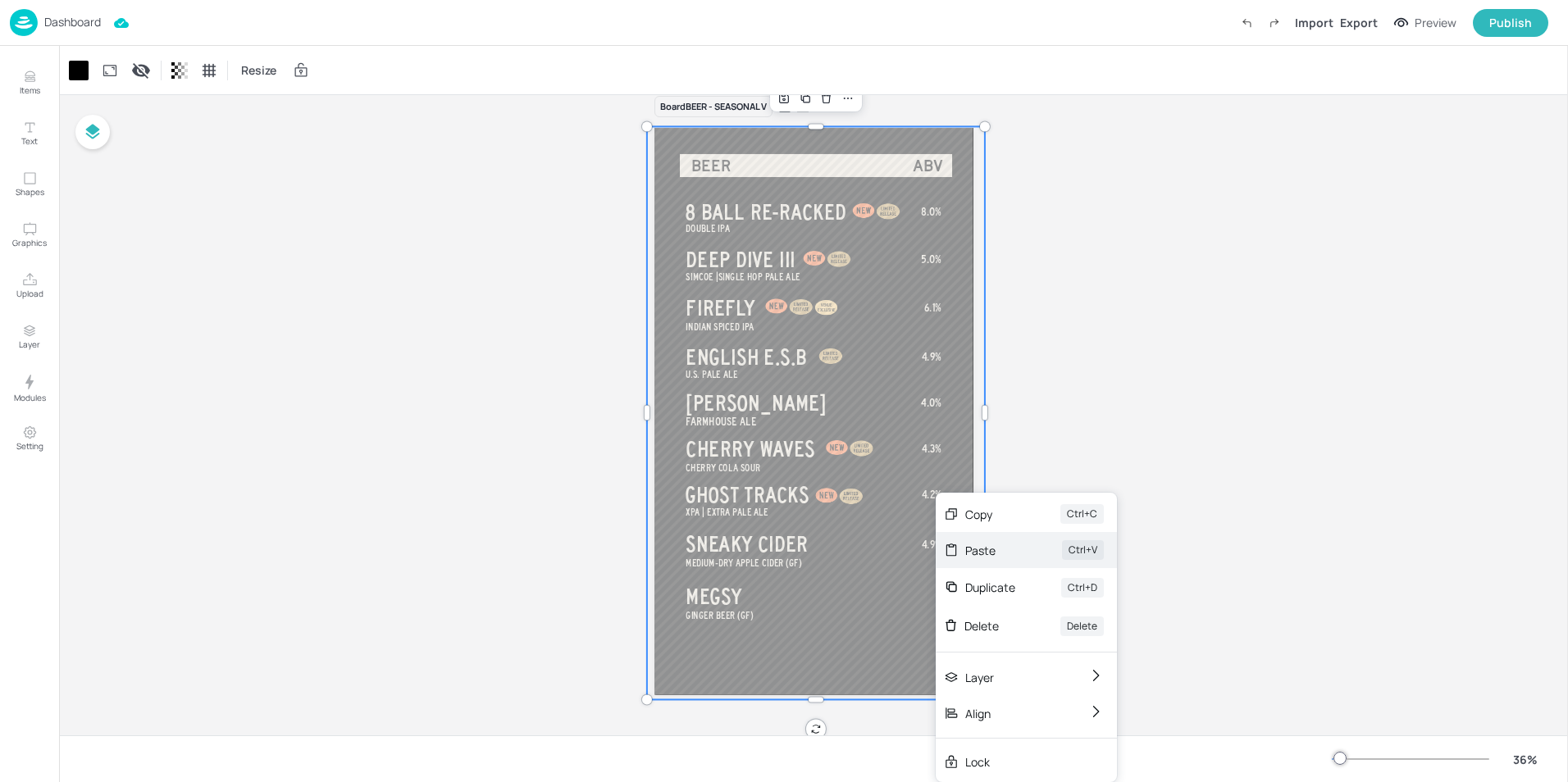
click at [980, 558] on div "Paste" at bounding box center [990, 550] width 51 height 17
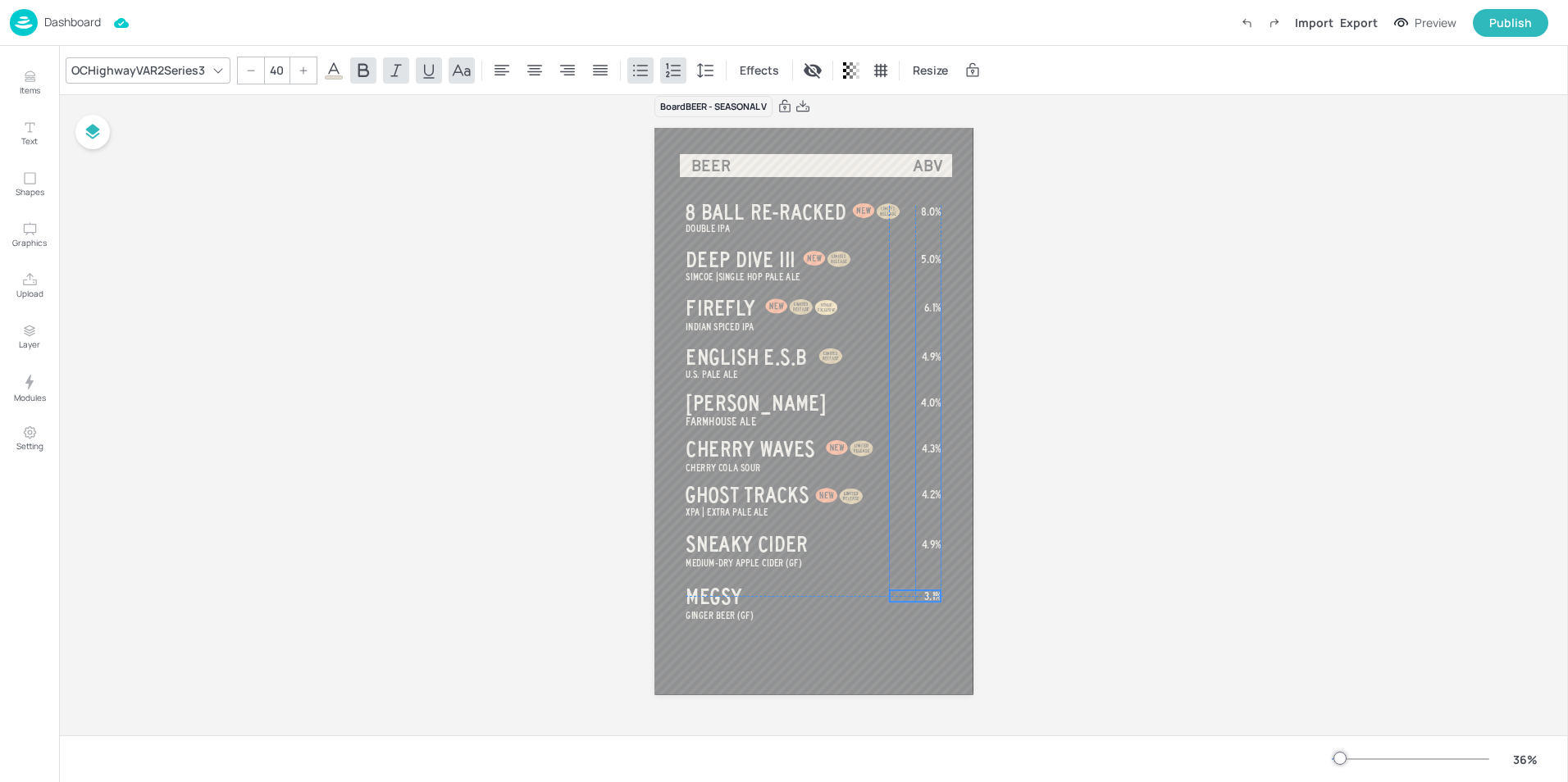
drag, startPoint x: 929, startPoint y: 638, endPoint x: 928, endPoint y: 600, distance: 38.0
click at [928, 600] on span "3.1%" at bounding box center [933, 596] width 17 height 12
click at [1066, 550] on div "Board BEER - SEASONAL V DOUBLE IPA 8 BALL RE-RACKED SIMCOE | SINGLE HOP PALE AL…" at bounding box center [813, 405] width 1509 height 660
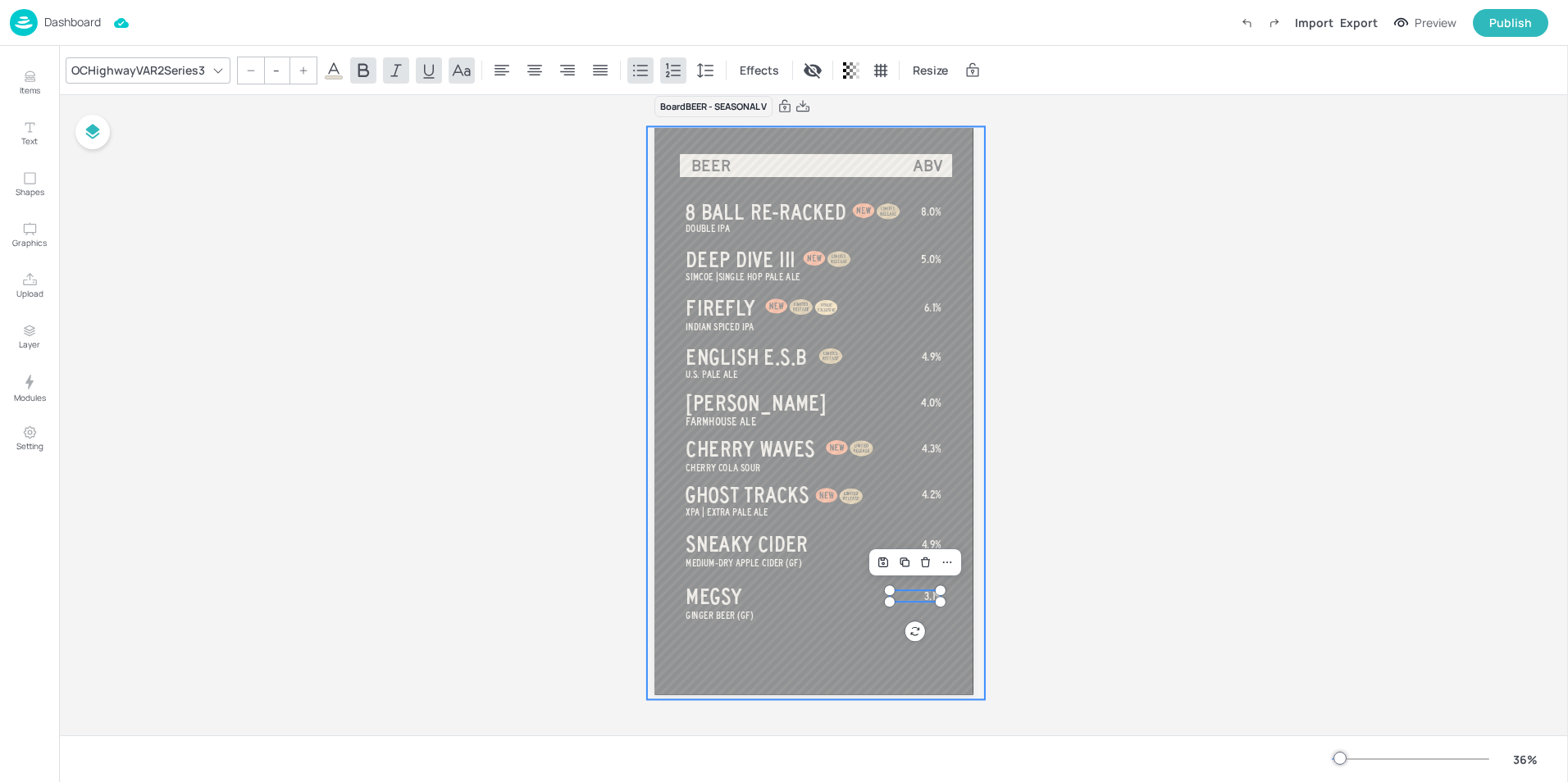
type input "35"
click at [771, 565] on span "MEDIUM-DRY APPLE CIDER (GF)" at bounding box center [743, 564] width 115 height 11
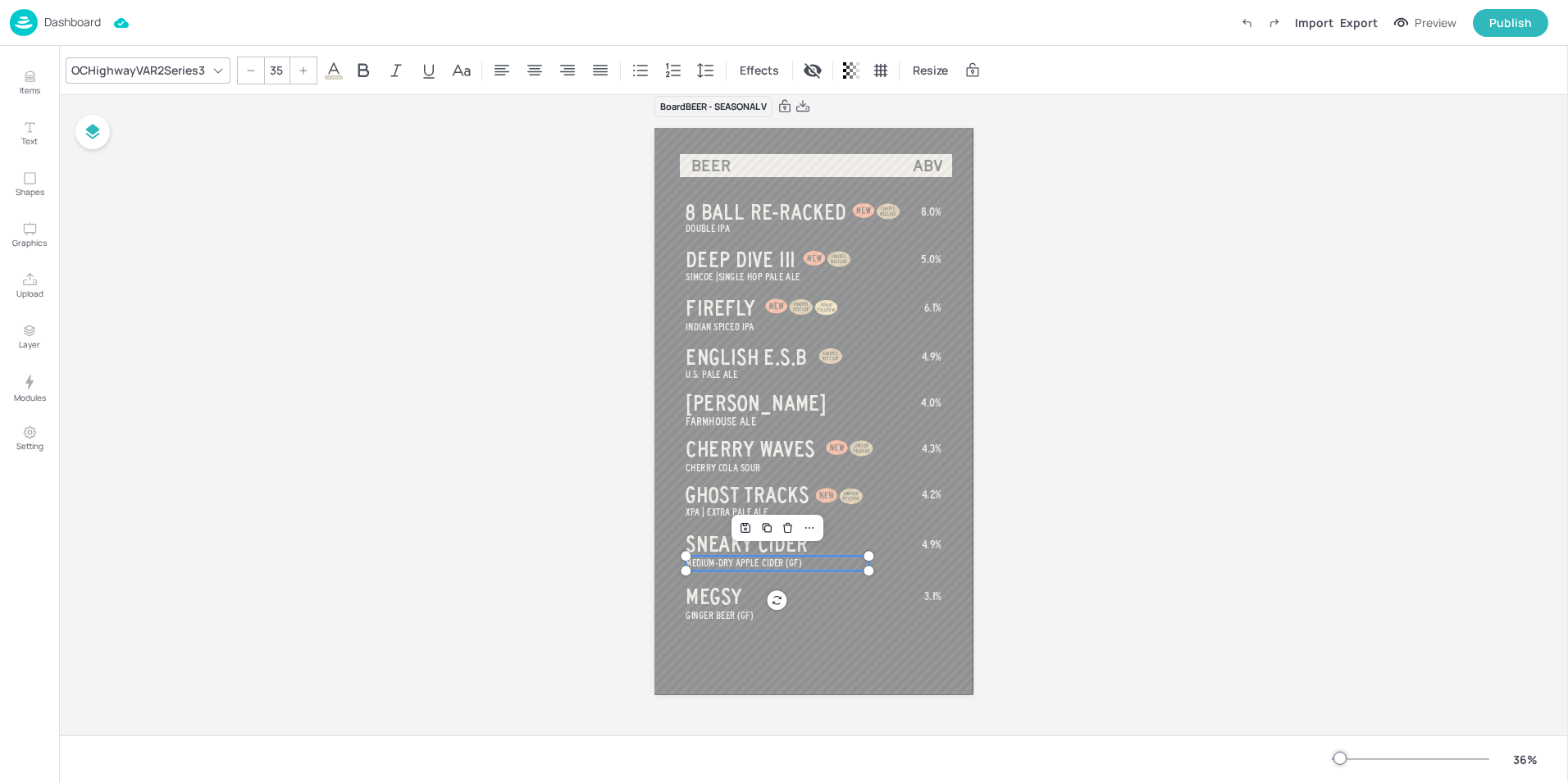
click at [1112, 478] on div "Board BEER - SEASONAL V DOUBLE IPA 8 BALL RE-RACKED SIMCOE | SINGLE HOP PALE AL…" at bounding box center [813, 405] width 1509 height 660
click at [1512, 30] on div "Publish" at bounding box center [1511, 23] width 42 height 18
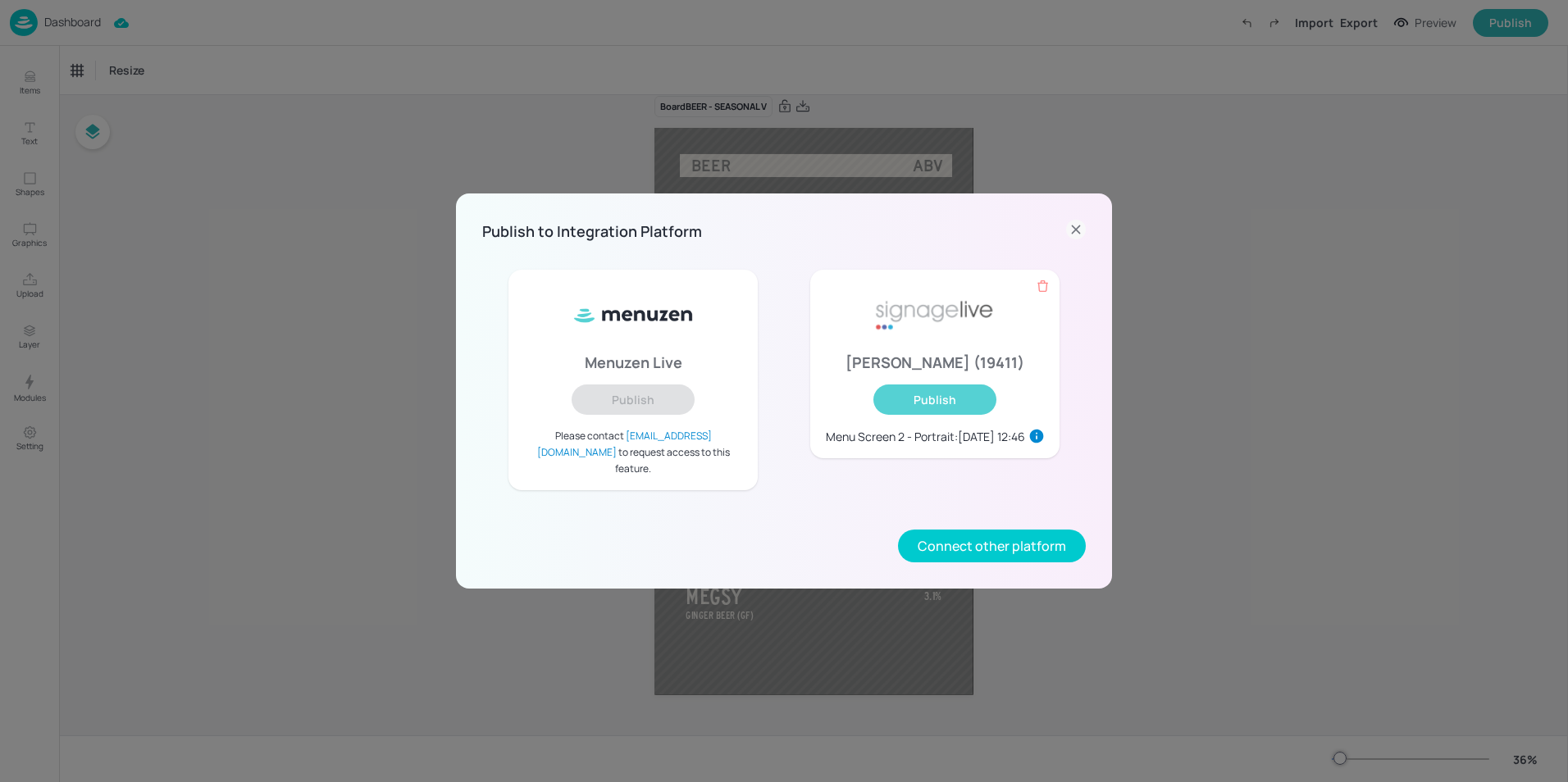
click at [943, 413] on button "Publish" at bounding box center [935, 399] width 123 height 31
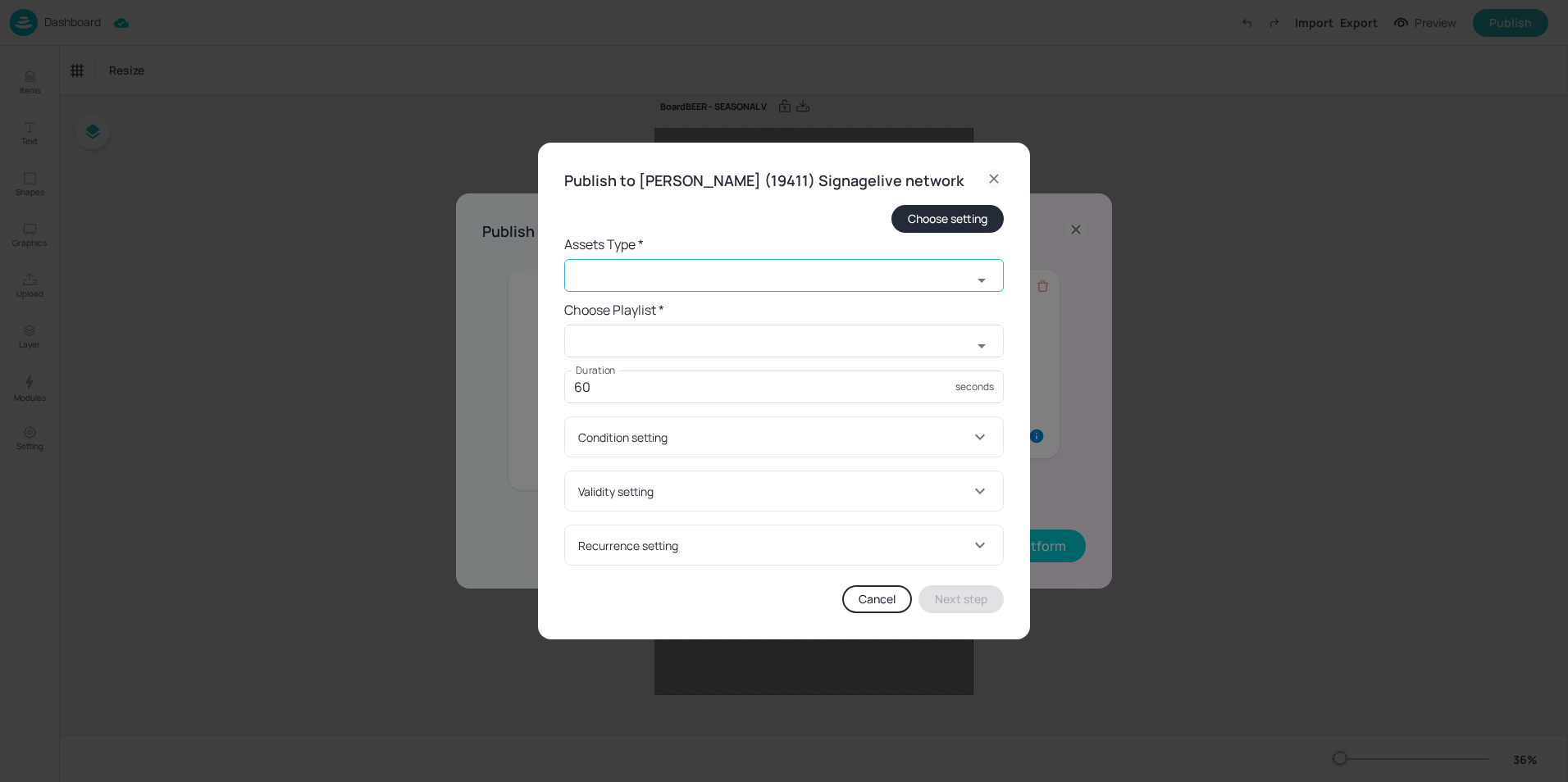
click at [679, 289] on input "text" at bounding box center [768, 276] width 408 height 33
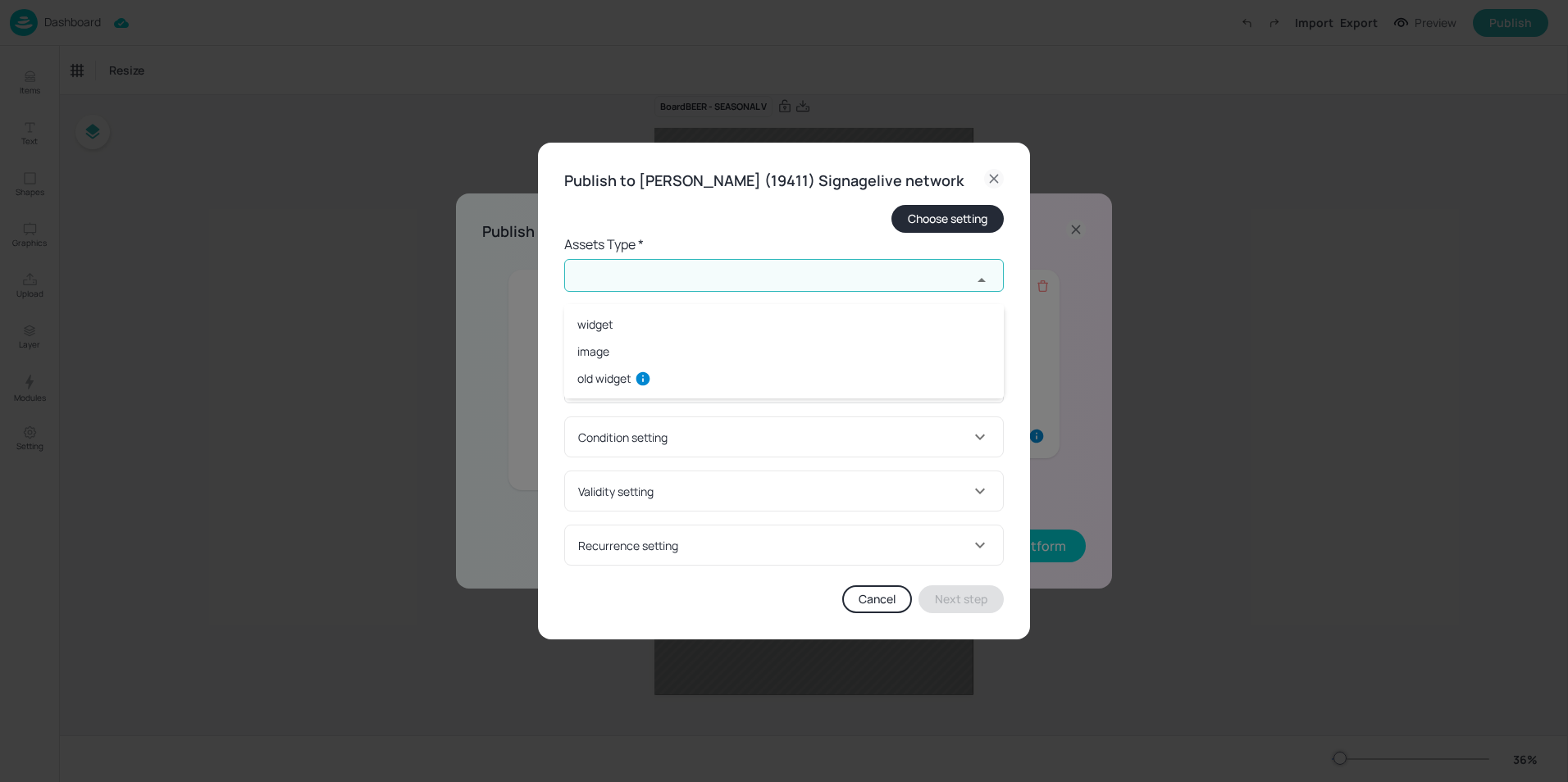
click at [625, 319] on li "widget" at bounding box center [784, 324] width 439 height 27
type input "widget"
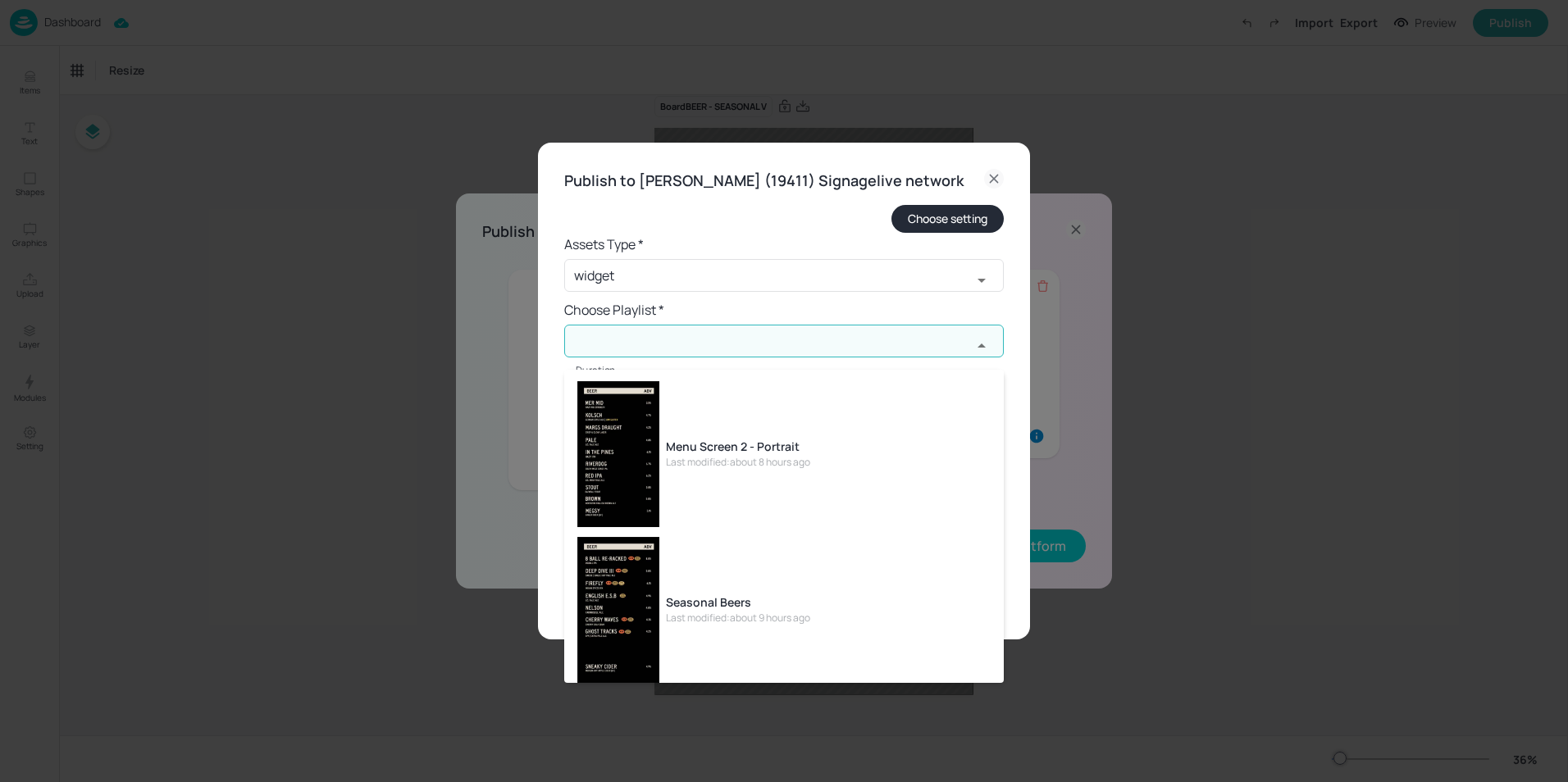
click at [614, 350] on input "text" at bounding box center [768, 341] width 408 height 33
click at [723, 603] on div "Seasonal Beers" at bounding box center [738, 602] width 145 height 17
type input "Seasonal Beers"
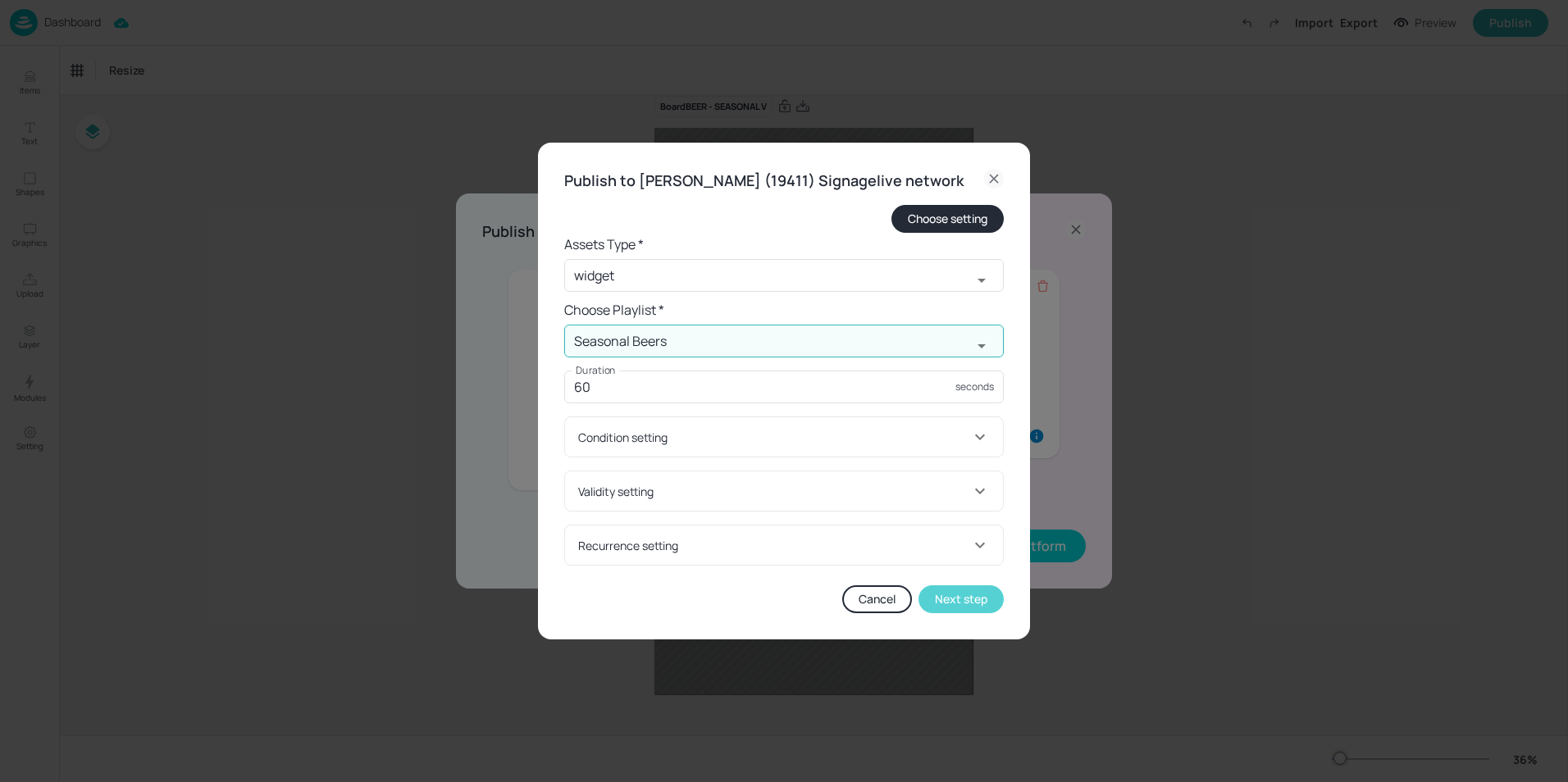
click at [973, 613] on button "Next step" at bounding box center [961, 599] width 86 height 28
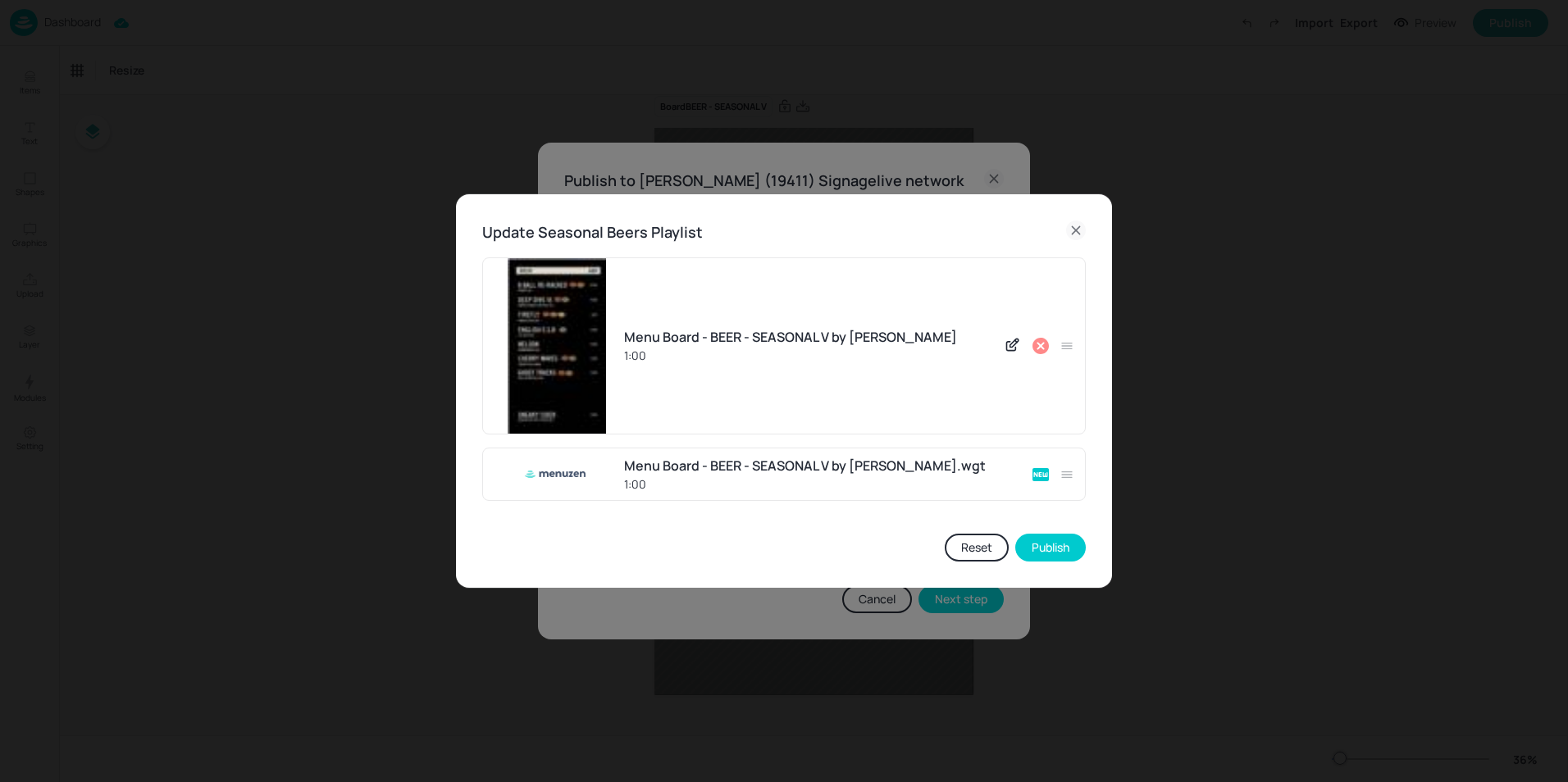
click at [1037, 345] on icon at bounding box center [1041, 346] width 17 height 17
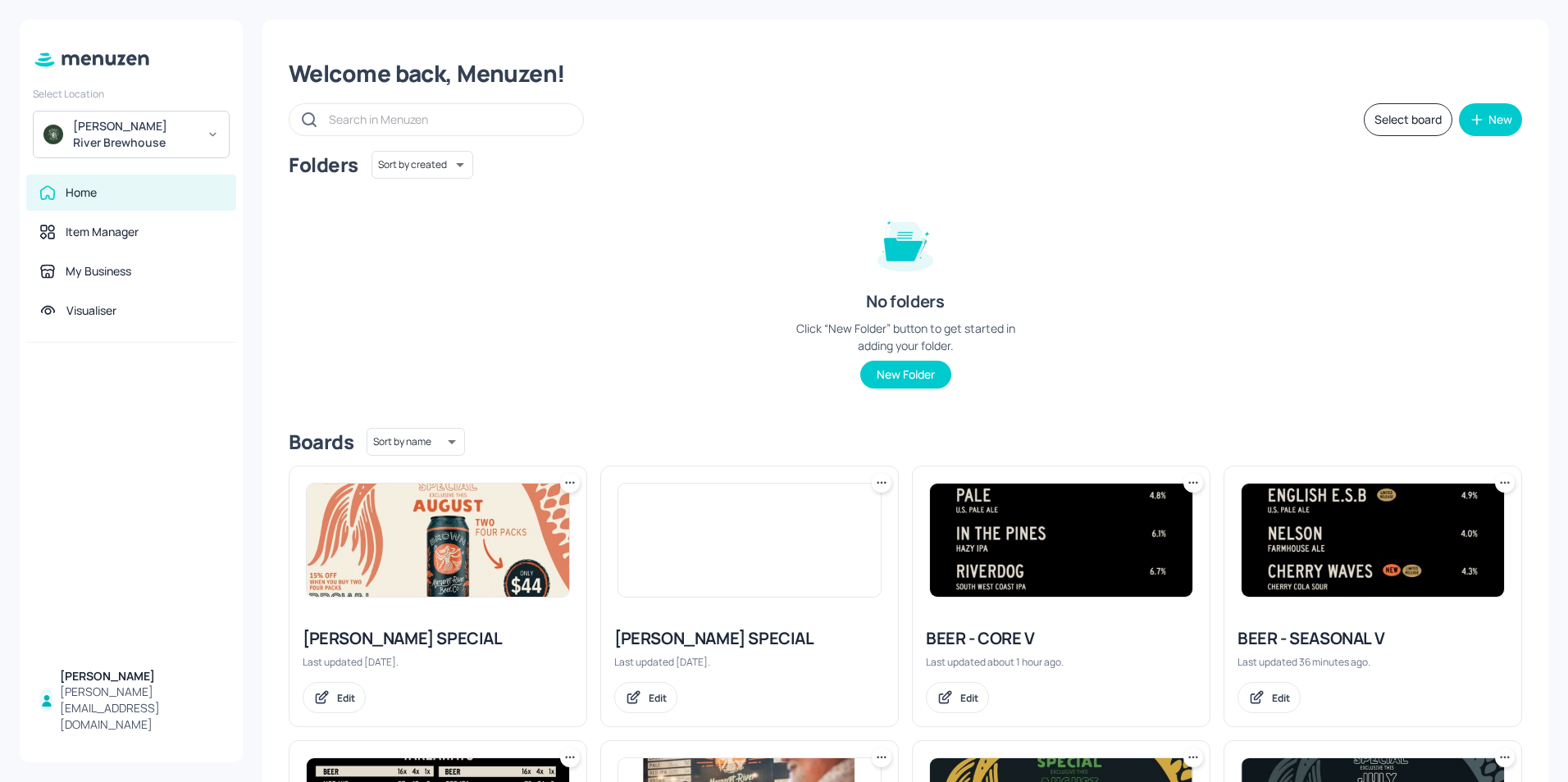
click at [1067, 539] on img at bounding box center [1061, 540] width 262 height 113
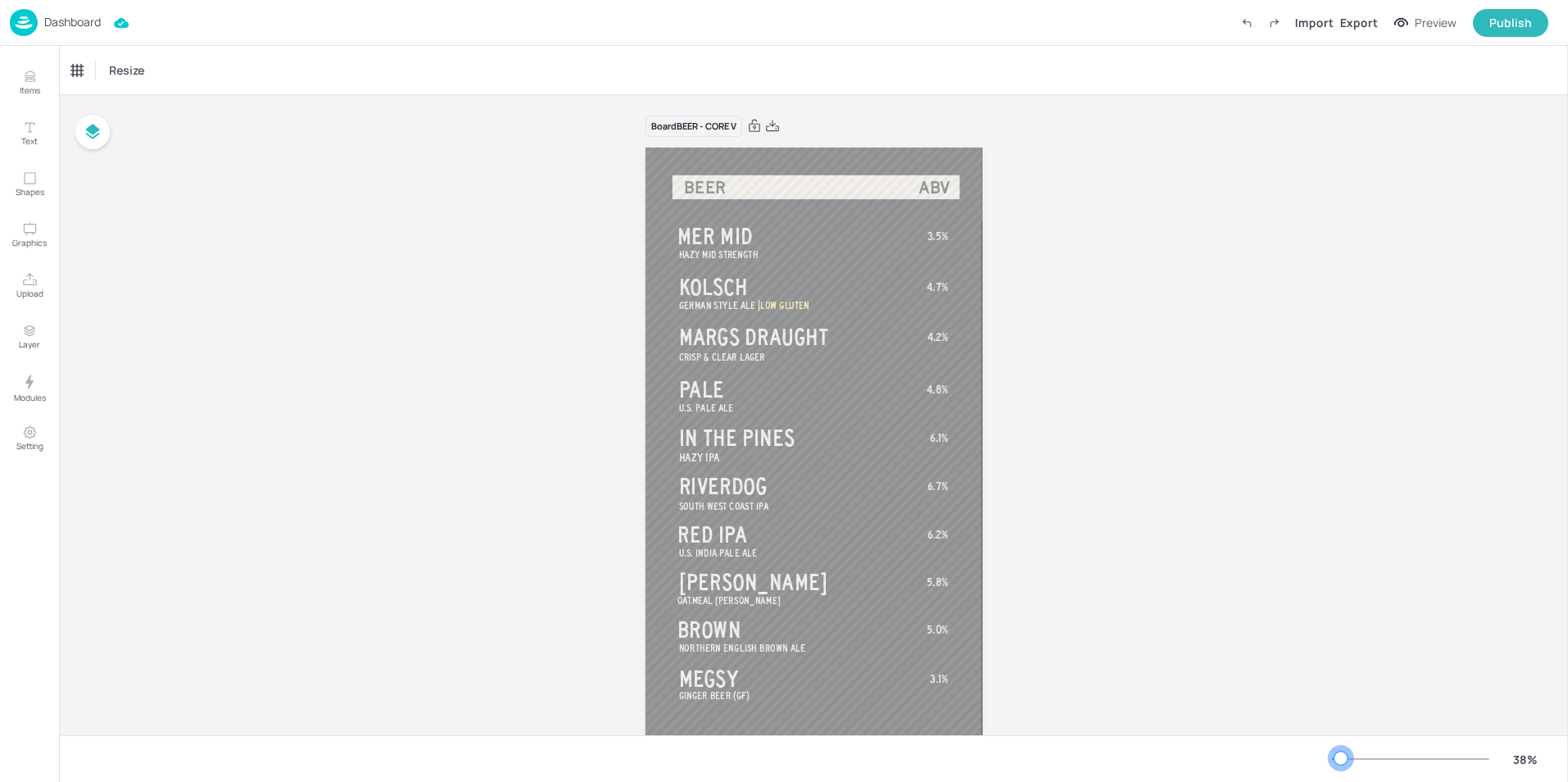
drag, startPoint x: 1359, startPoint y: 760, endPoint x: 1341, endPoint y: 748, distance: 21.6
click at [1341, 748] on div "38 %" at bounding box center [1440, 760] width 217 height 27
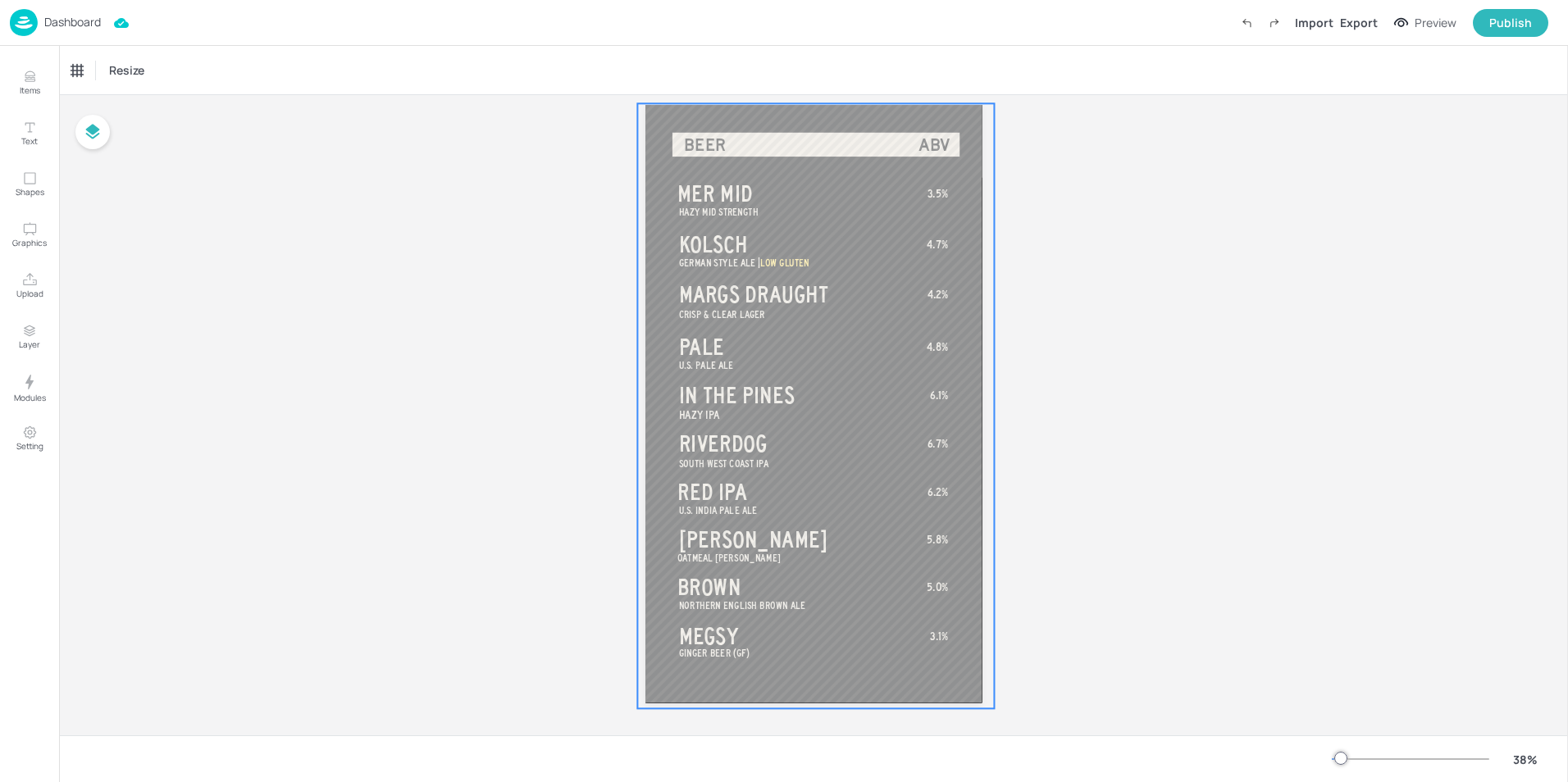
scroll to position [51, 0]
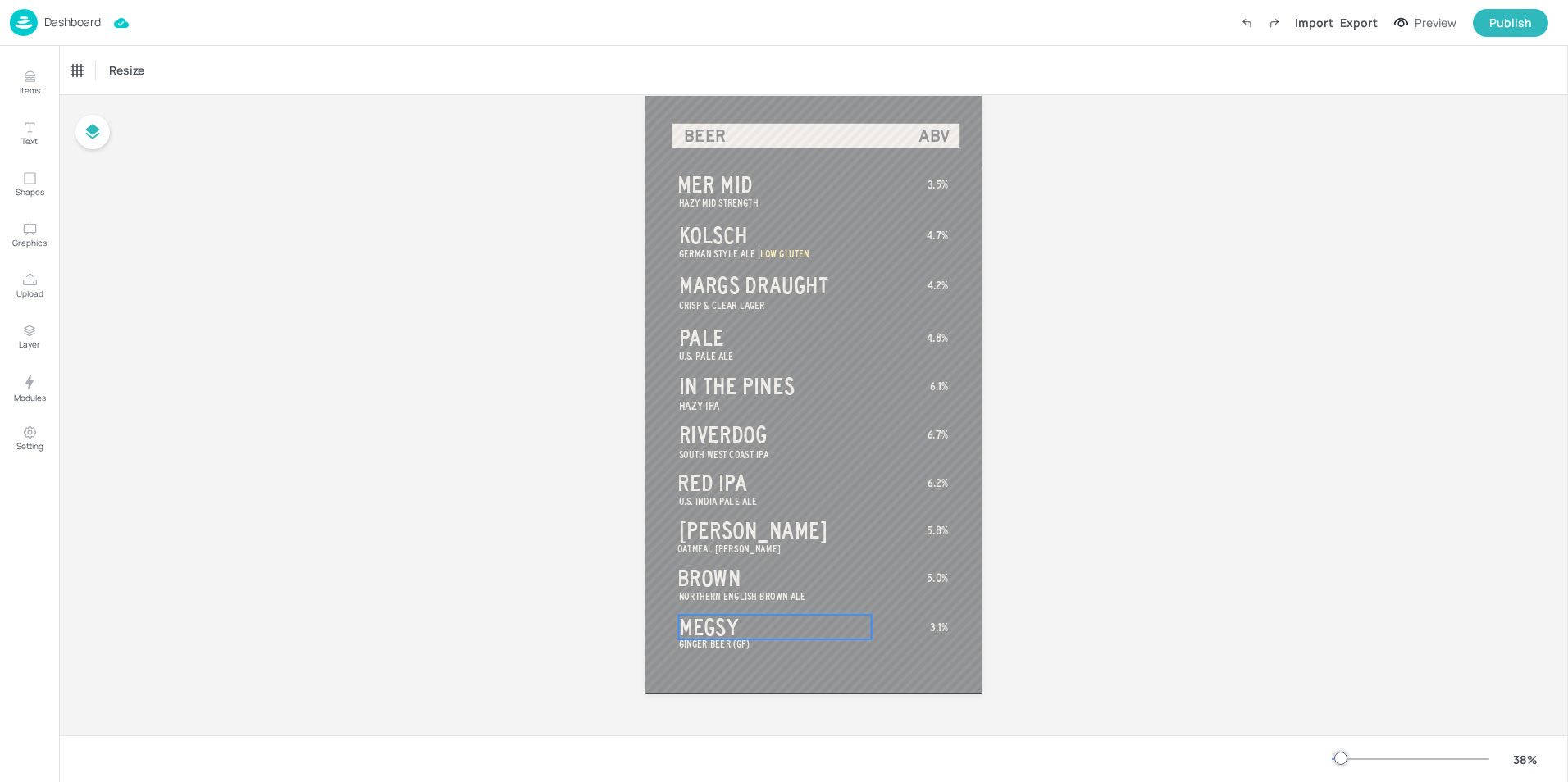
click at [718, 629] on span "MEGSY" at bounding box center [708, 628] width 60 height 25
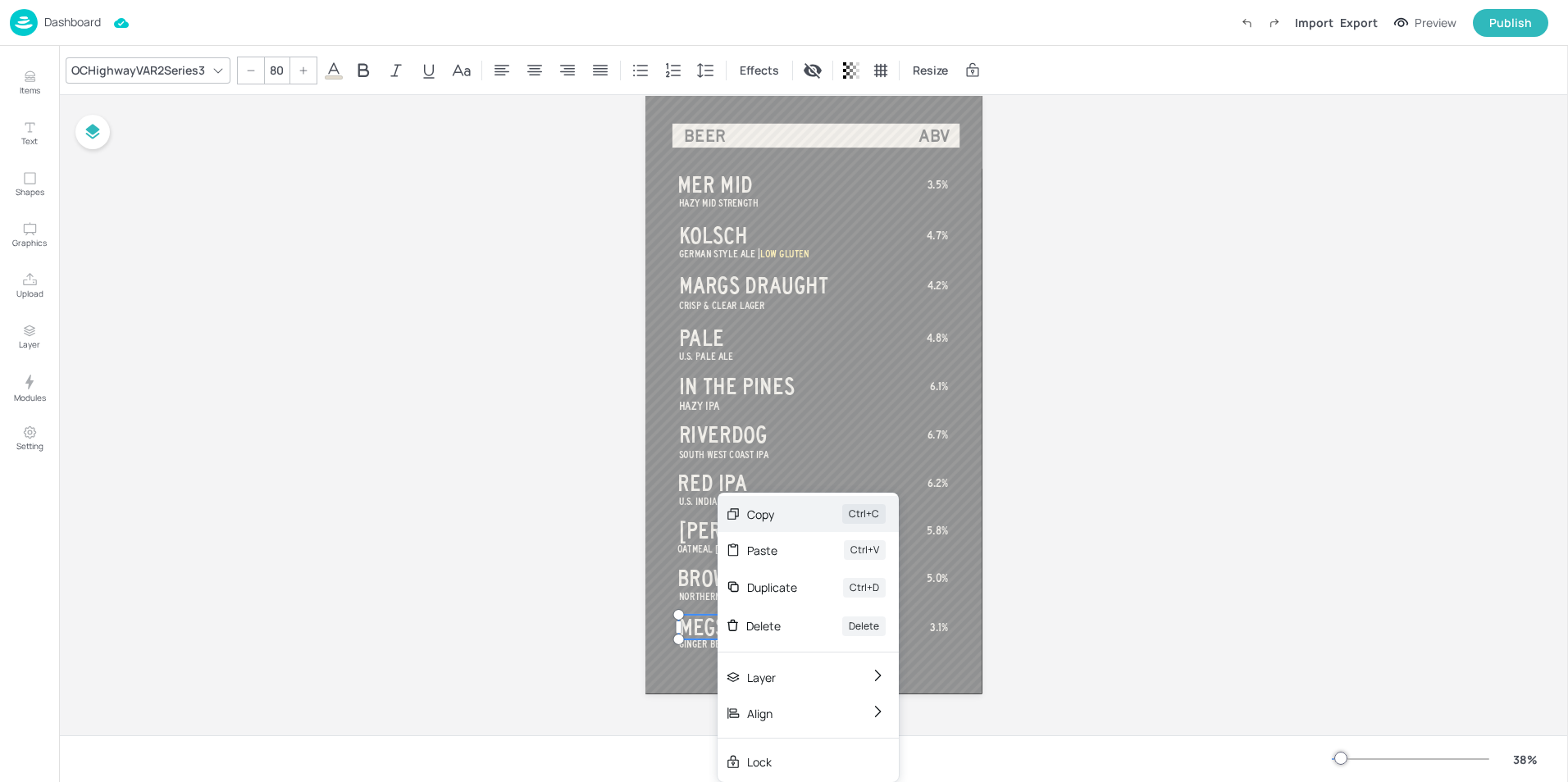
click at [758, 515] on div "Copy" at bounding box center [772, 514] width 49 height 17
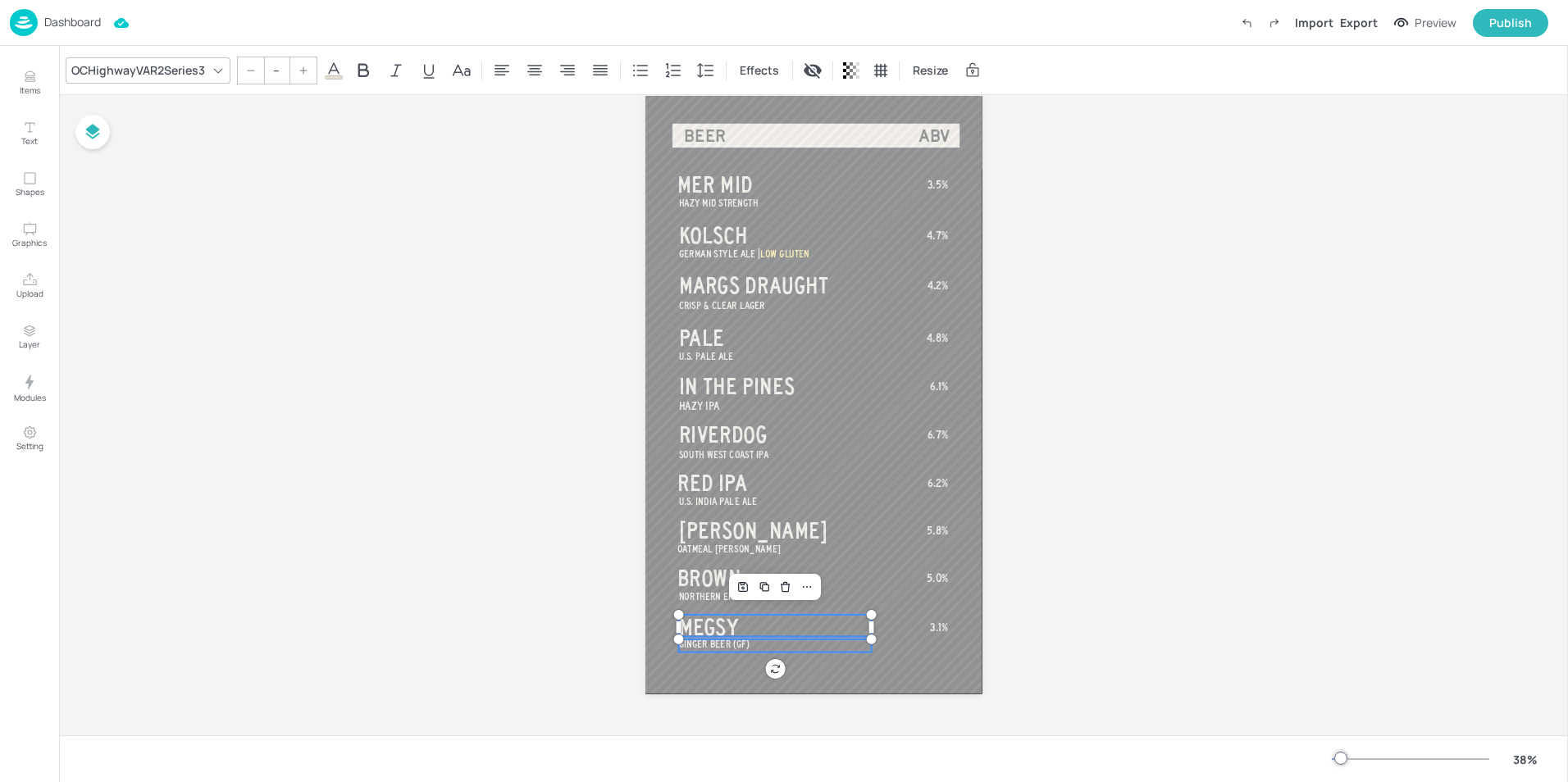
type input "35"
click at [718, 649] on span "GINGER BEER (GF)" at bounding box center [714, 643] width 71 height 11
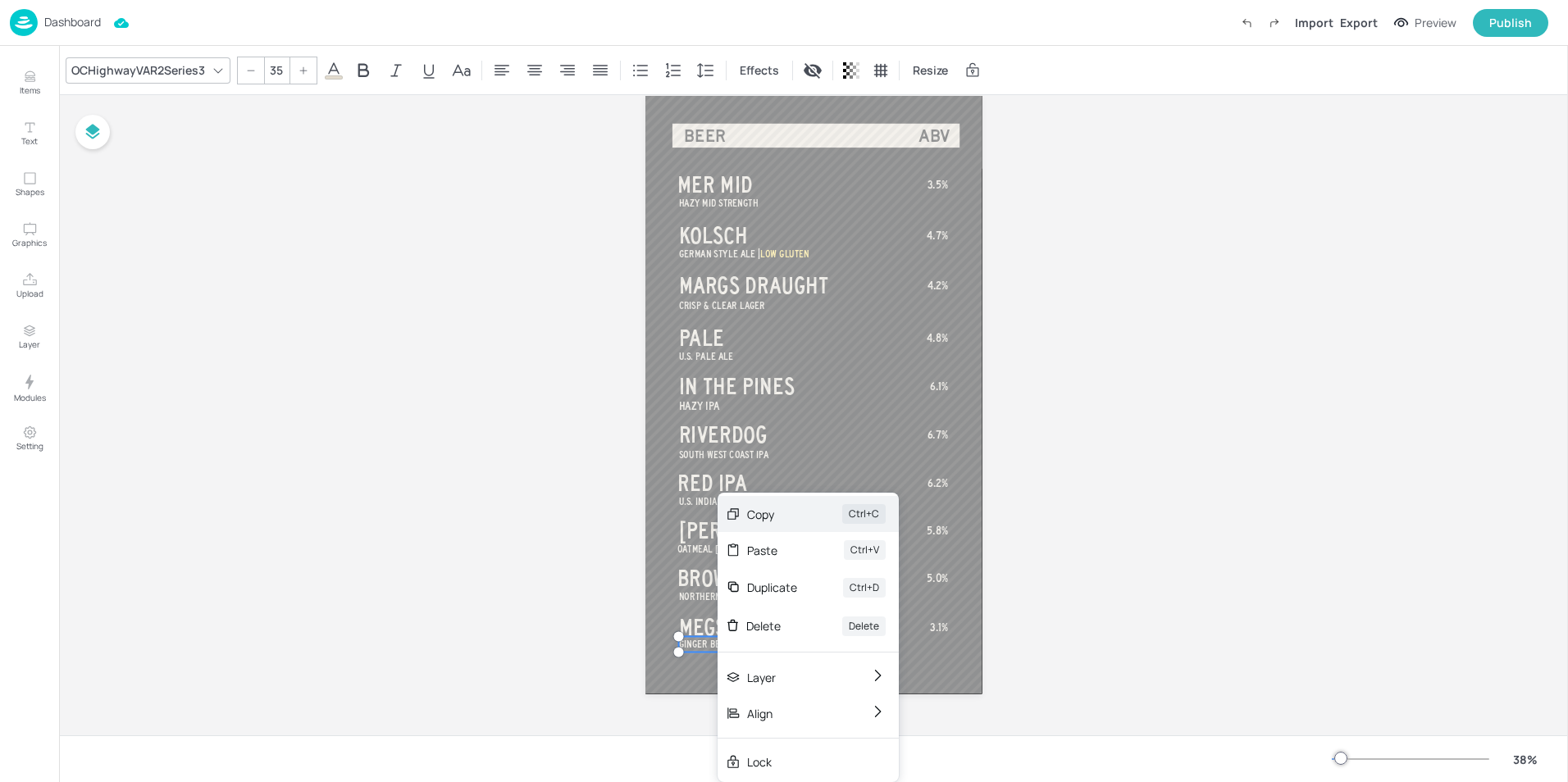
click at [763, 516] on div "Copy" at bounding box center [772, 514] width 49 height 17
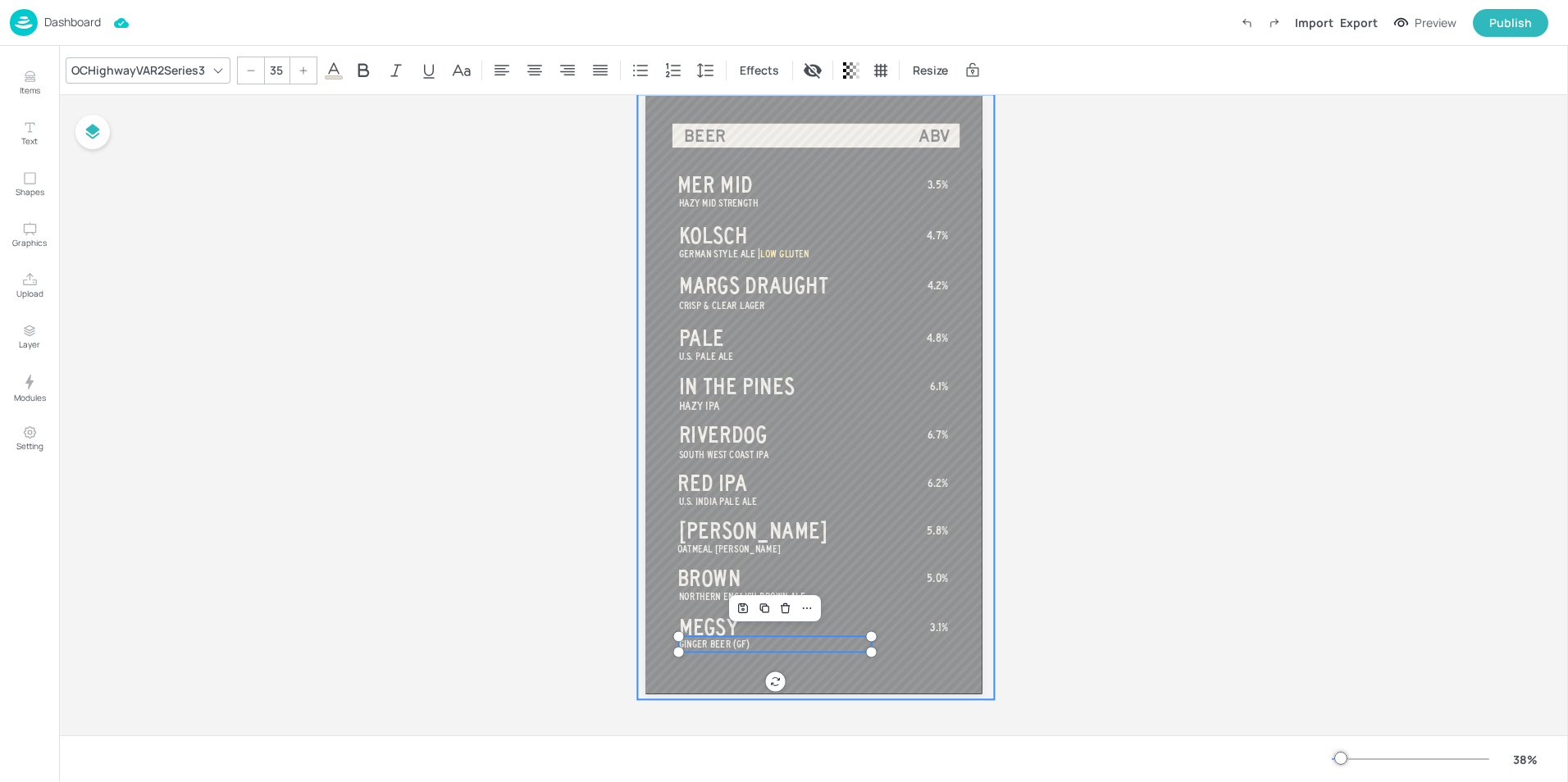
click at [932, 96] on div "HAZY MID STRENGTH MER MID GERMAN STYLE ALE | LOW GLUTEN KOLSCH CRISP & CLEAR LA…" at bounding box center [813, 96] width 336 height 0
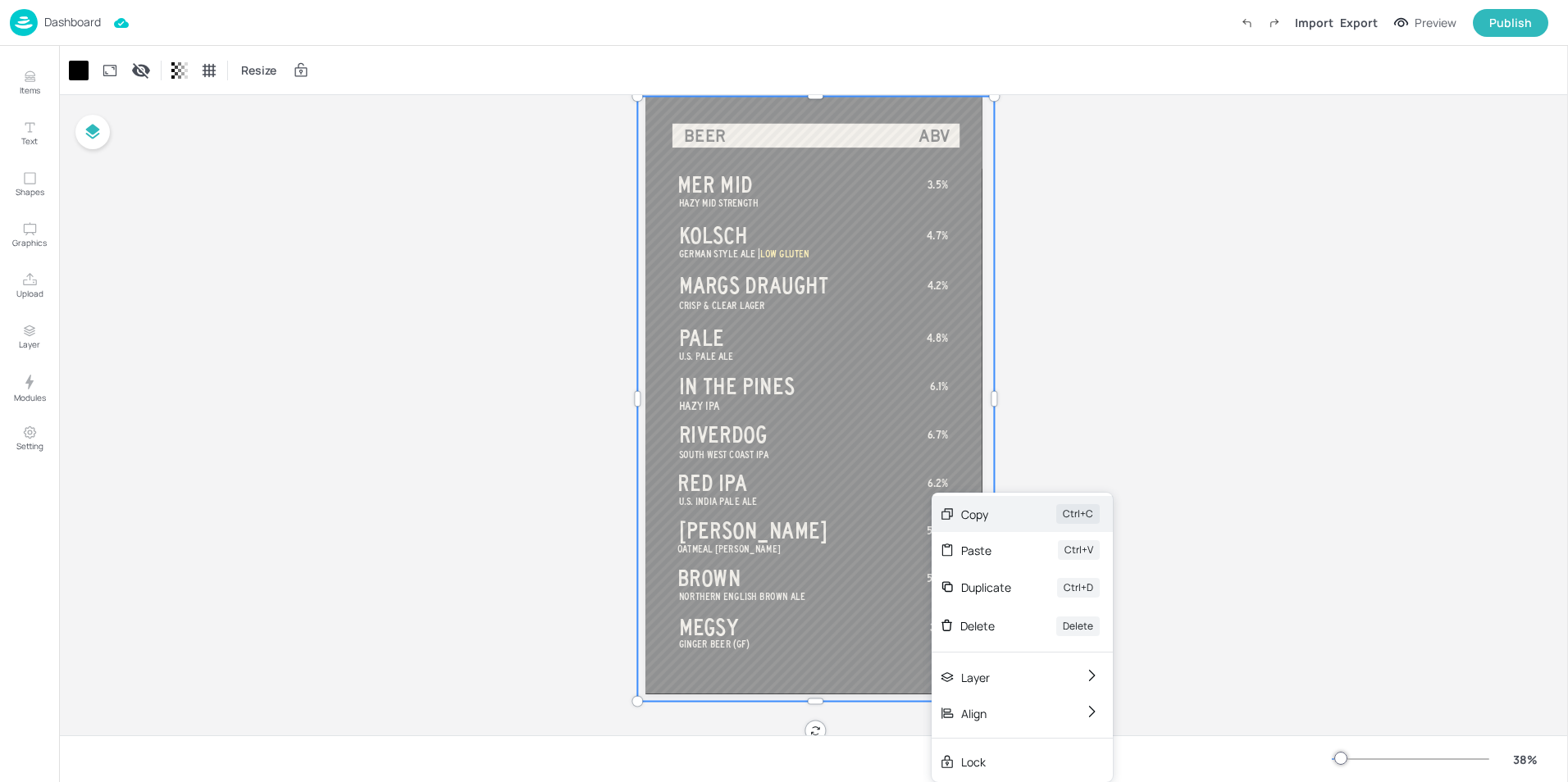
click at [981, 520] on div "Copy" at bounding box center [986, 514] width 49 height 17
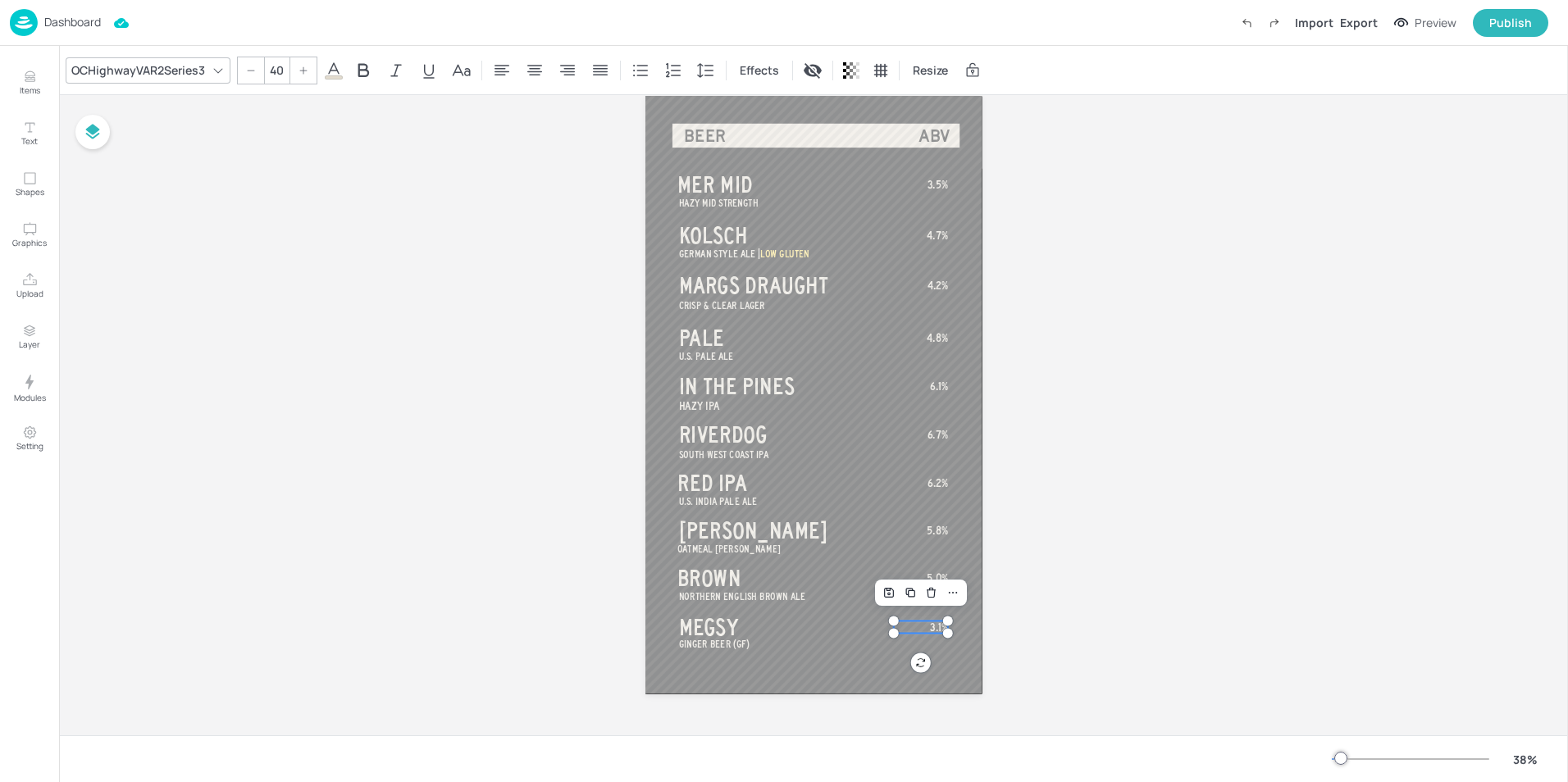
click at [936, 623] on span "3.1%" at bounding box center [939, 627] width 18 height 12
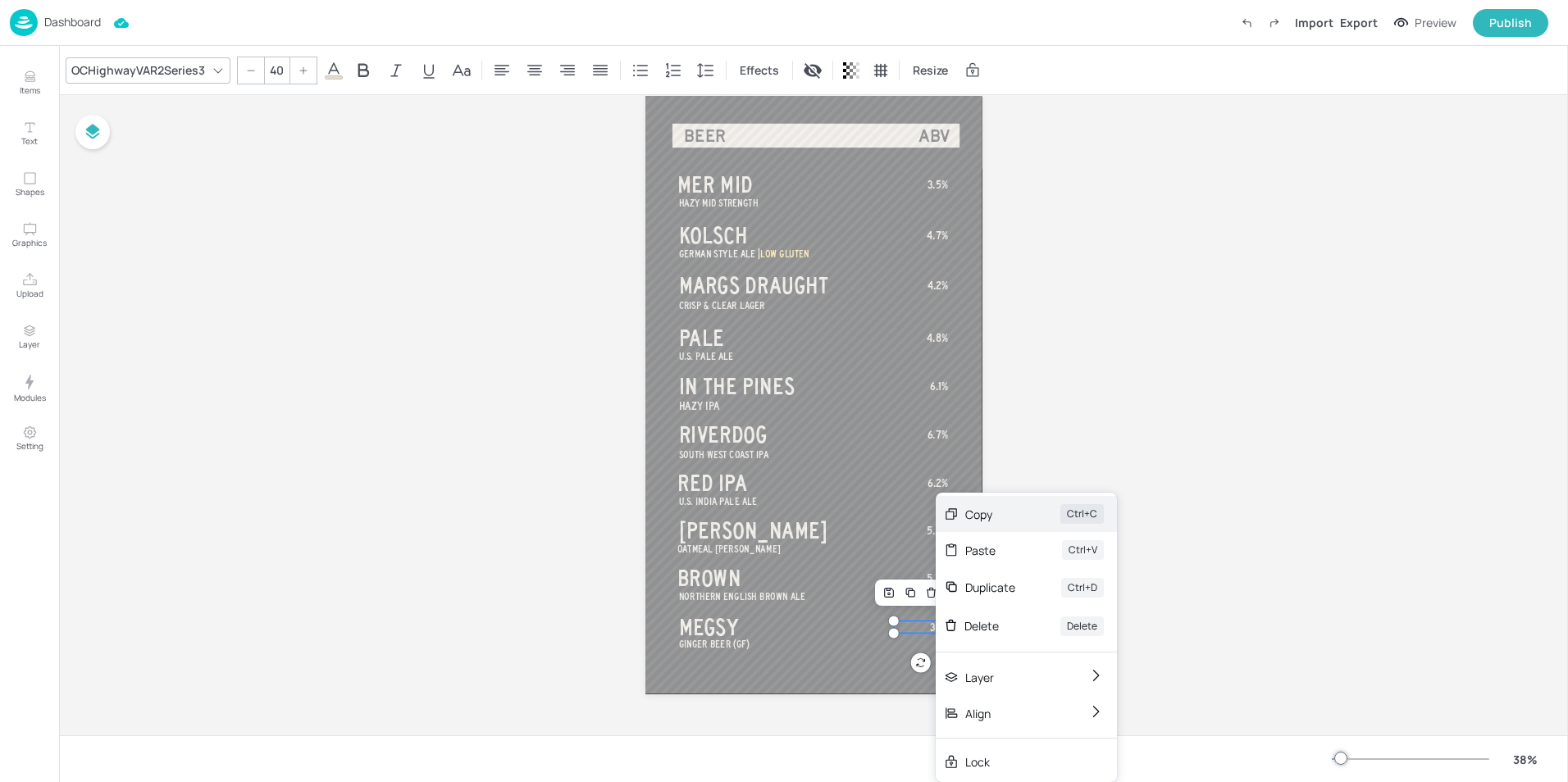
click at [974, 519] on div "Copy" at bounding box center [989, 514] width 49 height 17
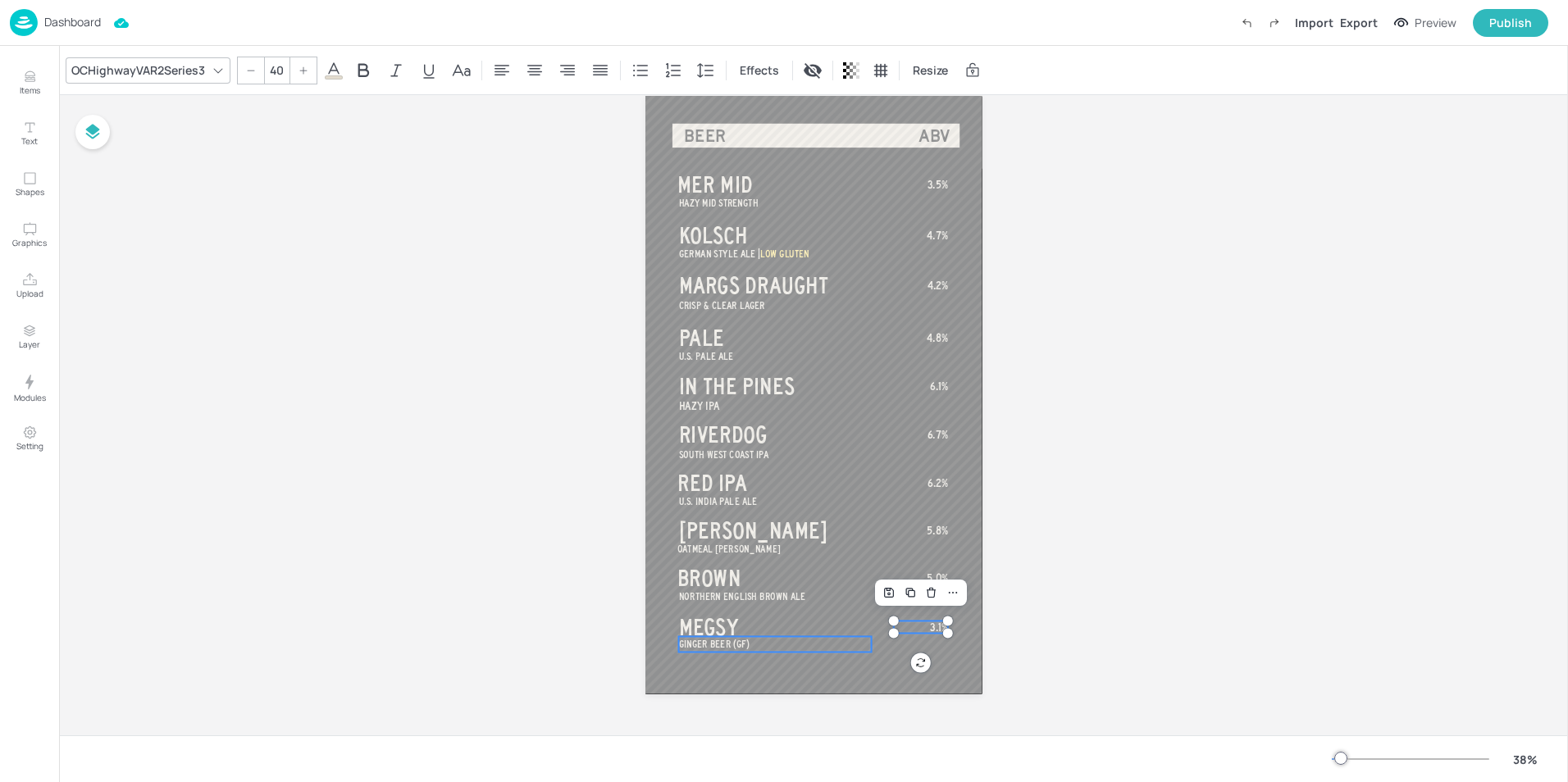
type input "35"
click at [718, 643] on span "GINGER BEER (GF)" at bounding box center [714, 643] width 71 height 11
